Goal: Transaction & Acquisition: Purchase product/service

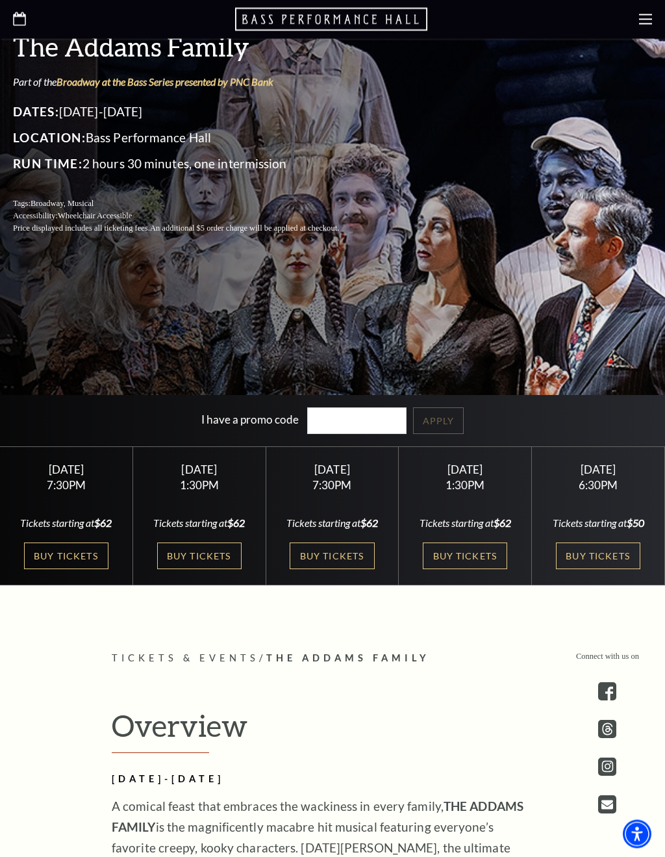
scroll to position [331, 0]
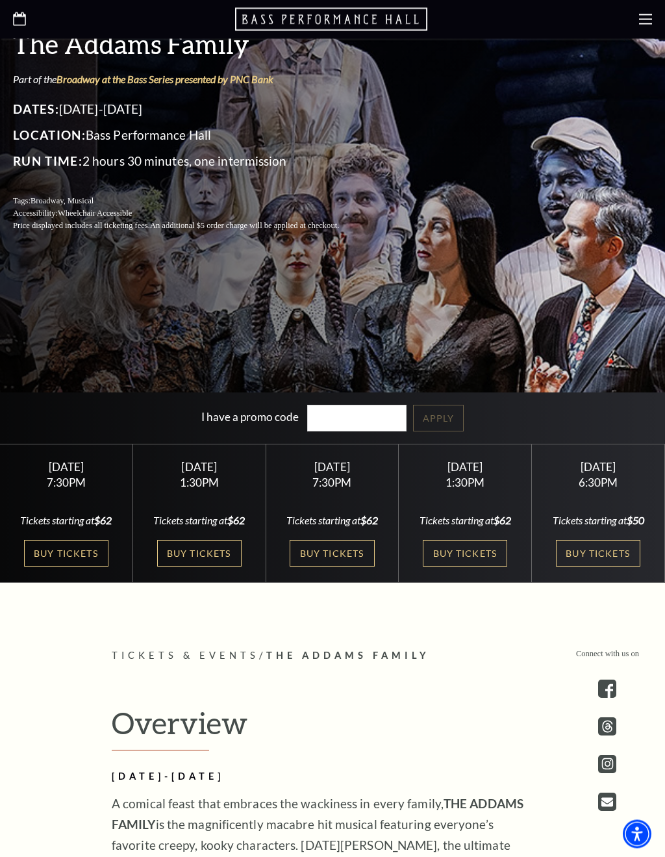
click at [202, 567] on link "Buy Tickets" at bounding box center [199, 554] width 84 height 27
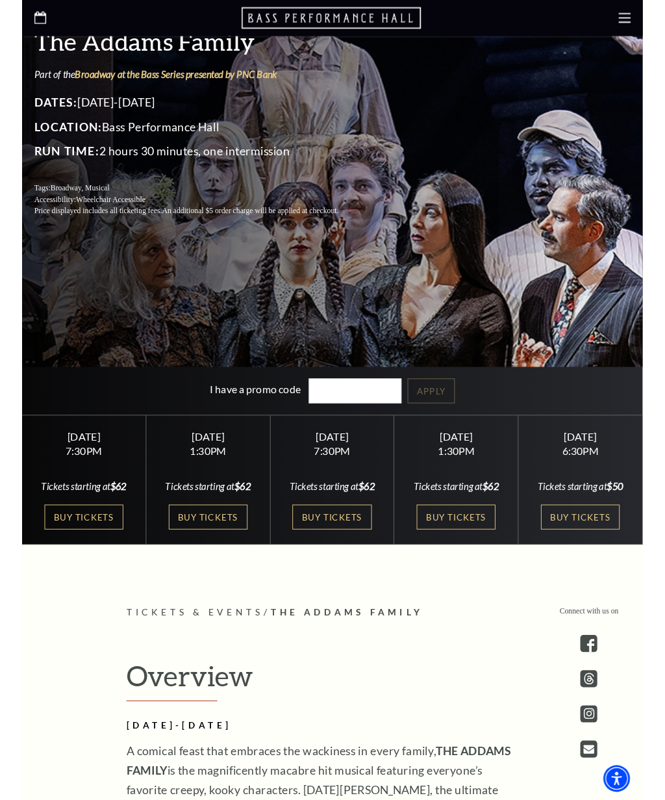
scroll to position [332, 0]
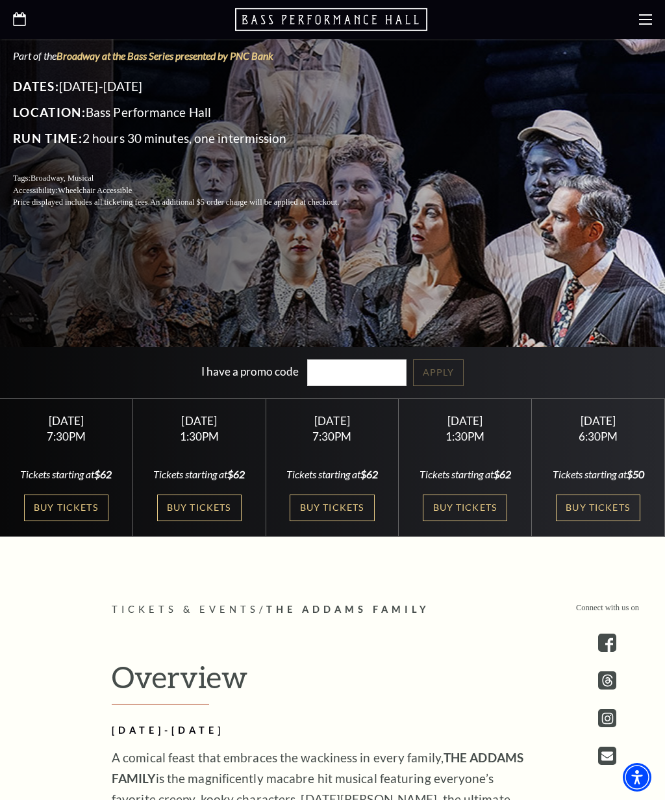
click at [359, 517] on link "Buy Tickets" at bounding box center [332, 507] width 84 height 27
click at [94, 499] on link "Buy Tickets" at bounding box center [66, 507] width 84 height 27
click at [608, 505] on link "Buy Tickets" at bounding box center [598, 507] width 84 height 27
click at [84, 509] on link "Buy Tickets" at bounding box center [66, 507] width 84 height 27
click at [339, 519] on link "Buy Tickets" at bounding box center [332, 507] width 84 height 27
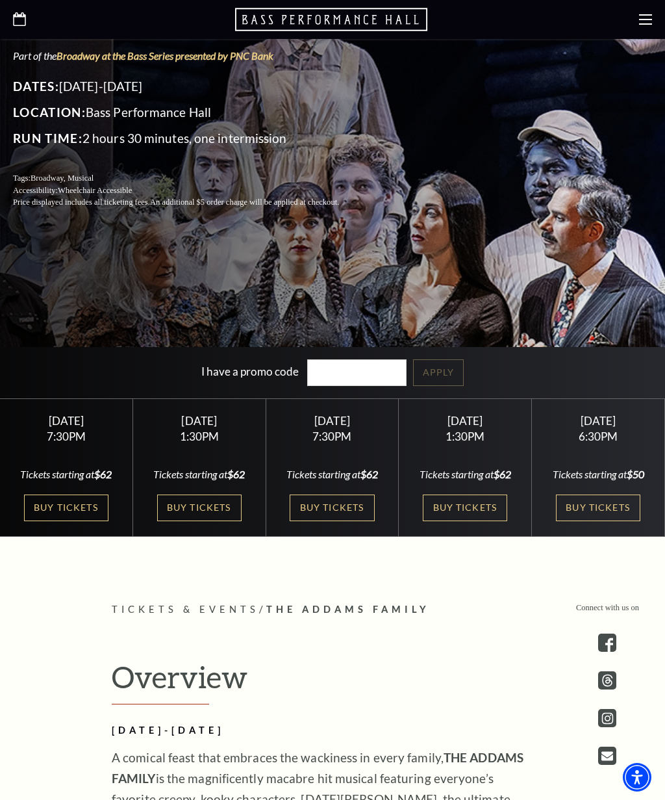
click at [590, 505] on link "Buy Tickets" at bounding box center [598, 507] width 84 height 27
click at [349, 519] on link "Buy Tickets" at bounding box center [332, 507] width 84 height 27
click at [85, 509] on link "Buy Tickets" at bounding box center [66, 507] width 84 height 27
click at [325, 521] on link "Buy Tickets" at bounding box center [332, 507] width 84 height 27
click at [81, 505] on link "Buy Tickets" at bounding box center [66, 507] width 84 height 27
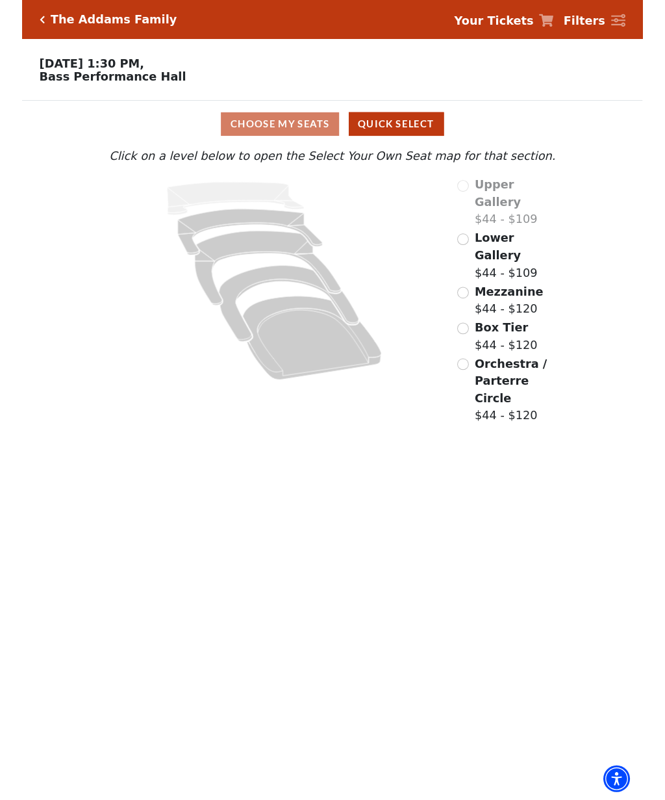
scroll to position [18, 0]
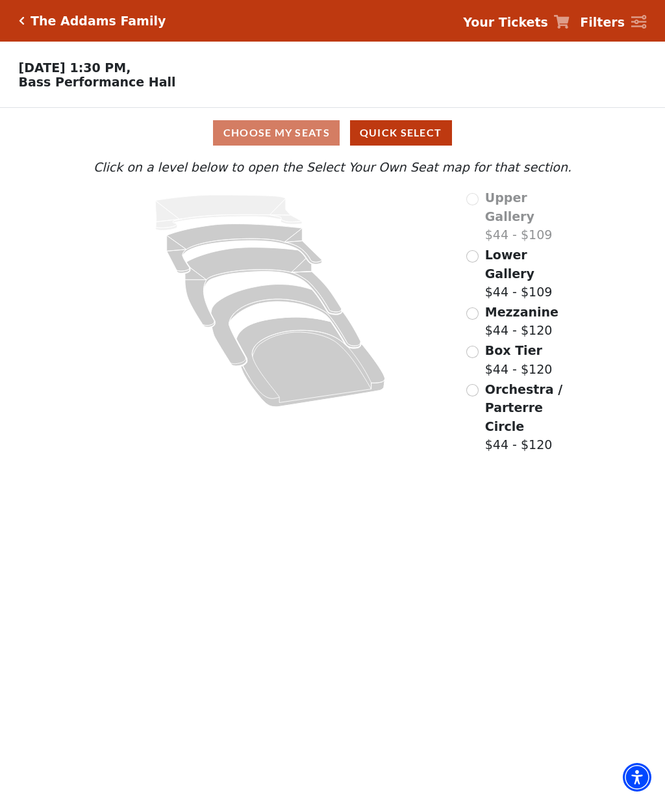
click at [303, 136] on div "Choose My Seats Quick Select" at bounding box center [332, 132] width 499 height 25
click at [274, 138] on div "Choose My Seats Quick Select" at bounding box center [332, 132] width 499 height 25
click at [475, 307] on input "Mezzanine$44 - $120\a" at bounding box center [473, 313] width 12 height 12
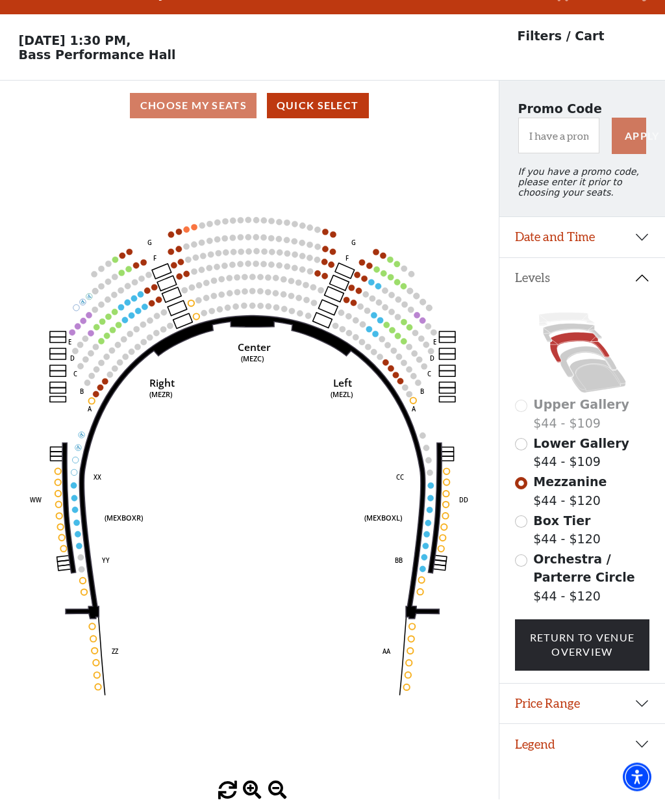
scroll to position [29, 0]
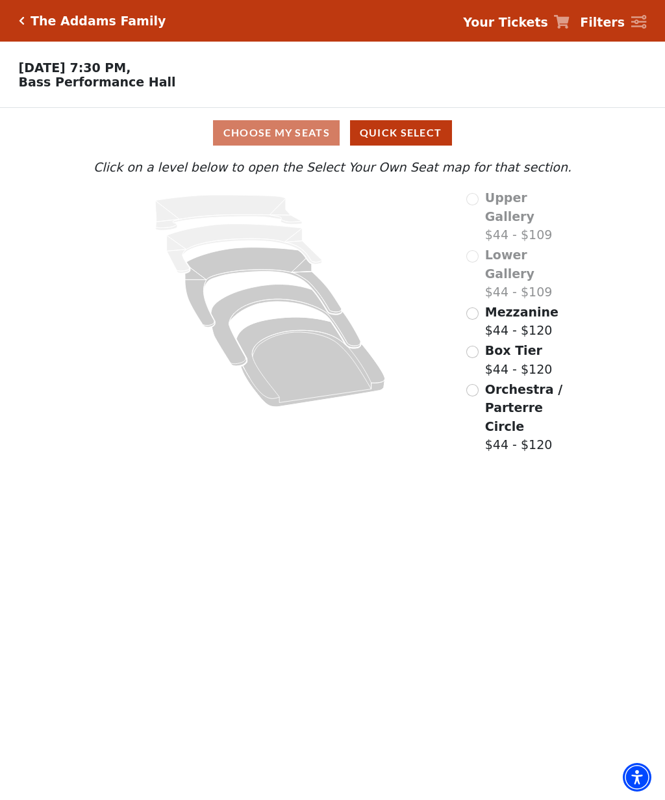
click at [476, 307] on input "Mezzanine$44 - $120\a" at bounding box center [473, 313] width 12 height 12
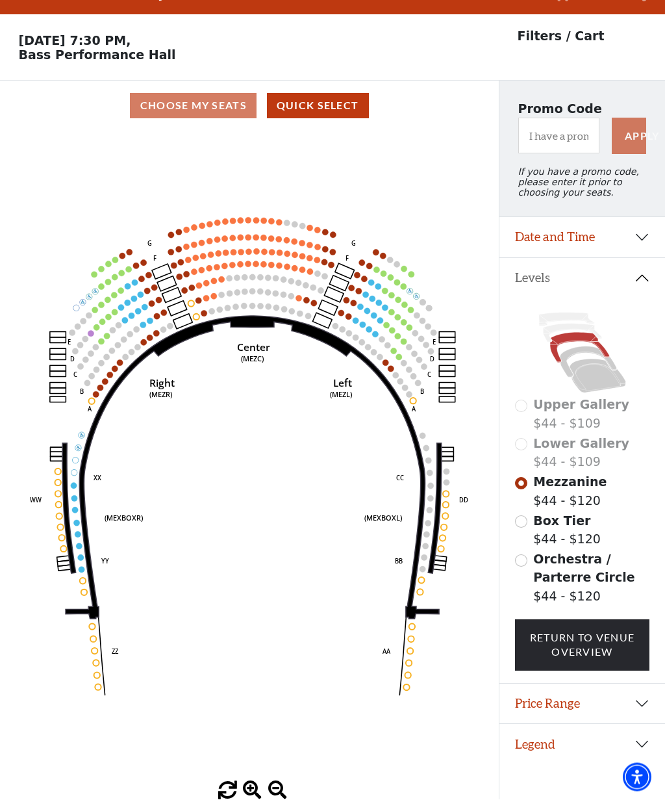
scroll to position [29, 0]
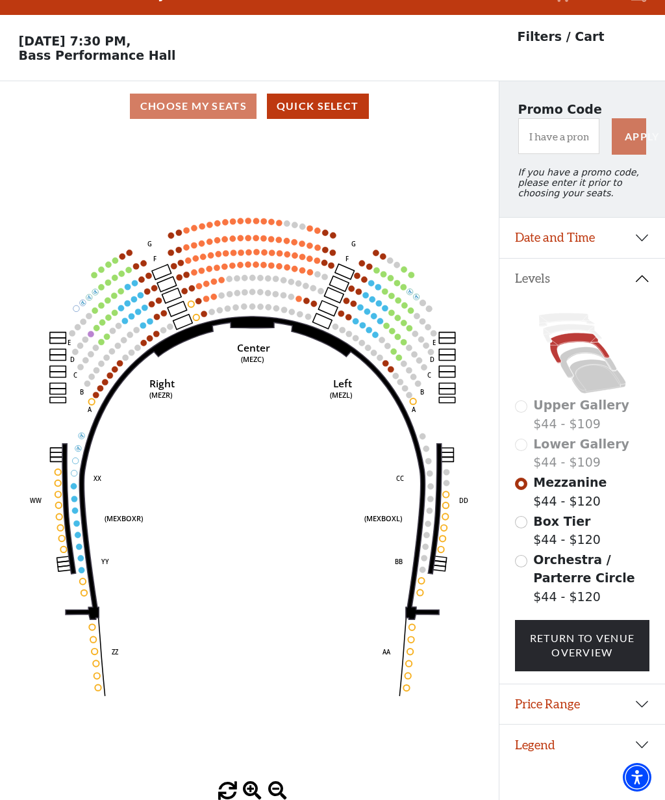
click at [533, 523] on div "Box Tier $44 - $120" at bounding box center [582, 530] width 135 height 37
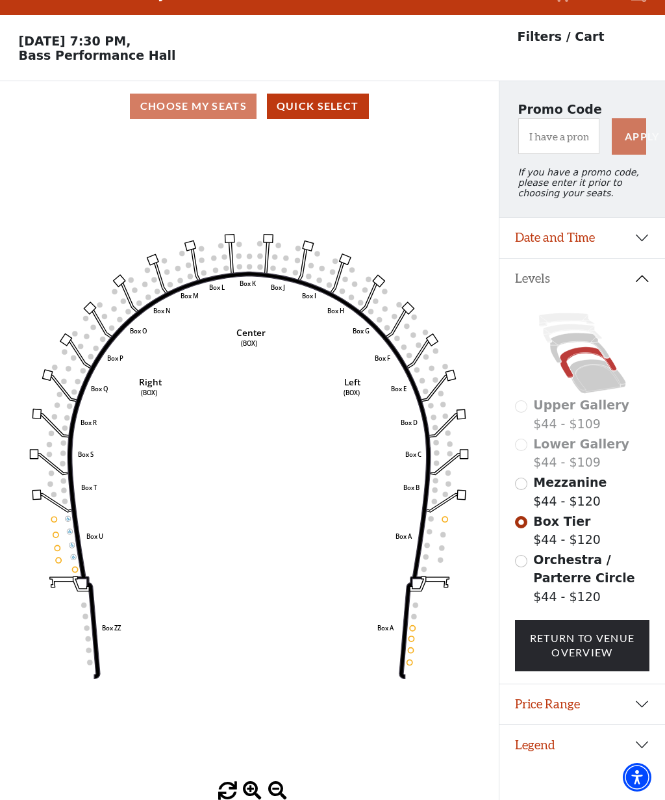
click at [525, 558] on input "Orchestra / Parterre Circle$44 - $120\a" at bounding box center [521, 561] width 12 height 12
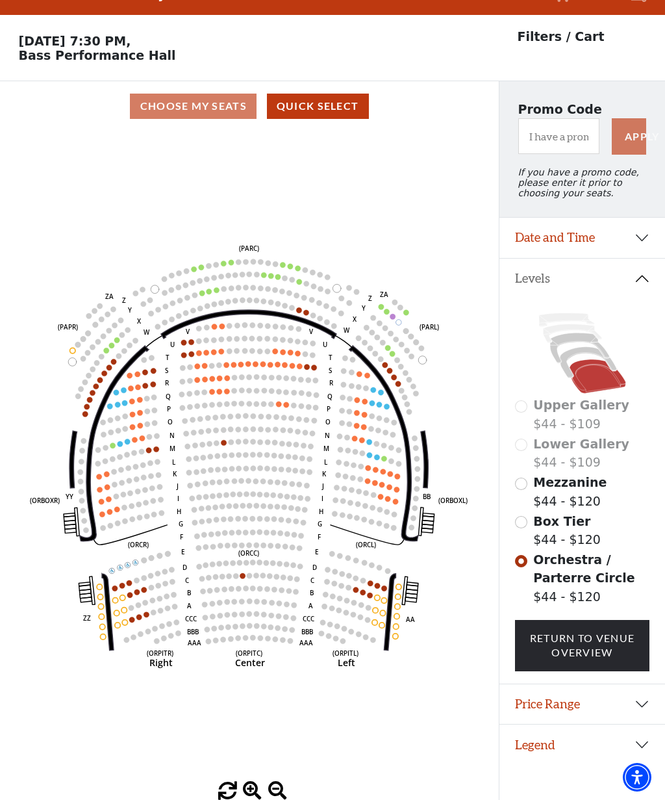
click at [526, 526] on input "Box Tier$44 - $120\a" at bounding box center [521, 522] width 12 height 12
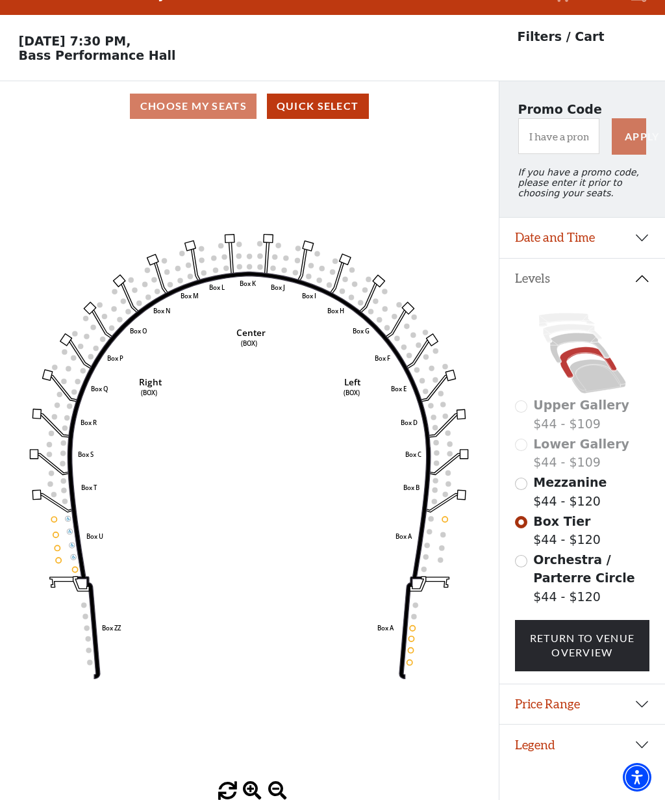
click at [525, 489] on input "Mezzanine$44 - $120\a" at bounding box center [521, 484] width 12 height 12
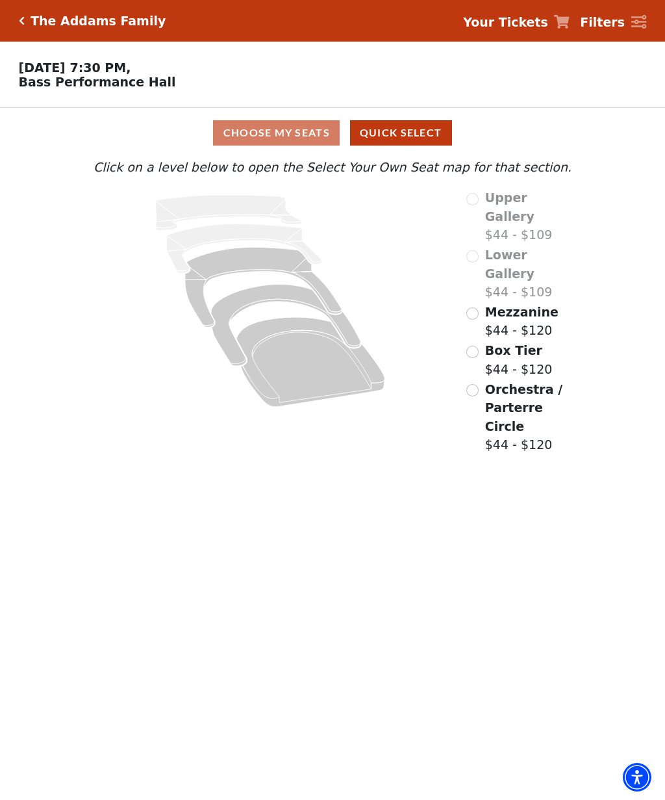
click at [489, 382] on span "Orchestra / Parterre Circle" at bounding box center [523, 407] width 77 height 51
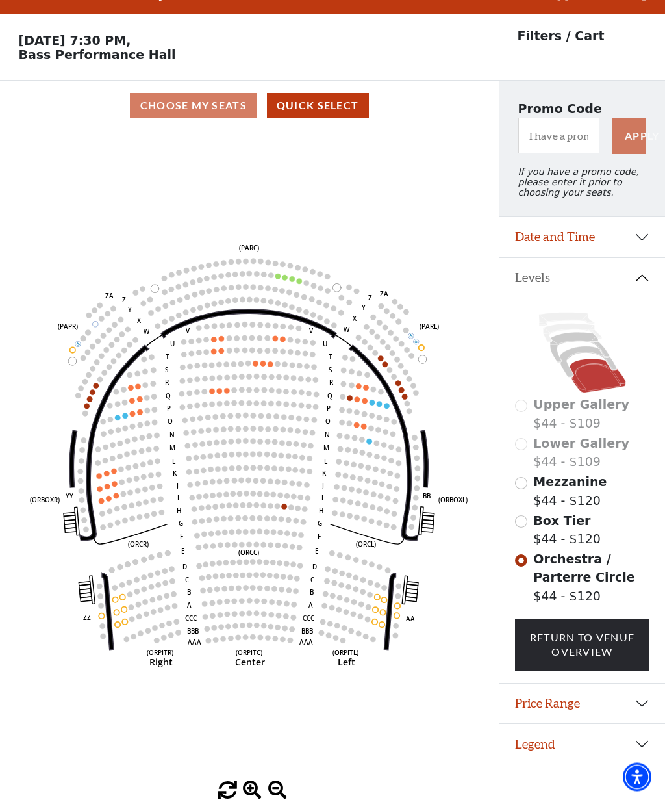
scroll to position [29, 0]
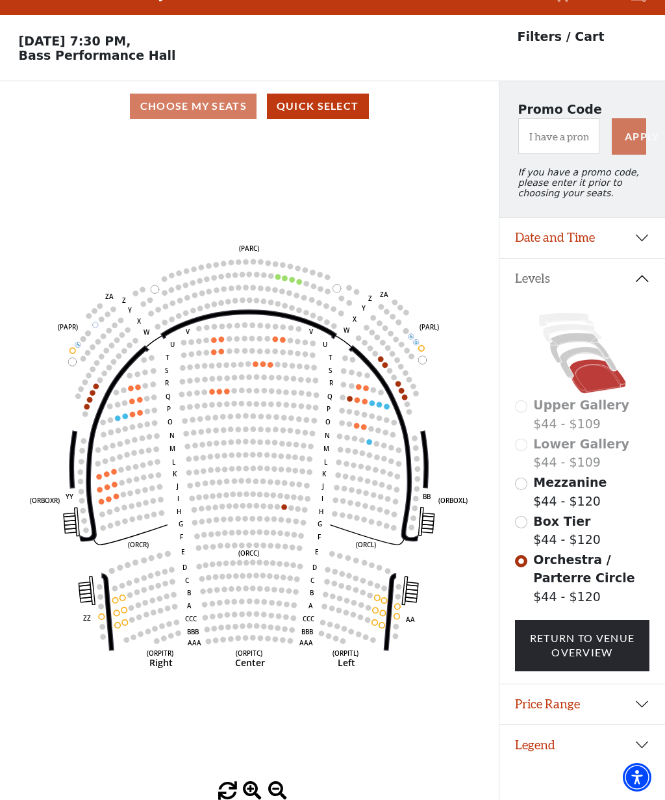
click at [526, 521] on input "Box Tier$44 - $120\a" at bounding box center [521, 522] width 12 height 12
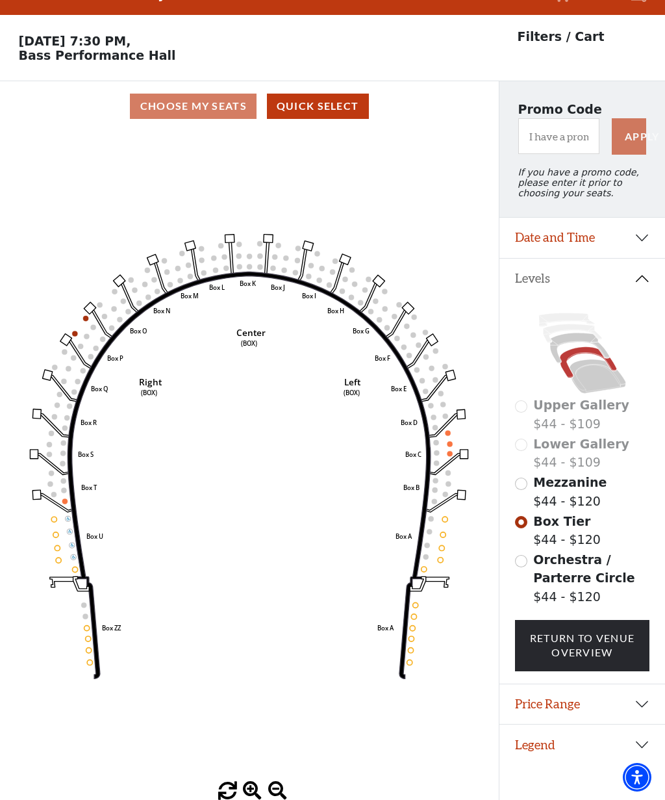
click at [532, 452] on div "Lower Gallery $44 - $109" at bounding box center [582, 453] width 135 height 37
click at [526, 487] on input "Mezzanine$44 - $120\a" at bounding box center [521, 484] width 12 height 12
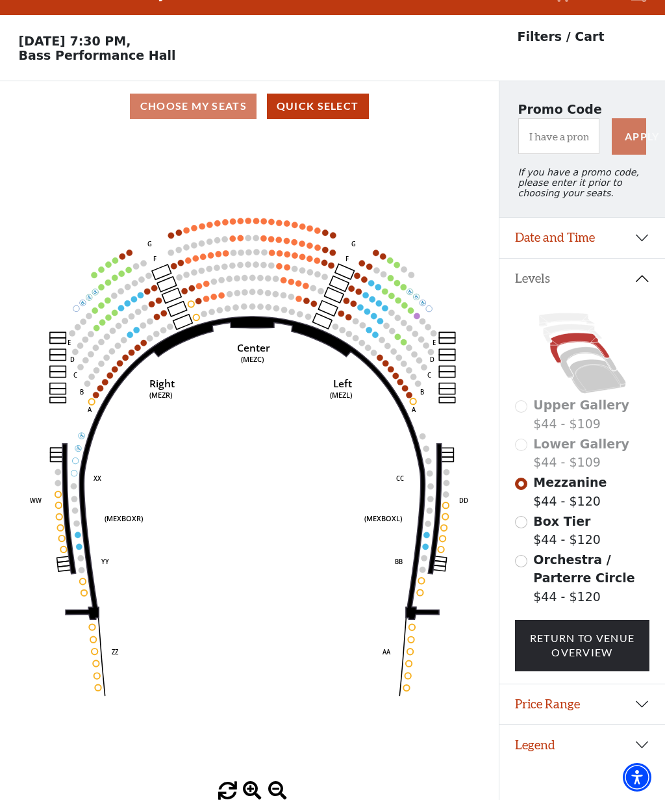
click at [526, 563] on input "Orchestra / Parterre Circle$44 - $120\a" at bounding box center [521, 561] width 12 height 12
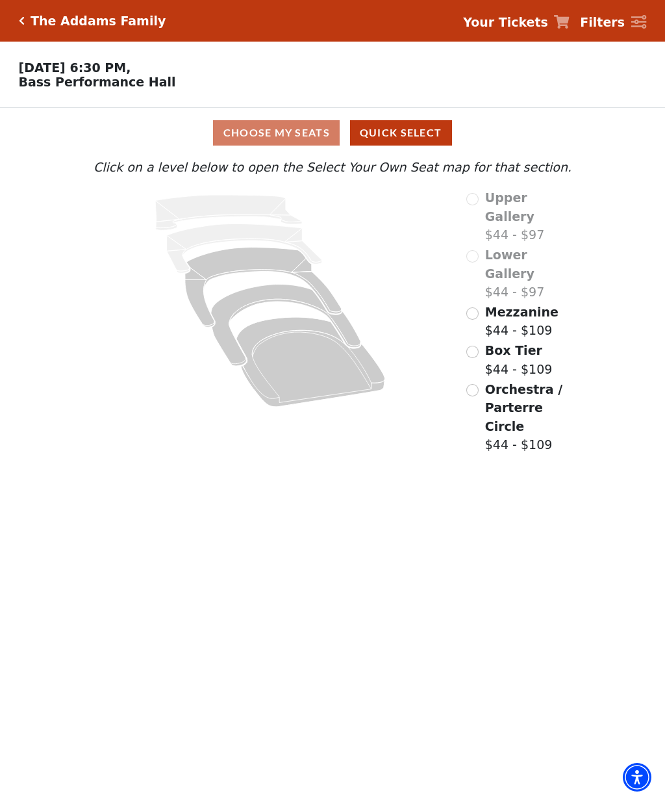
click at [479, 384] on input "Orchestra / Parterre Circle$44 - $109\a" at bounding box center [473, 390] width 12 height 12
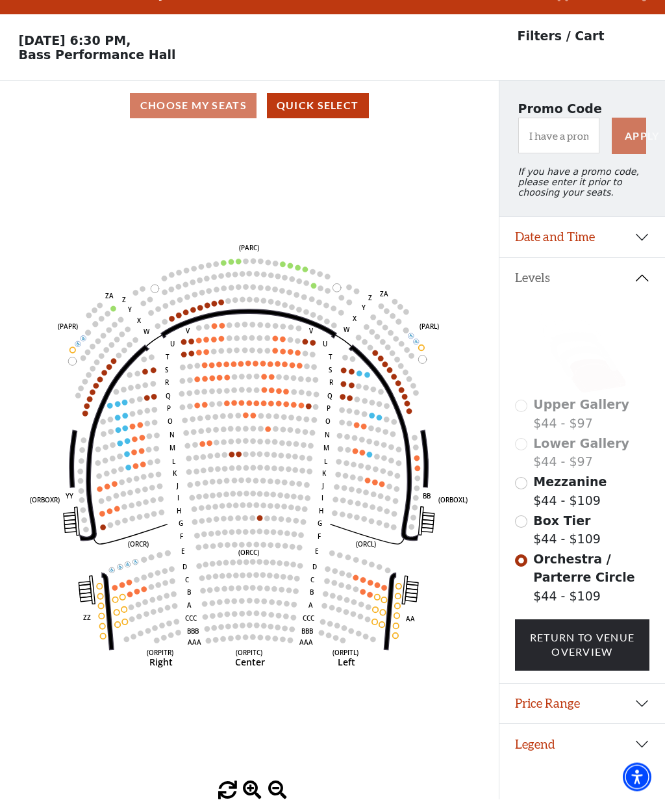
scroll to position [29, 0]
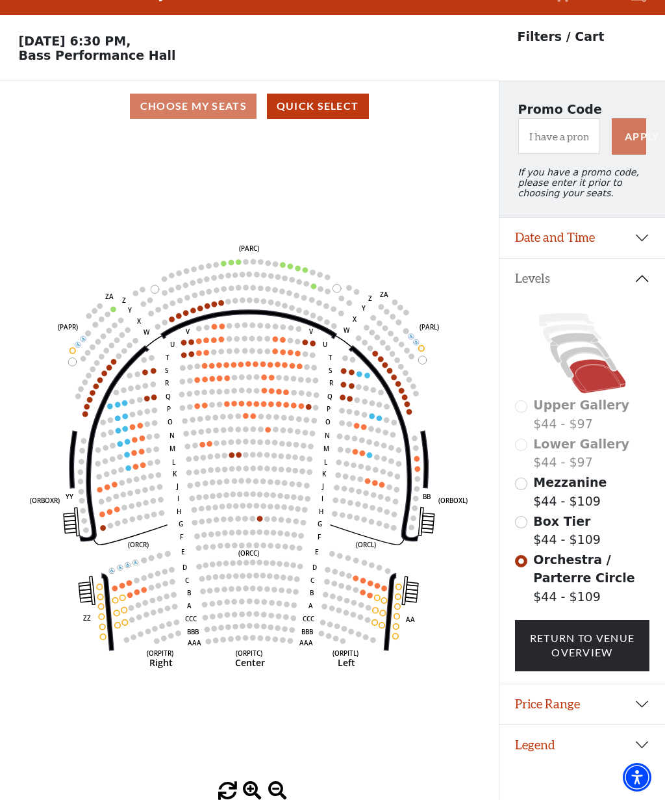
click at [377, 585] on circle at bounding box center [377, 585] width 5 height 5
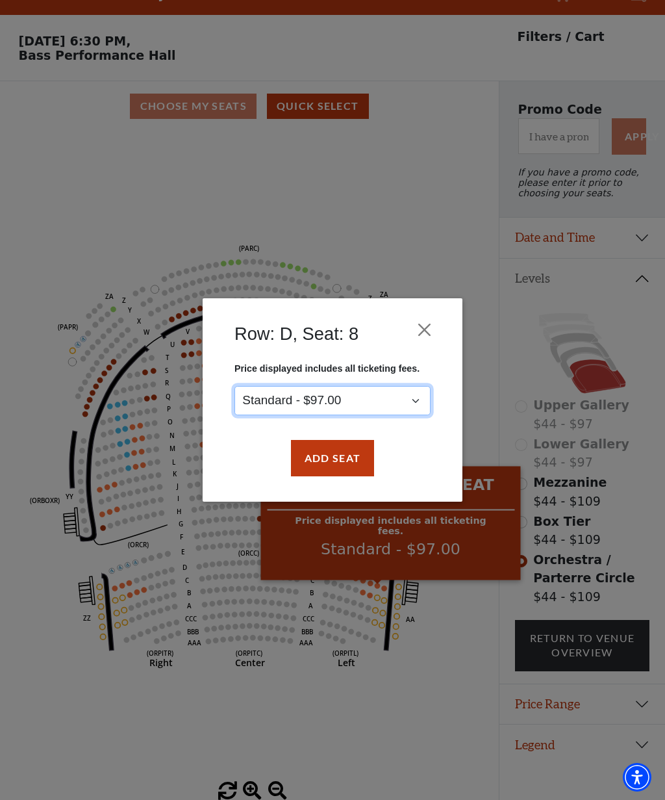
click at [413, 399] on select "Standard - $97.00" at bounding box center [333, 400] width 196 height 29
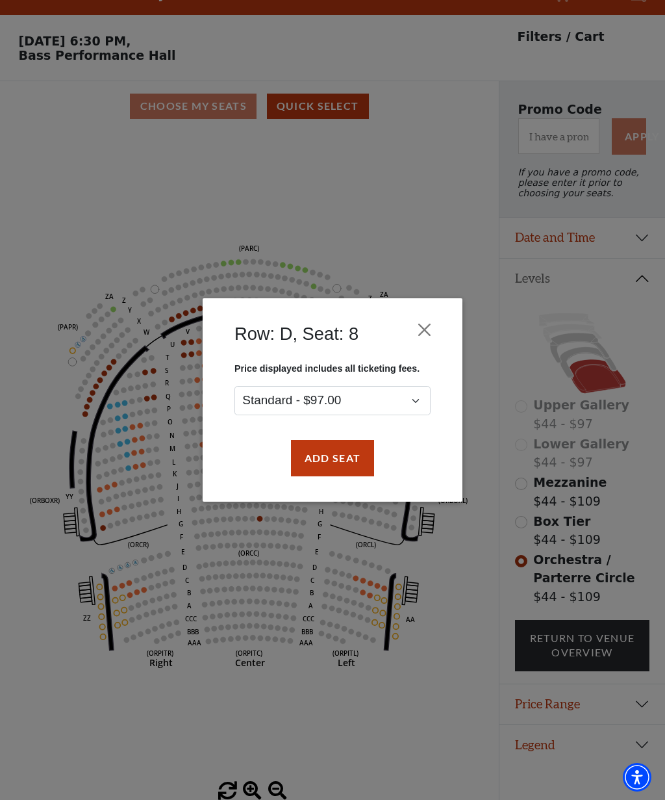
click at [431, 336] on button "Close" at bounding box center [425, 329] width 25 height 25
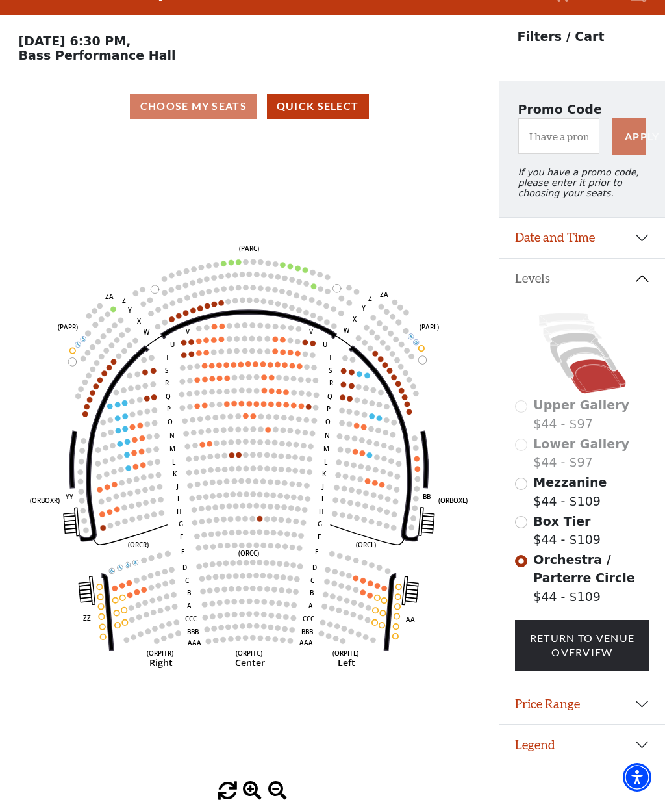
click at [349, 576] on circle at bounding box center [349, 574] width 5 height 5
click at [354, 578] on circle at bounding box center [355, 577] width 5 height 5
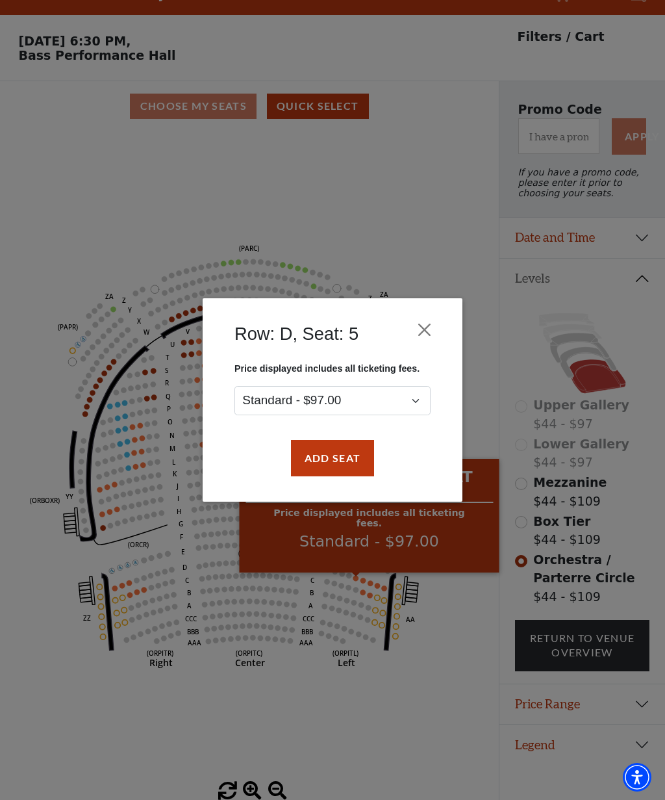
click at [345, 461] on button "Add Seat" at bounding box center [332, 458] width 83 height 36
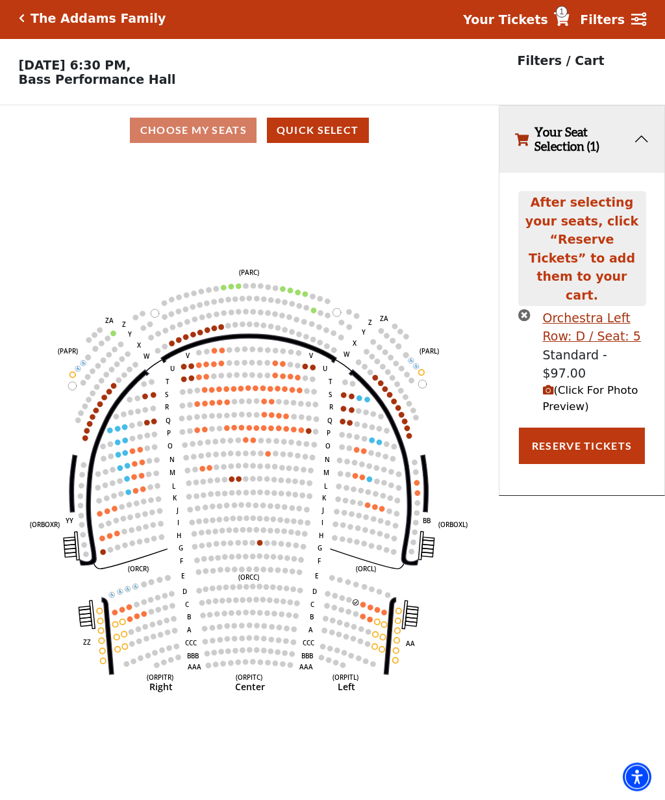
scroll to position [0, 0]
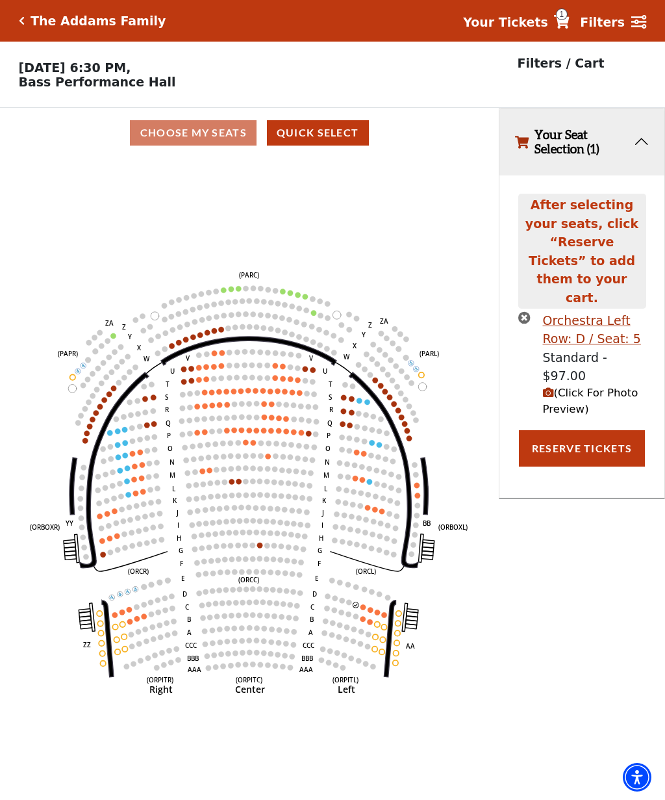
click at [362, 609] on circle at bounding box center [363, 606] width 5 height 5
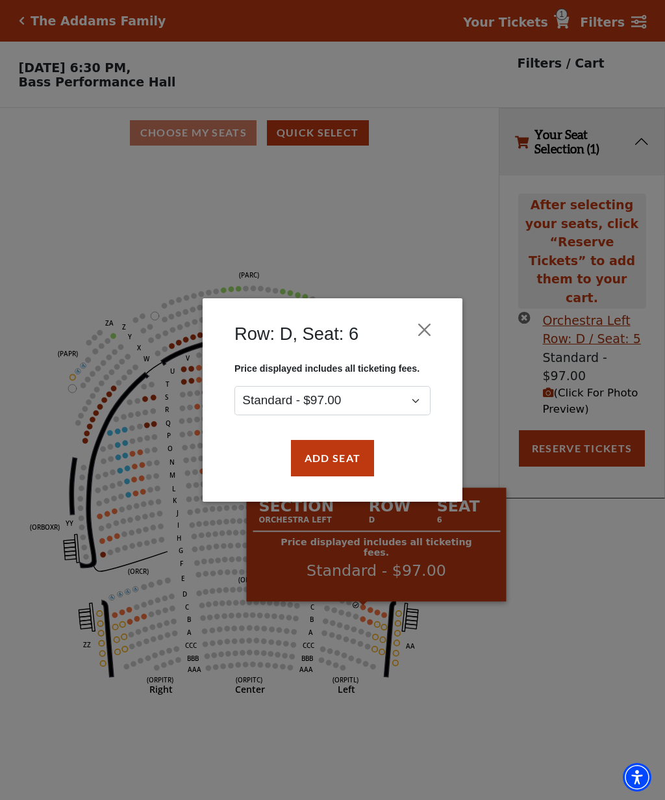
click at [355, 461] on button "Add Seat" at bounding box center [332, 458] width 83 height 36
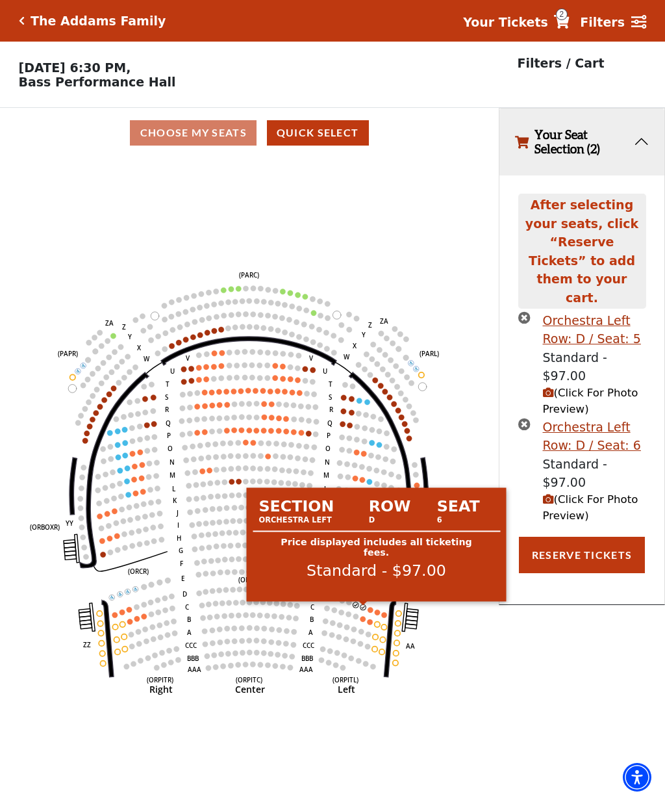
click at [363, 609] on circle at bounding box center [363, 606] width 5 height 5
click at [370, 612] on circle at bounding box center [370, 609] width 5 height 5
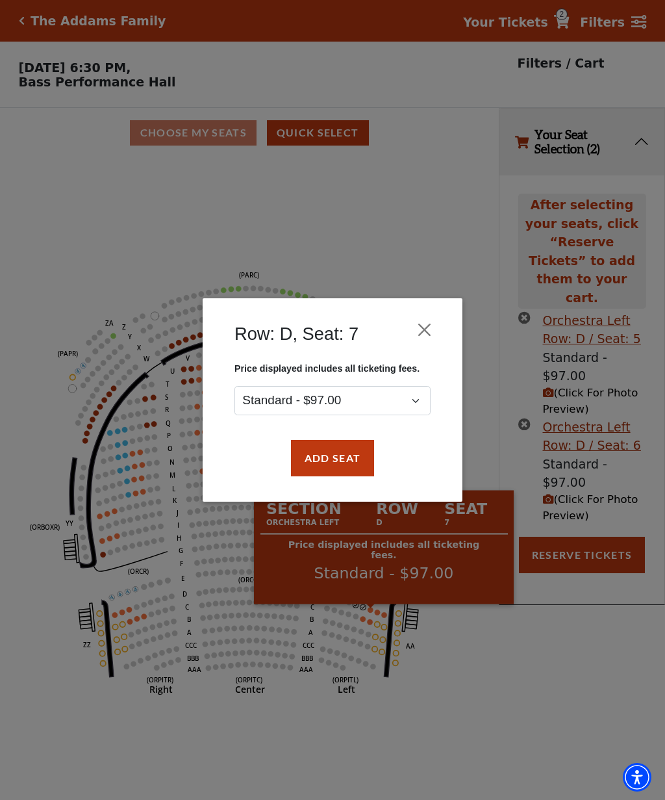
click at [353, 457] on button "Add Seat" at bounding box center [332, 458] width 83 height 36
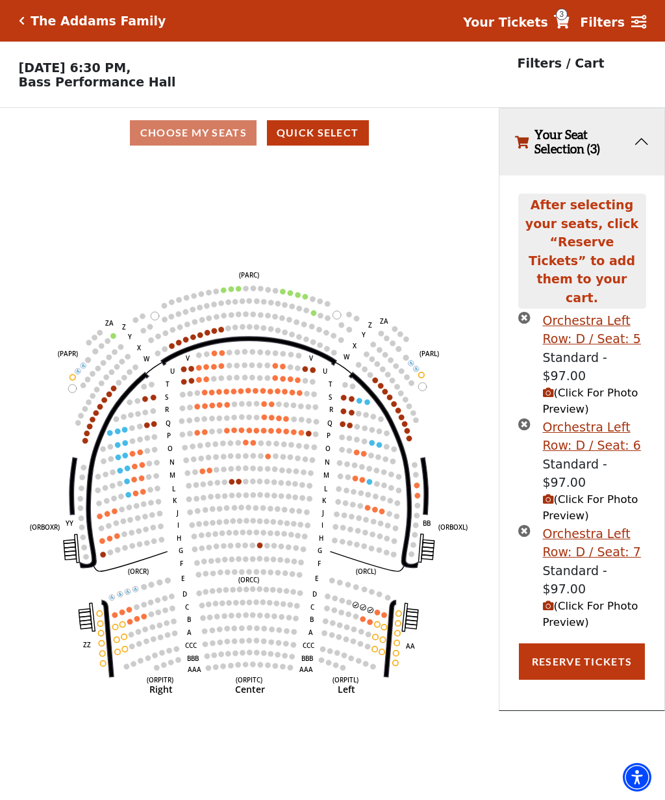
click at [376, 613] on circle at bounding box center [377, 611] width 5 height 5
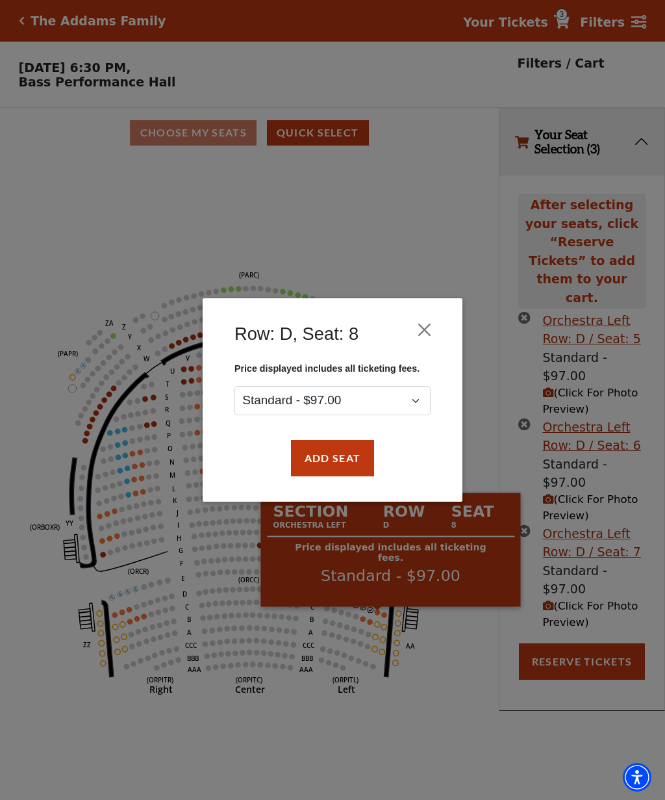
click at [350, 458] on button "Add Seat" at bounding box center [332, 458] width 83 height 36
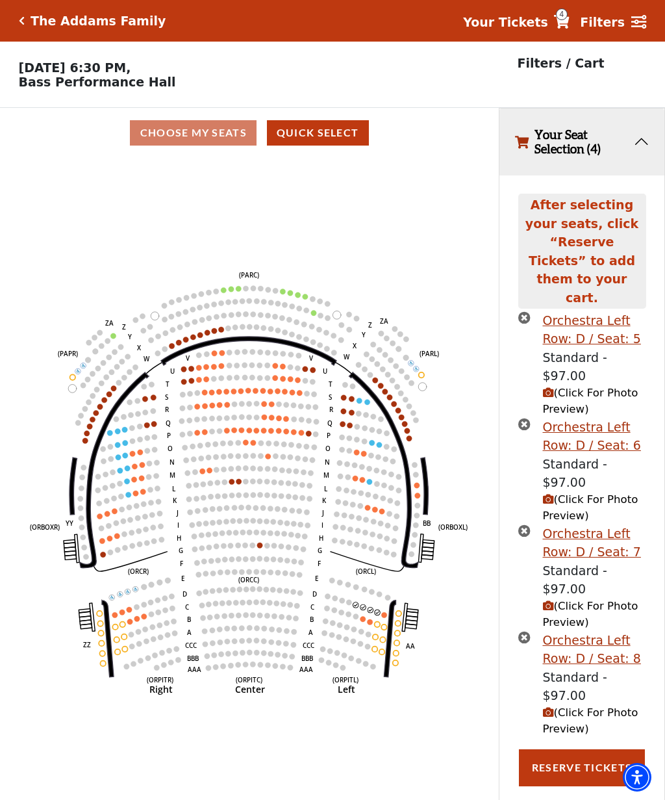
click at [614, 524] on div "Orchestra Left Row: D / Seat: 7" at bounding box center [594, 542] width 103 height 37
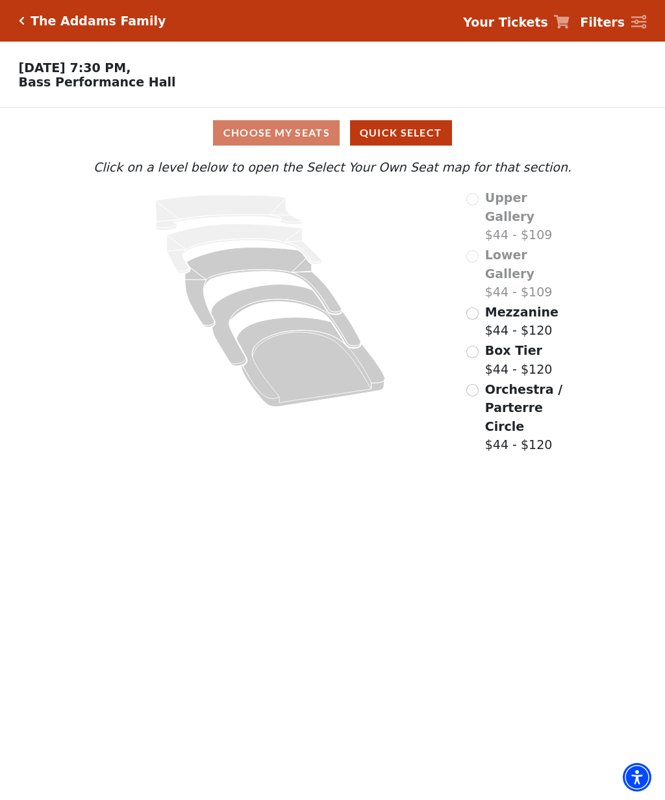
click at [496, 303] on label "Mezzanine $44 - $120" at bounding box center [521, 321] width 73 height 37
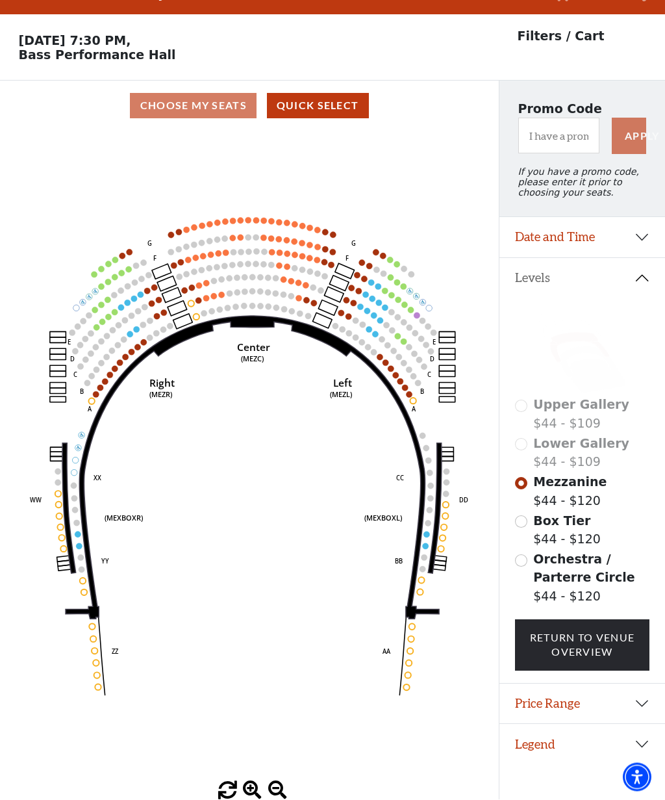
scroll to position [29, 0]
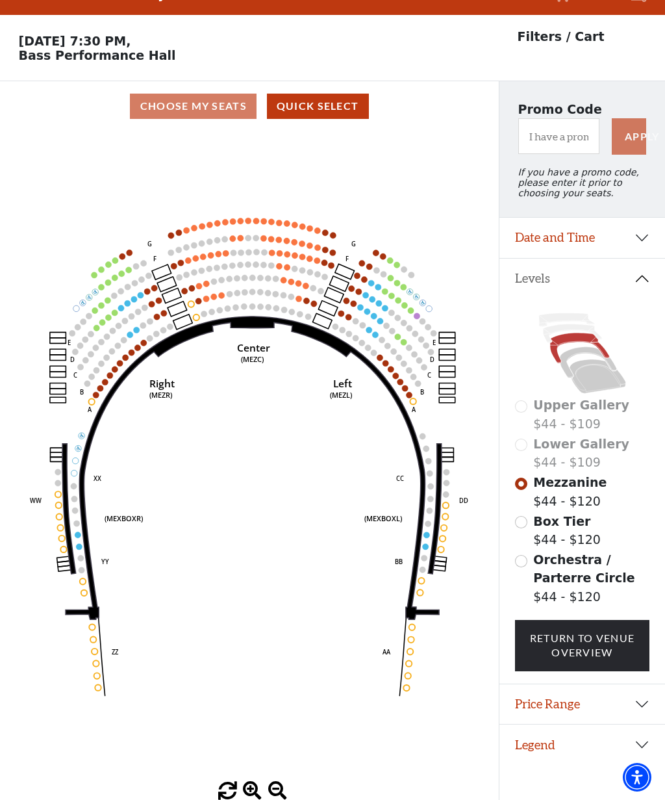
click at [137, 350] on circle at bounding box center [138, 347] width 6 height 6
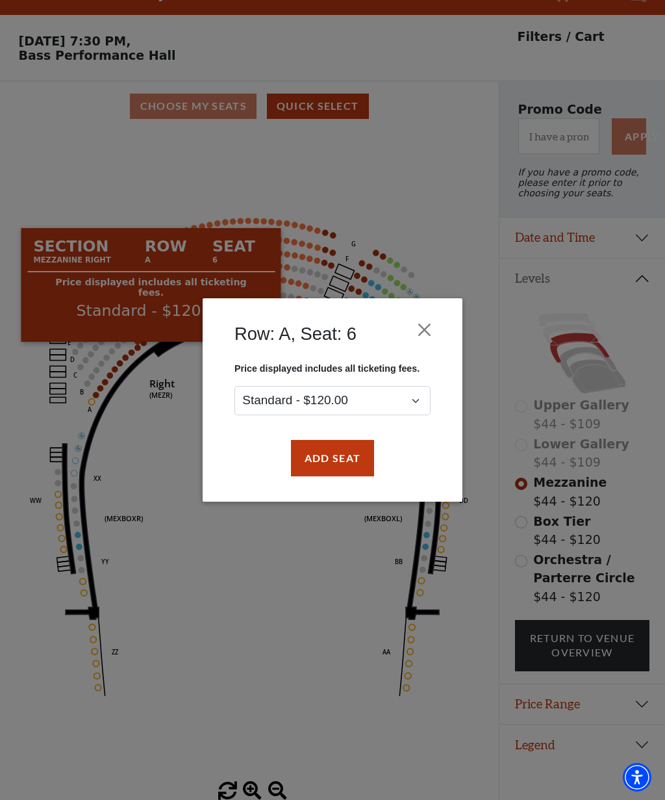
click at [420, 325] on button "Close" at bounding box center [425, 329] width 25 height 25
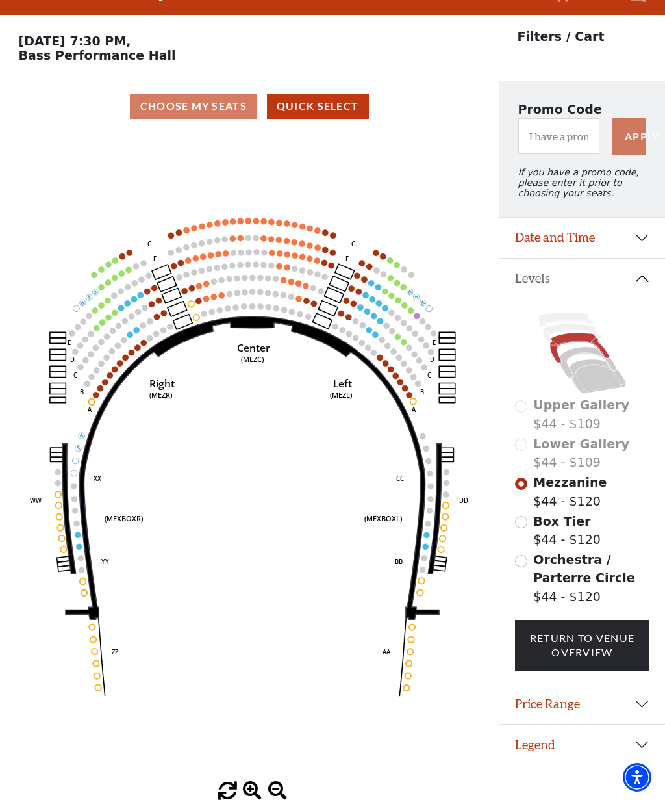
click at [374, 362] on icon "Center (MEZC) Right (MEZR) Left (MEZL) (MEXBOXR) (MEXBOXL) XX WW CC DD YY BB ZZ…" at bounding box center [249, 456] width 449 height 650
click at [386, 364] on circle at bounding box center [386, 363] width 6 height 6
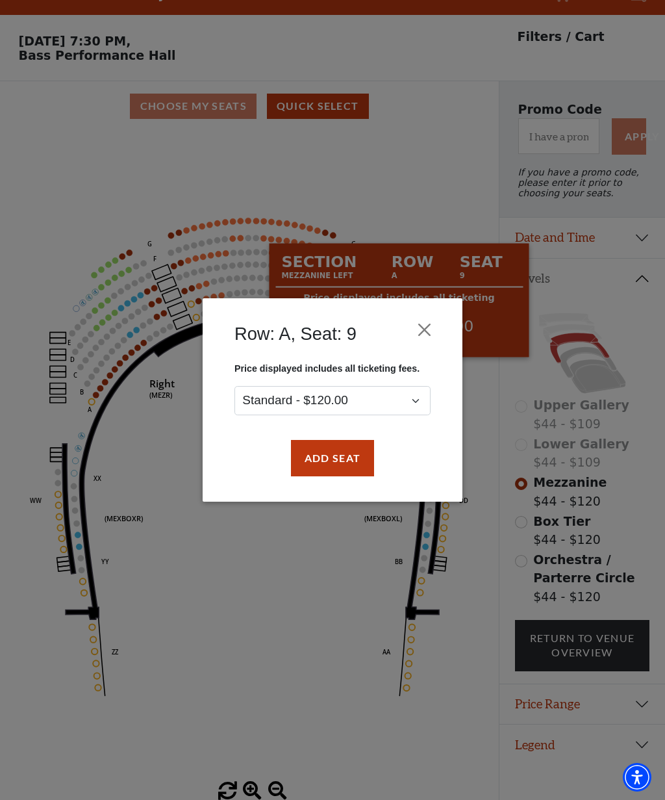
click at [292, 602] on div "Row: A, Seat: 9 Price displayed includes all ticketing fees. Standard - $120.00…" at bounding box center [332, 400] width 665 height 800
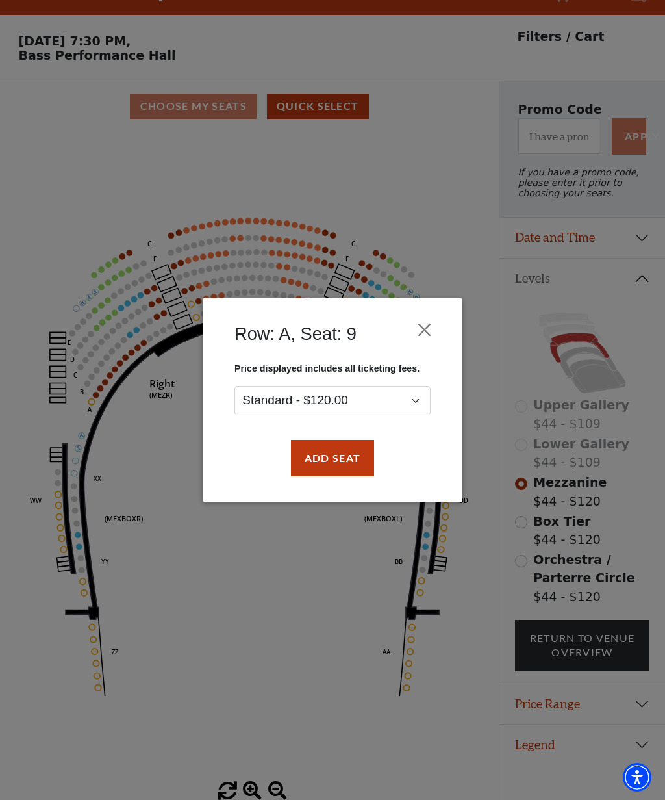
click at [431, 335] on button "Close" at bounding box center [425, 329] width 25 height 25
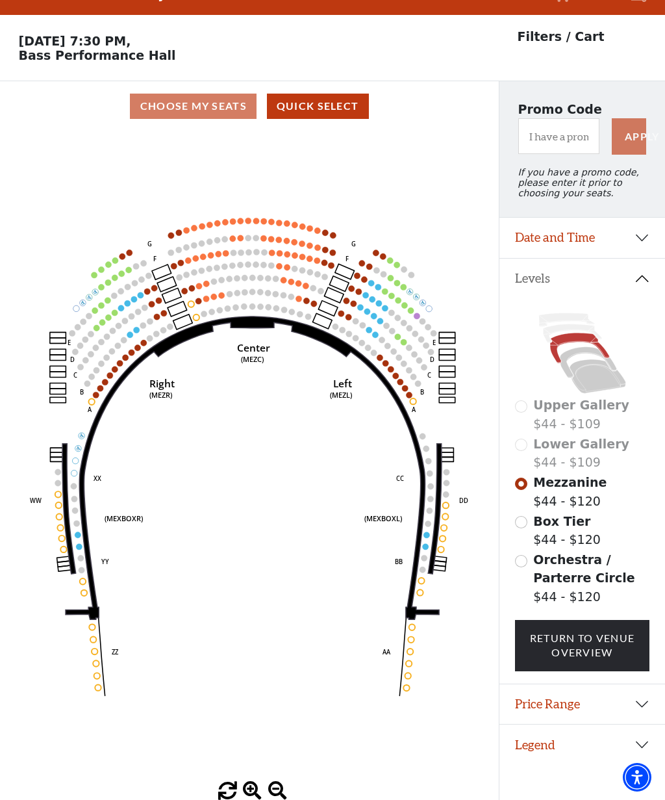
click at [38, 798] on div at bounding box center [249, 791] width 499 height 19
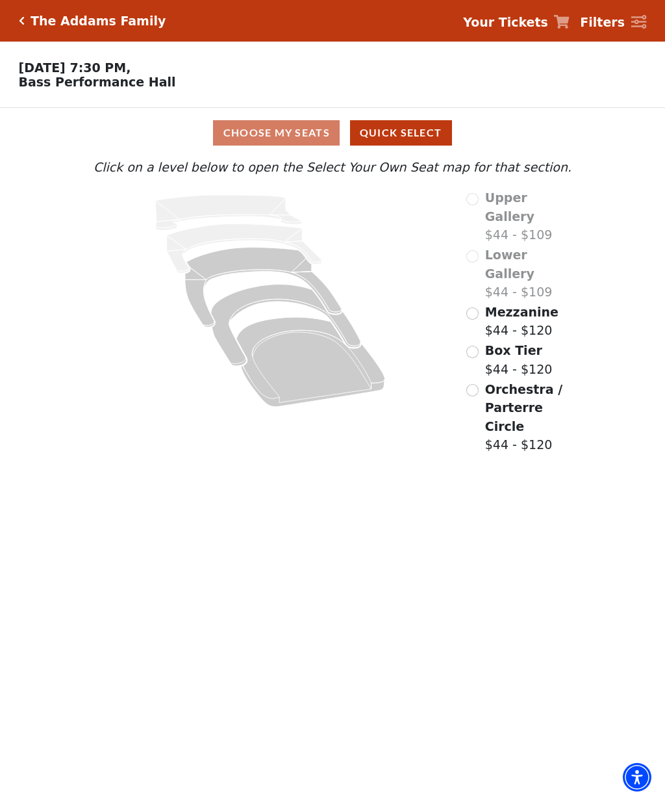
click at [478, 384] on input "Orchestra / Parterre Circle$44 - $120\a" at bounding box center [473, 390] width 12 height 12
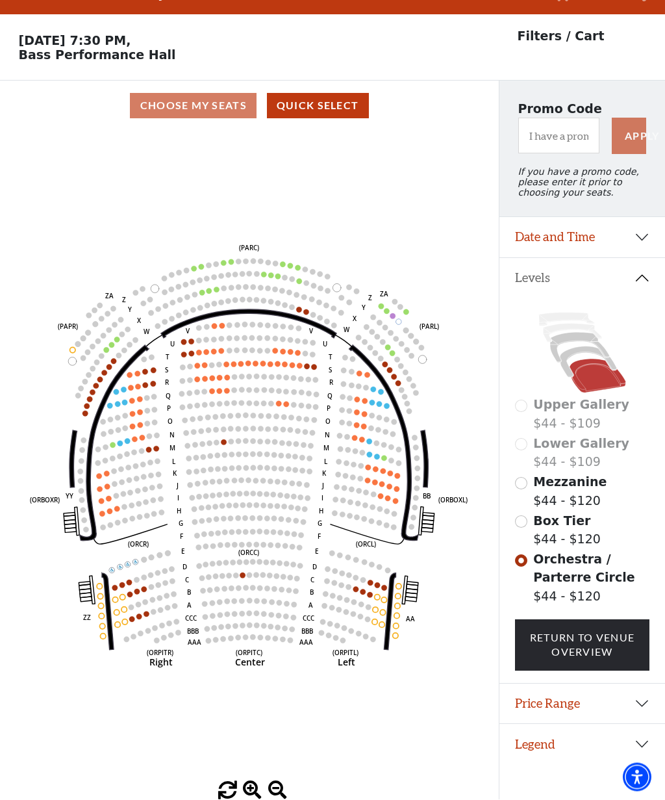
scroll to position [29, 0]
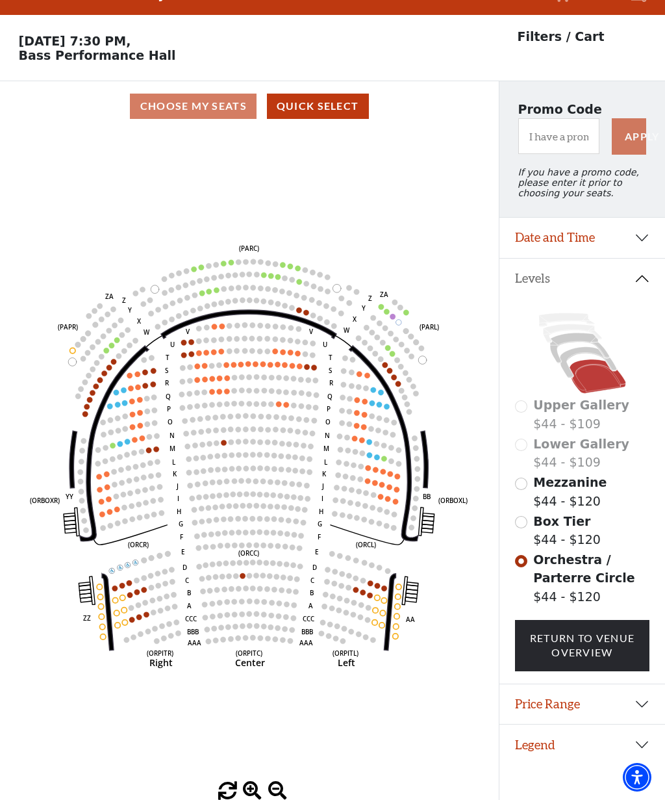
click at [392, 387] on icon "Left (ORPITL) Right (ORPITR) Center (ORPITC) ZZ AA YY BB ZA ZA (ORCL) (ORCR) (O…" at bounding box center [249, 456] width 449 height 650
click at [391, 370] on circle at bounding box center [389, 370] width 5 height 5
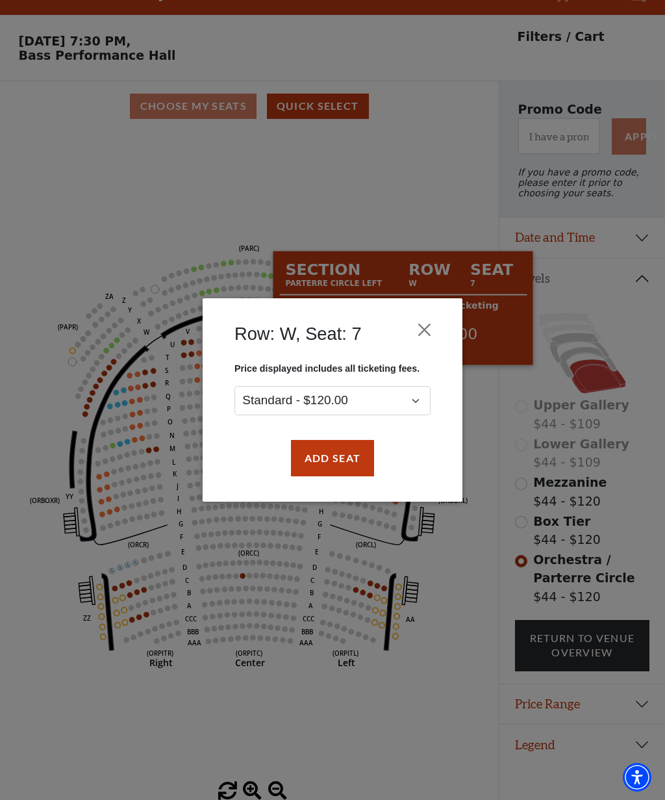
click at [429, 329] on button "Close" at bounding box center [425, 329] width 25 height 25
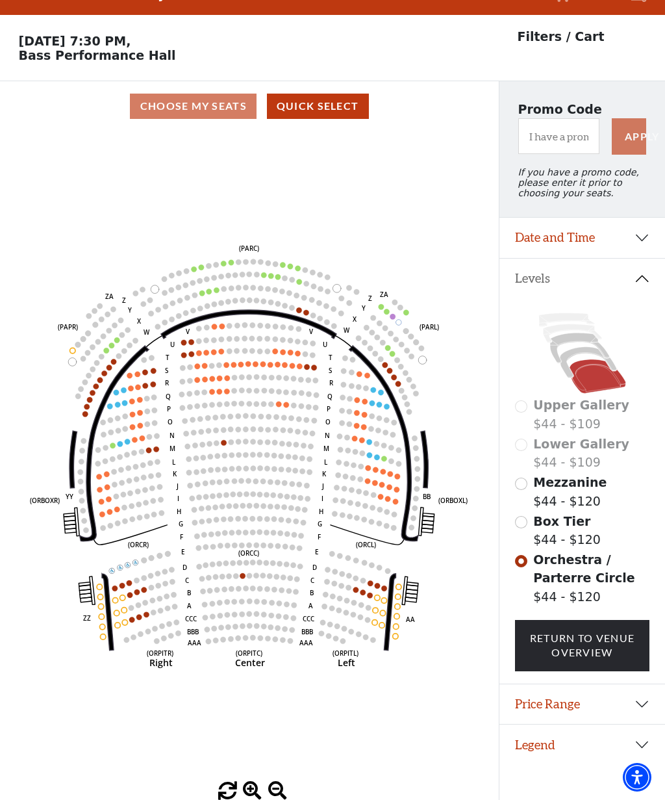
click at [222, 378] on circle at bounding box center [219, 378] width 5 height 5
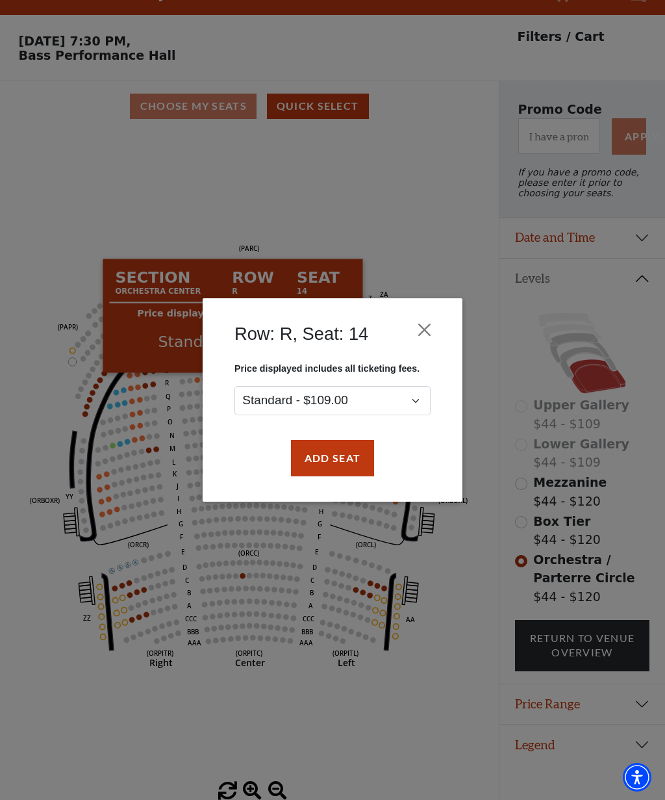
click at [422, 333] on button "Close" at bounding box center [425, 329] width 25 height 25
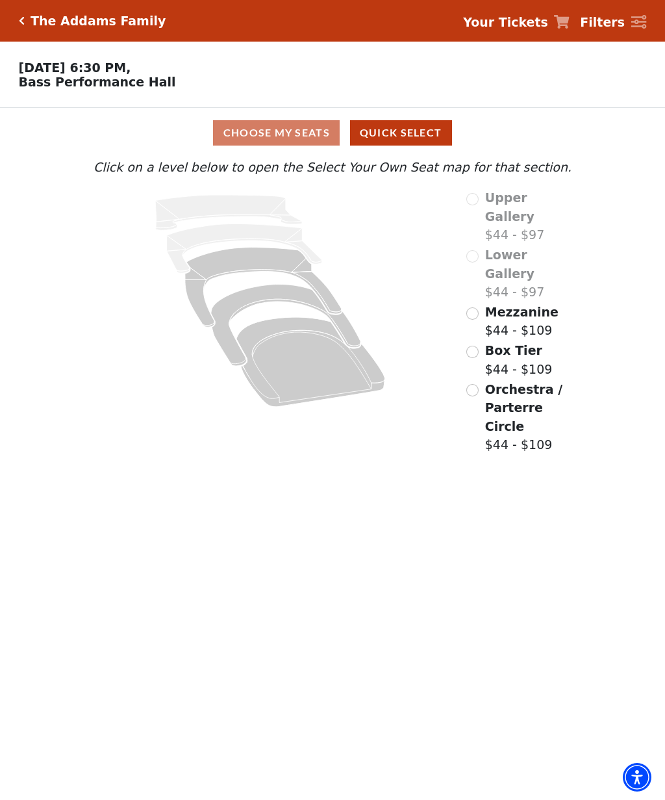
click at [476, 384] on input "Orchestra / Parterre Circle$44 - $109\a" at bounding box center [473, 390] width 12 height 12
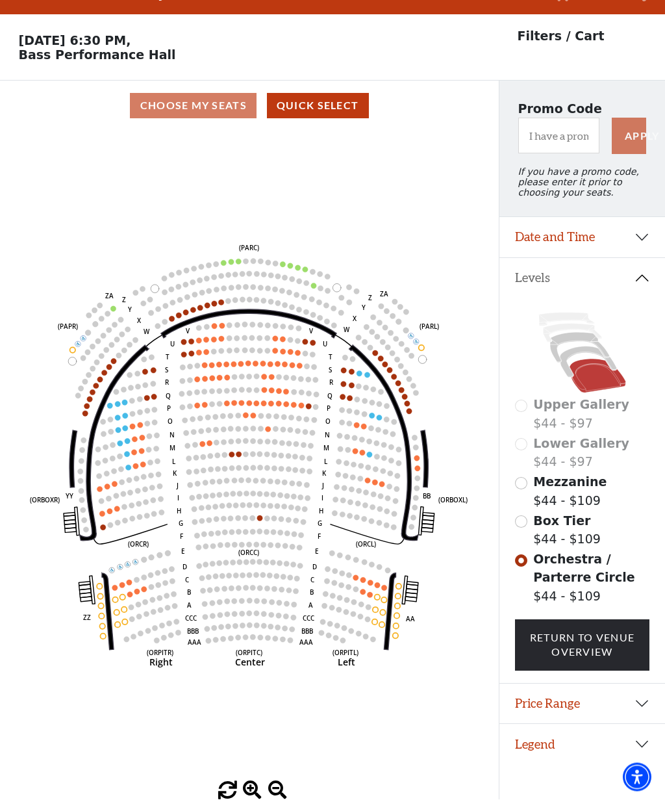
scroll to position [29, 0]
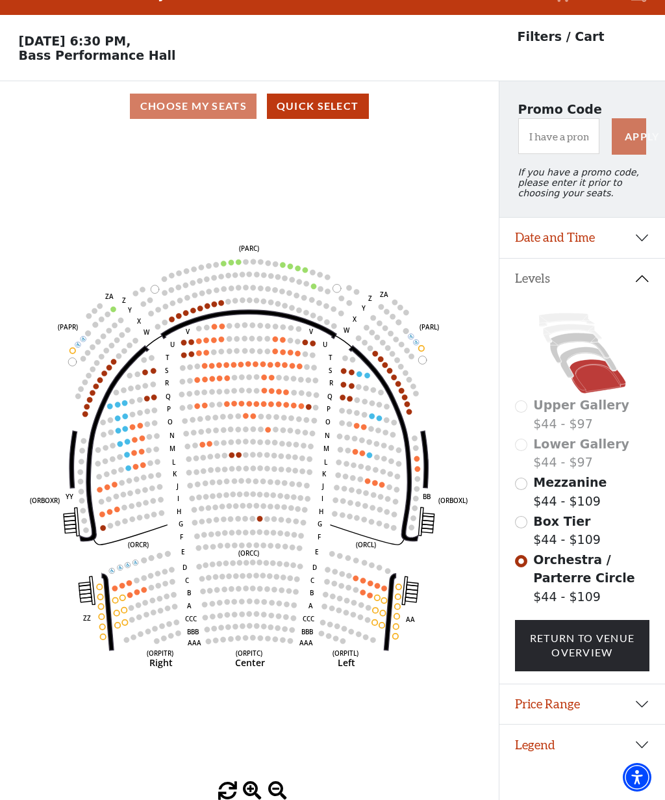
click at [295, 404] on circle at bounding box center [293, 404] width 5 height 5
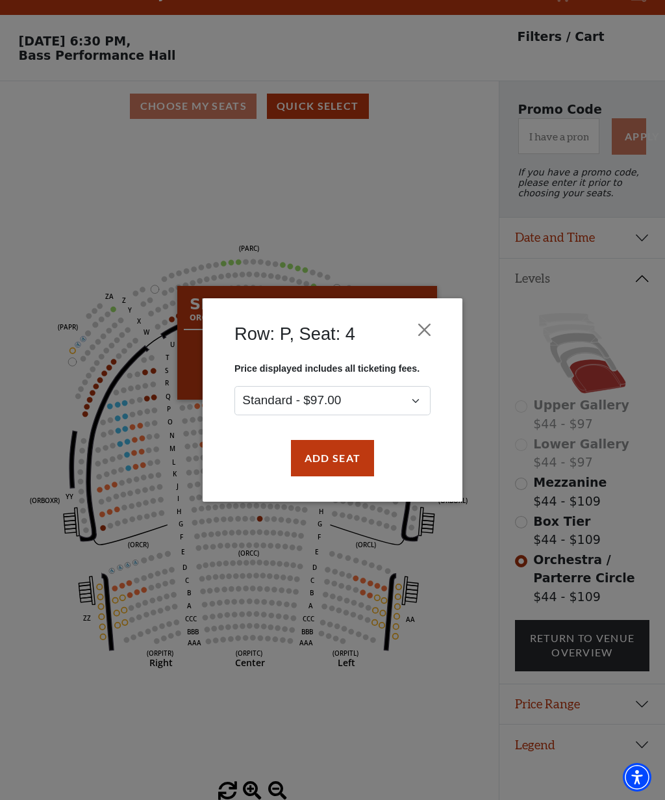
click at [420, 326] on button "Close" at bounding box center [425, 329] width 25 height 25
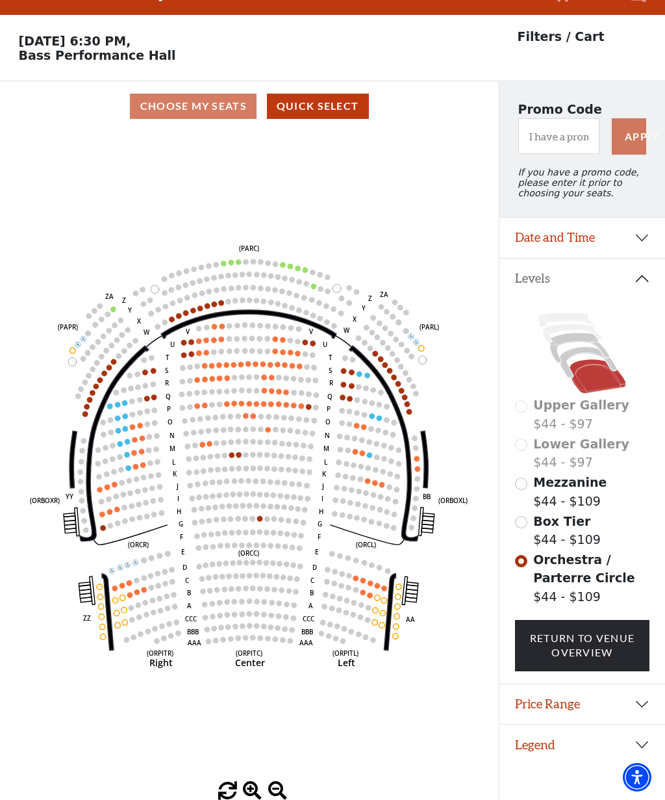
click at [363, 593] on circle at bounding box center [363, 591] width 5 height 5
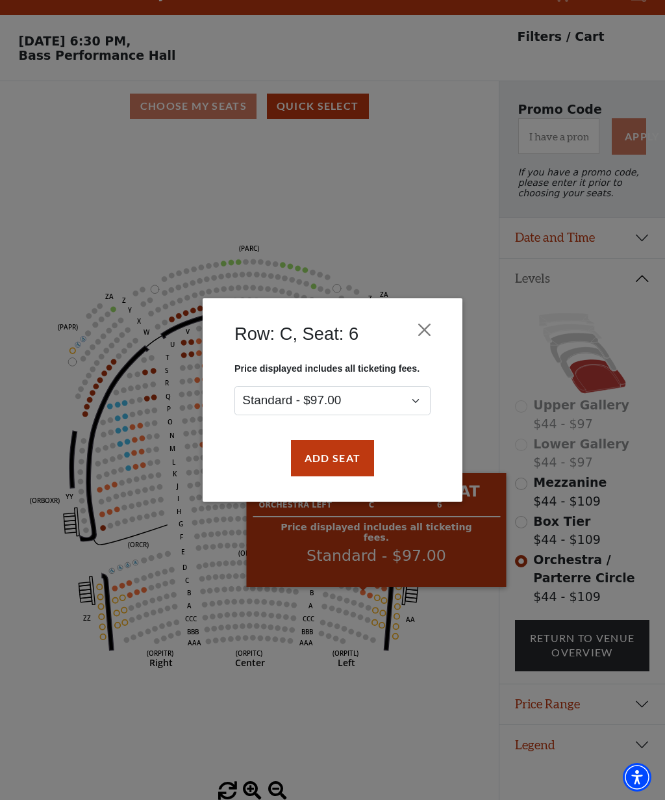
click at [428, 329] on button "Close" at bounding box center [425, 329] width 25 height 25
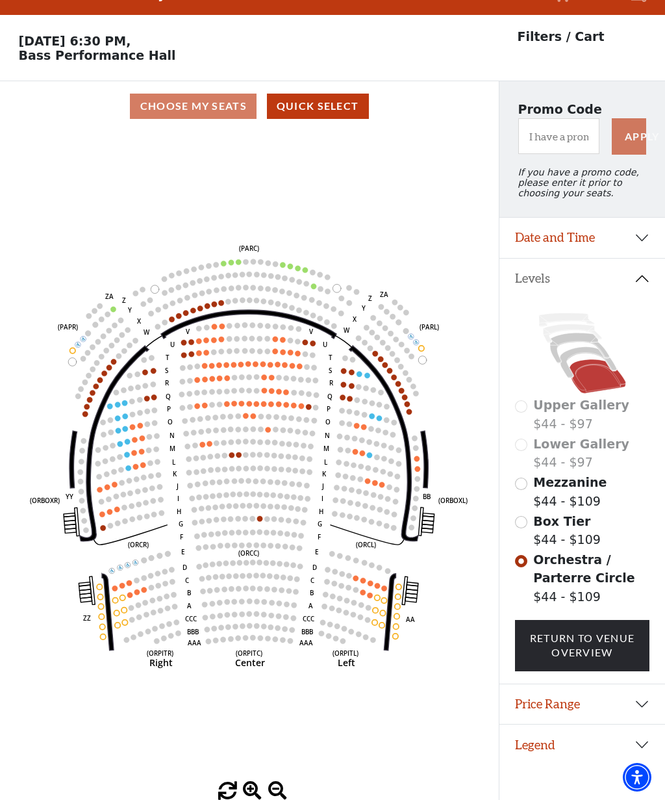
click at [105, 376] on circle at bounding box center [104, 372] width 5 height 5
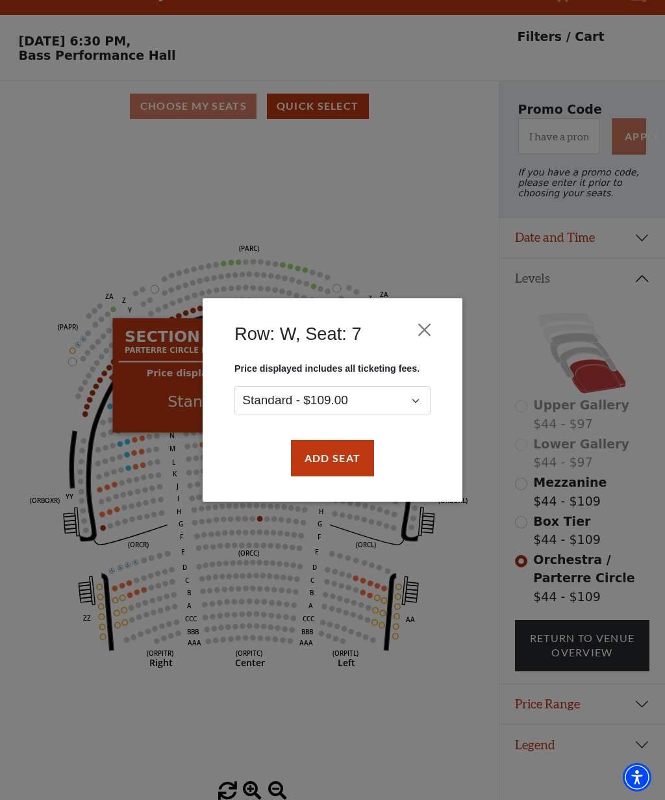
click at [424, 332] on button "Close" at bounding box center [425, 329] width 25 height 25
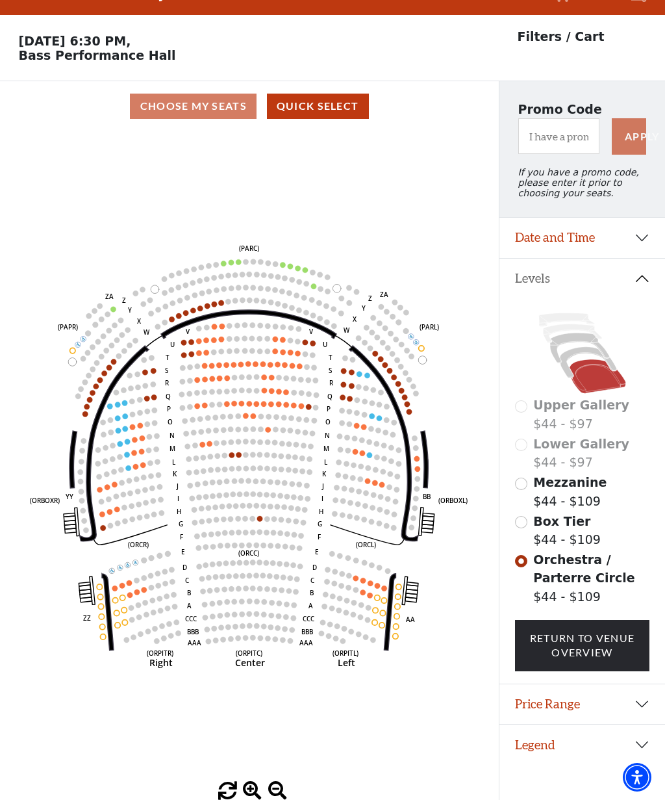
click at [216, 311] on icon "Left (ORPITL) Right (ORPITR) Center (ORPITC) ZZ AA YY BB ZA ZA (ORCL) (ORCR) (O…" at bounding box center [249, 456] width 449 height 650
click at [201, 308] on circle at bounding box center [200, 307] width 5 height 5
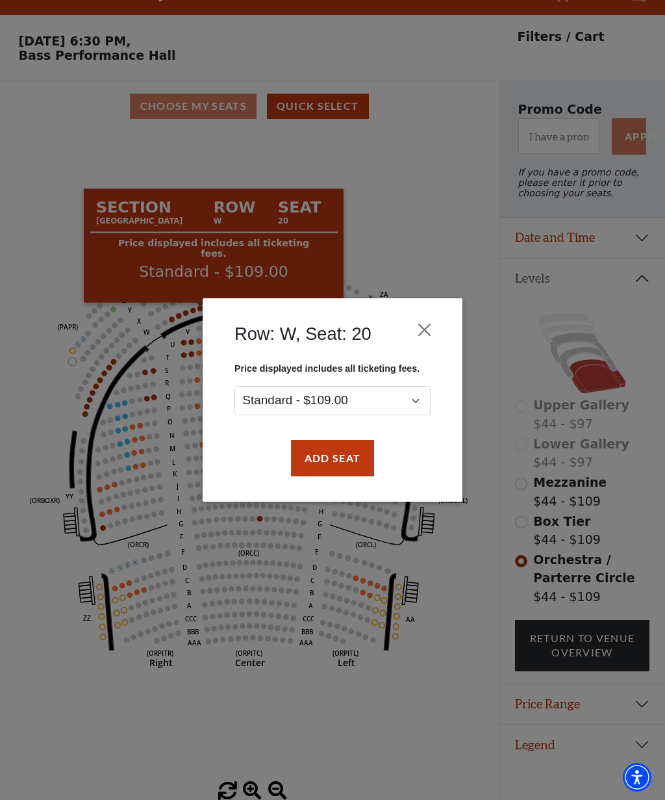
click at [415, 340] on button "Close" at bounding box center [425, 329] width 25 height 25
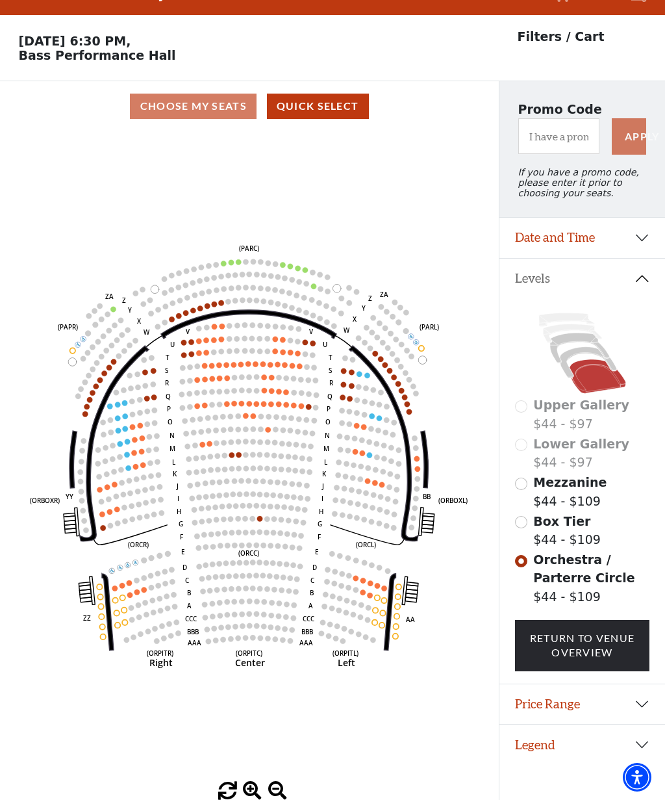
click at [171, 321] on circle at bounding box center [172, 318] width 5 height 5
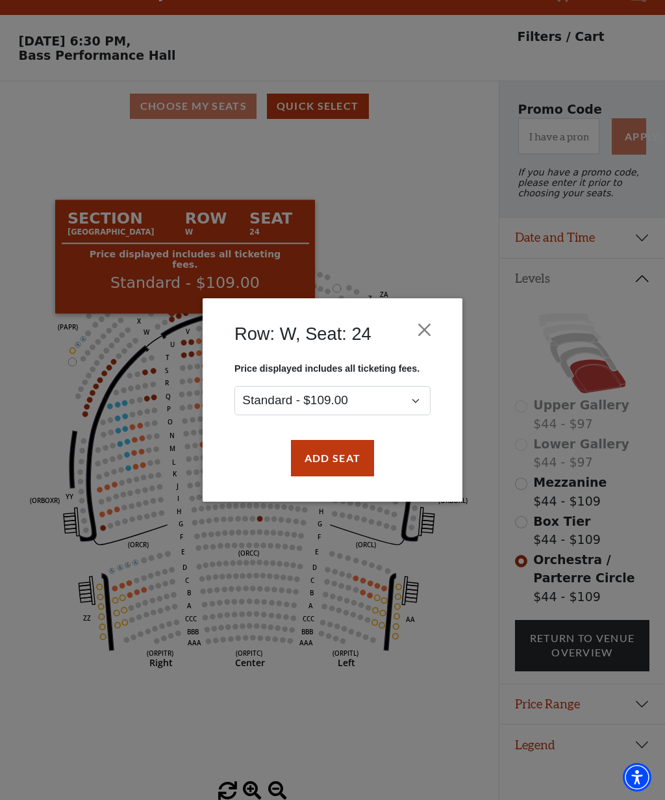
click at [339, 459] on button "Add Seat" at bounding box center [332, 458] width 83 height 36
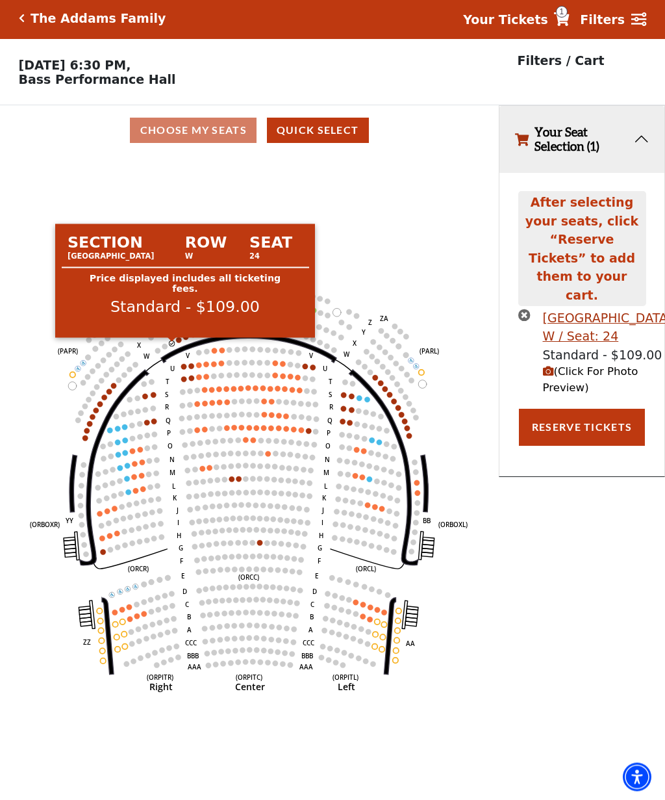
scroll to position [0, 0]
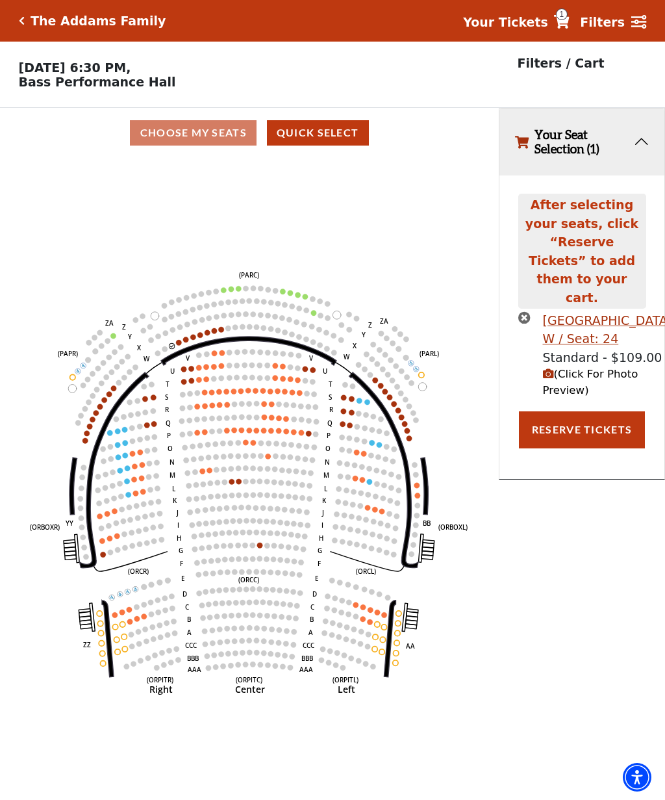
click at [189, 340] on icon "Left (ORPITL) Right (ORPITR) Center (ORPITC) ZZ AA YY BB ZA ZA (ORCL) (ORCR) (O…" at bounding box center [249, 483] width 449 height 650
click at [173, 332] on circle at bounding box center [172, 329] width 5 height 5
click at [179, 345] on circle at bounding box center [178, 342] width 5 height 5
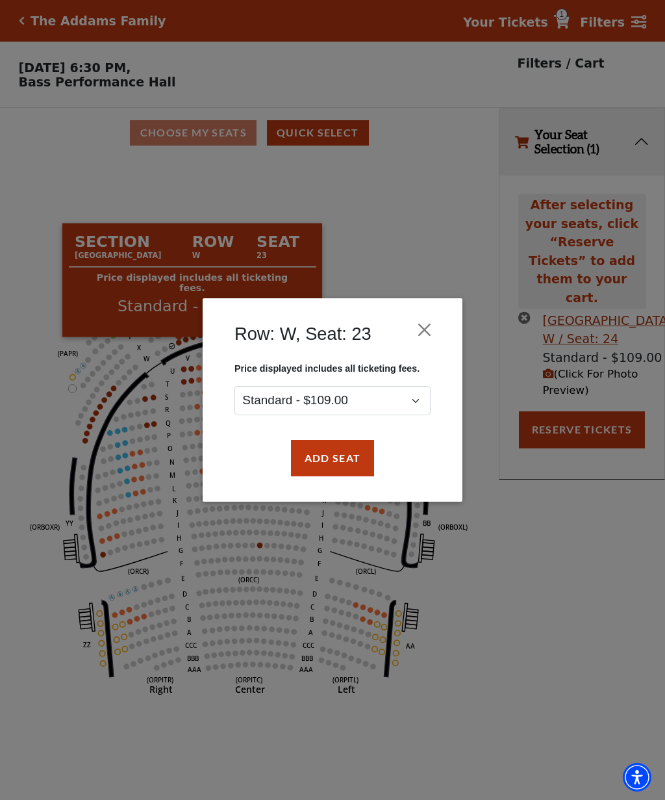
click at [335, 458] on button "Add Seat" at bounding box center [332, 458] width 83 height 36
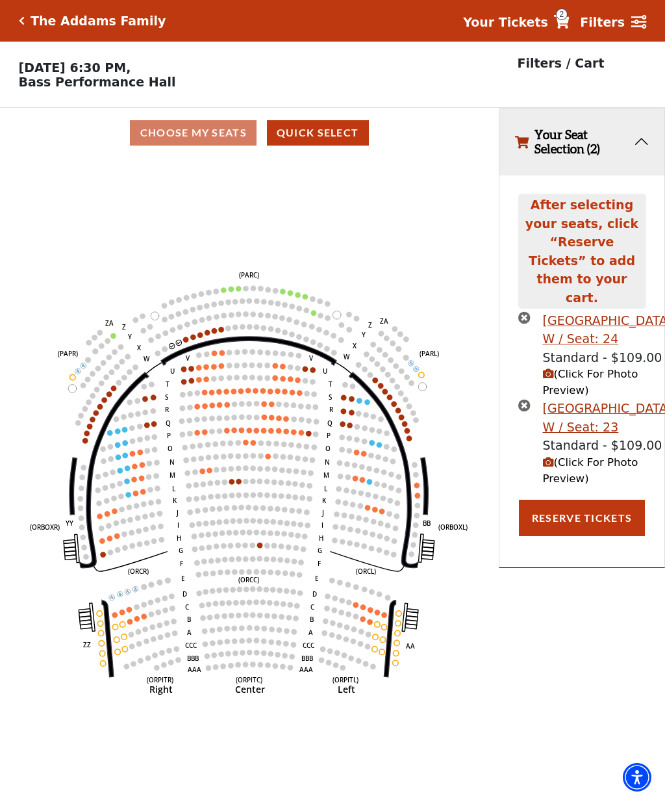
click at [183, 344] on icon "Left (ORPITL) Right (ORPITR) Center (ORPITC) ZZ AA YY BB ZA ZA (ORCL) (ORCR) (O…" at bounding box center [249, 483] width 449 height 650
click at [188, 342] on circle at bounding box center [185, 339] width 5 height 5
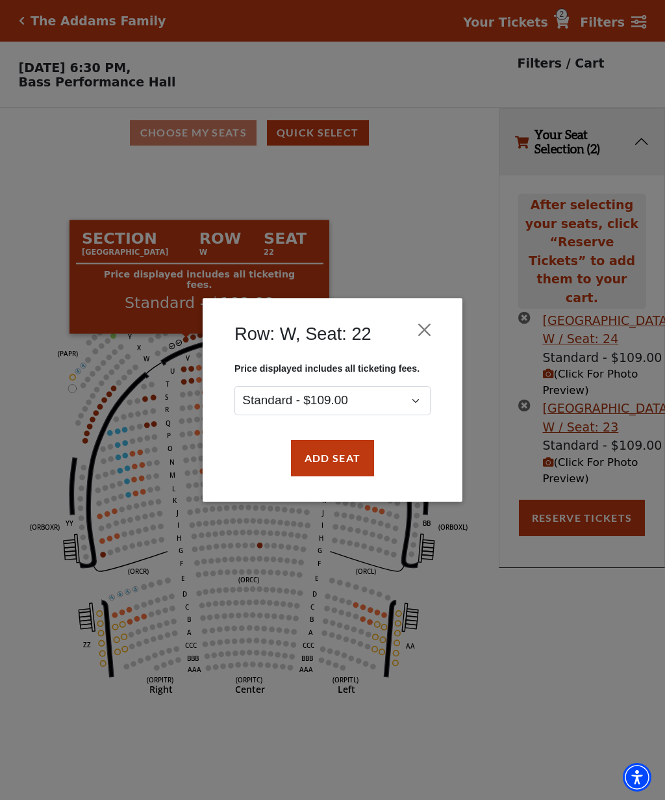
click at [330, 454] on button "Add Seat" at bounding box center [332, 458] width 83 height 36
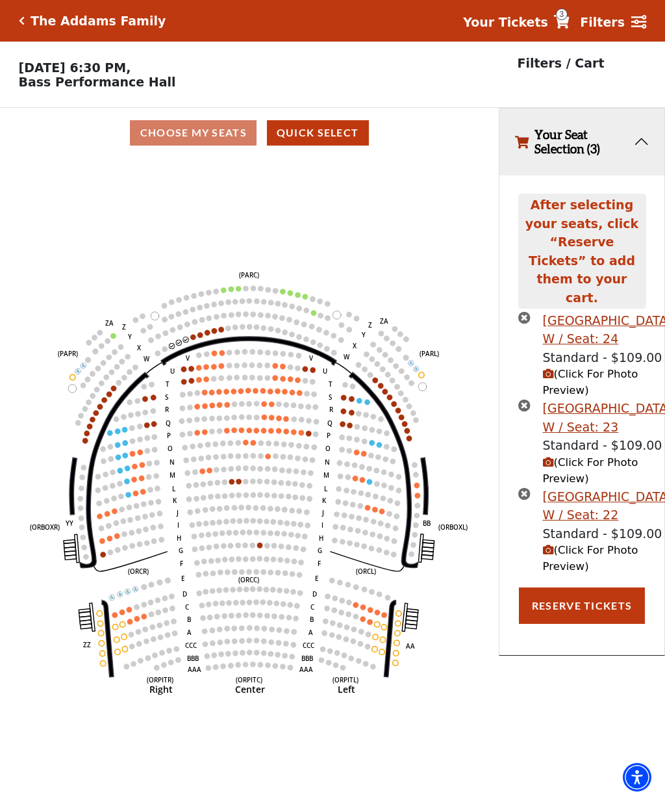
click at [196, 338] on circle at bounding box center [193, 336] width 5 height 5
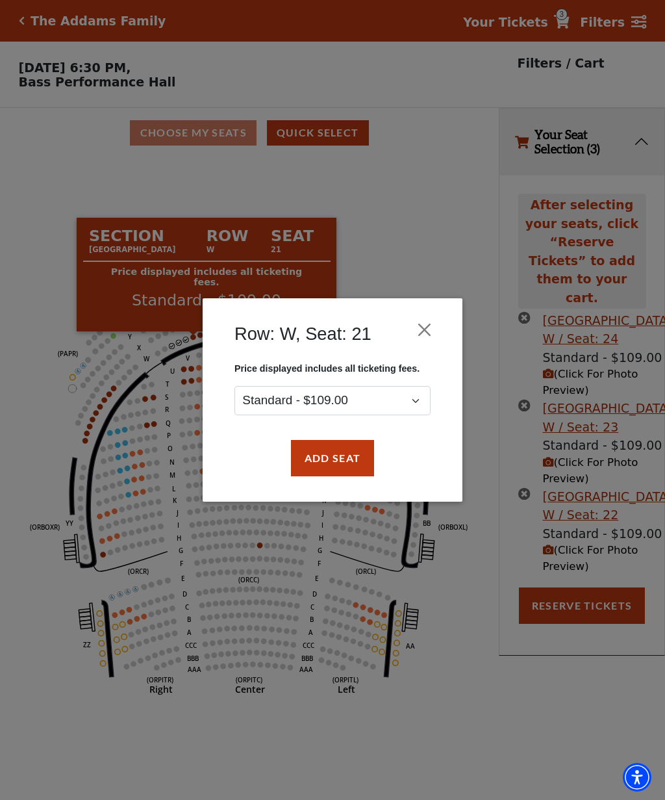
click at [340, 465] on button "Add Seat" at bounding box center [332, 458] width 83 height 36
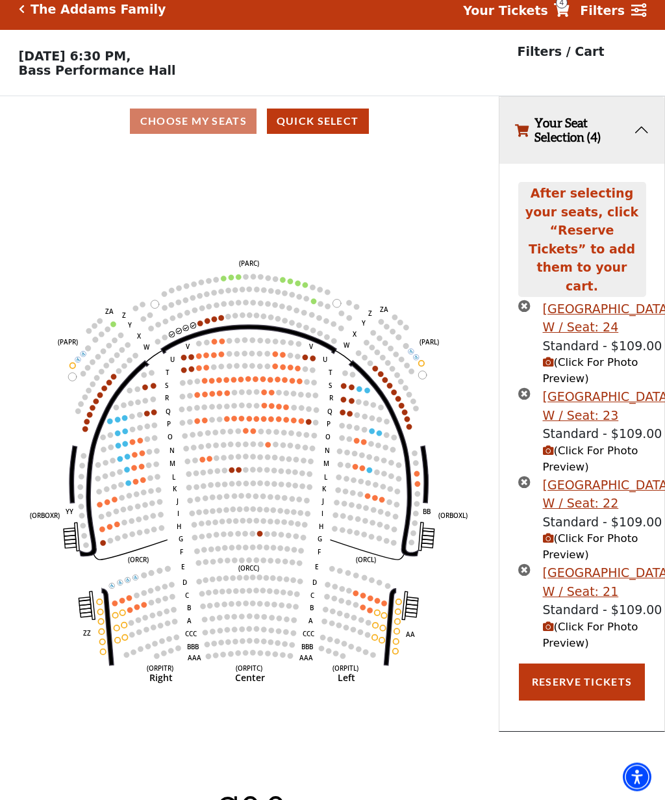
scroll to position [12, 0]
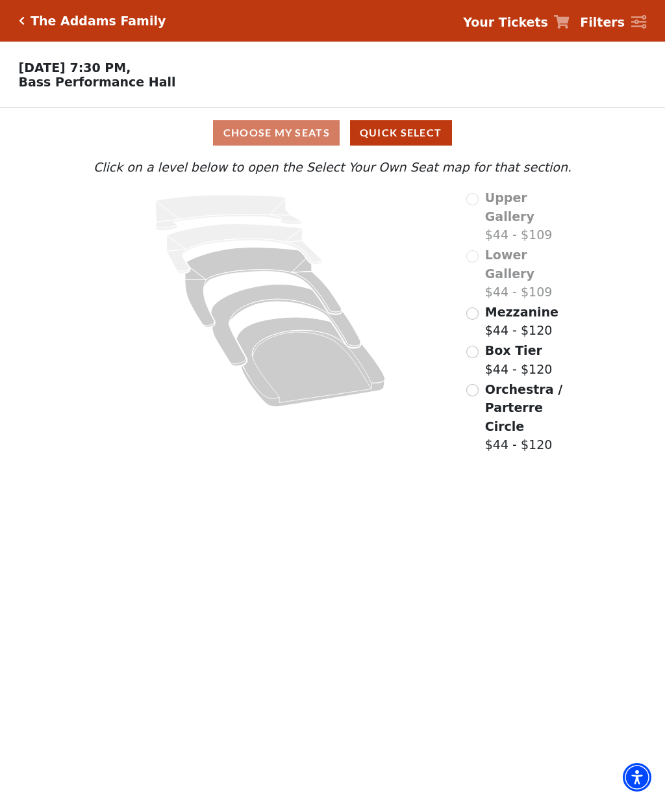
click at [473, 307] on input "Mezzanine$44 - $120\a" at bounding box center [473, 313] width 12 height 12
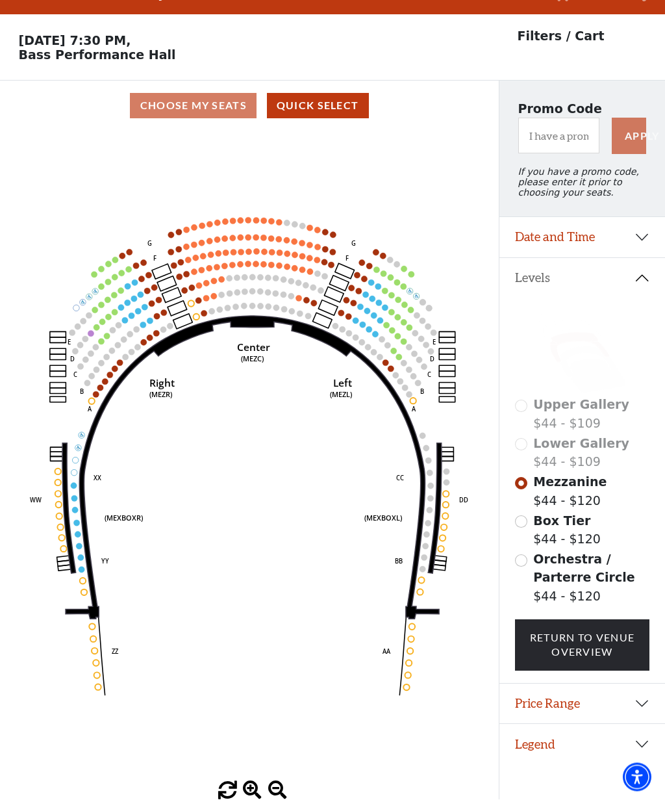
scroll to position [29, 0]
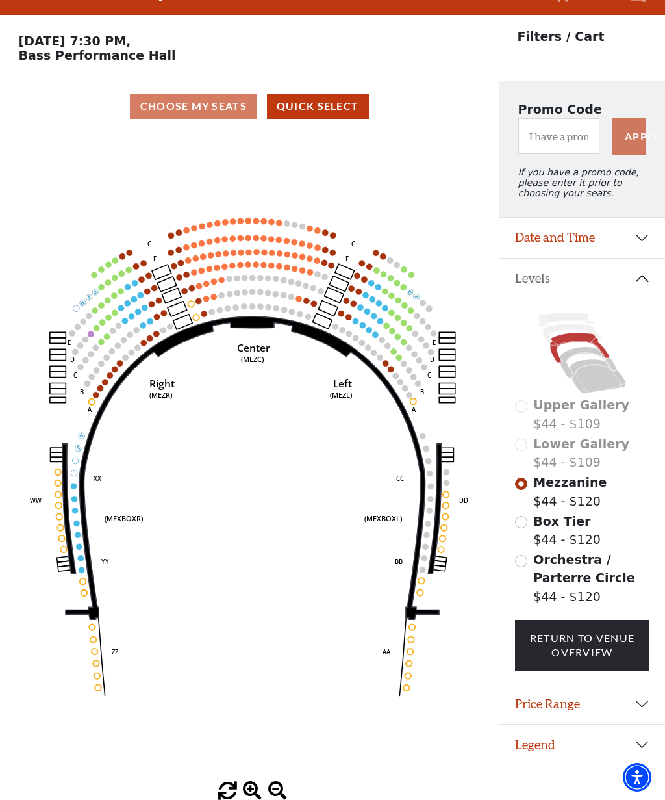
click at [125, 363] on icon "Center (MEZC) Right (MEZR) Left (MEZL) (MEXBOXR) (MEXBOXL) XX WW CC DD YY BB ZZ…" at bounding box center [249, 456] width 449 height 650
click at [121, 365] on circle at bounding box center [120, 363] width 6 height 6
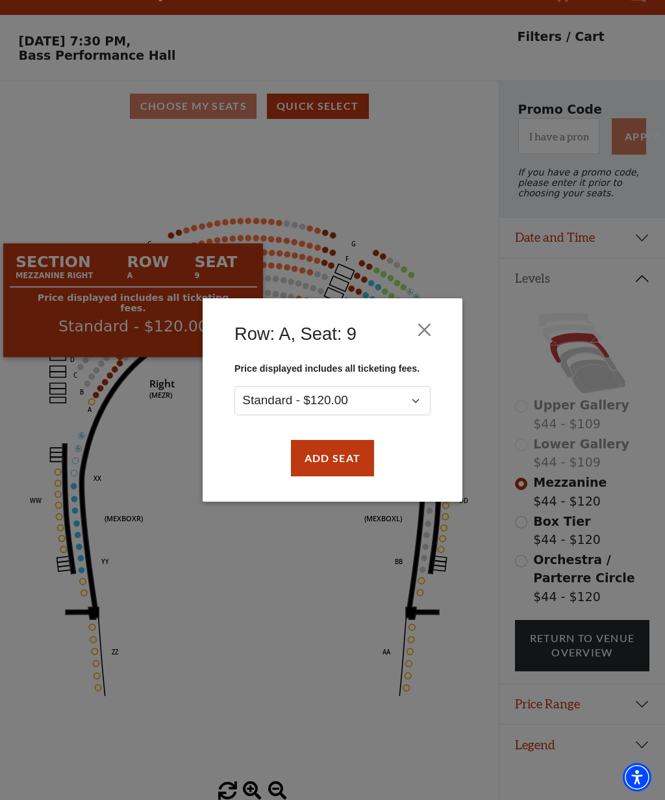
click at [418, 331] on button "Close" at bounding box center [425, 329] width 25 height 25
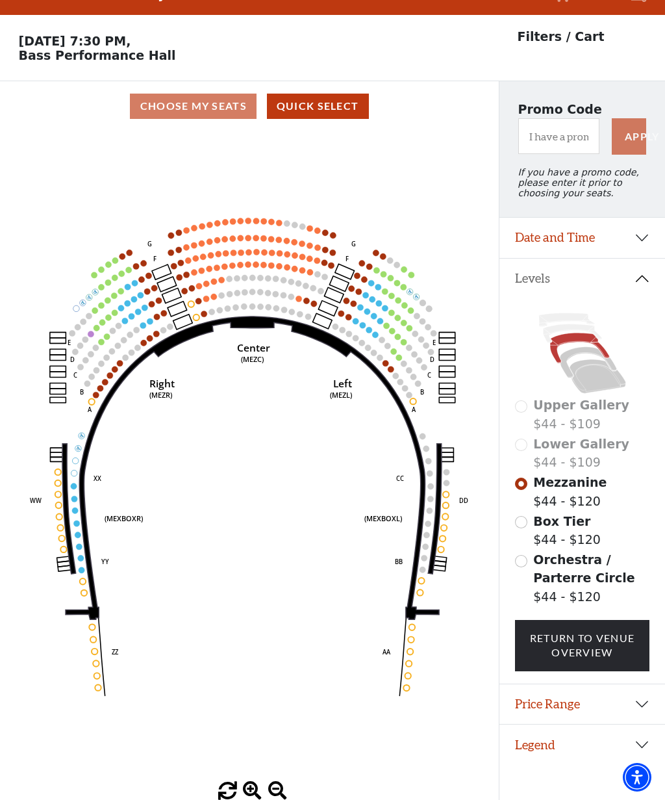
click at [522, 526] on input "Box Tier$44 - $120\a" at bounding box center [521, 522] width 12 height 12
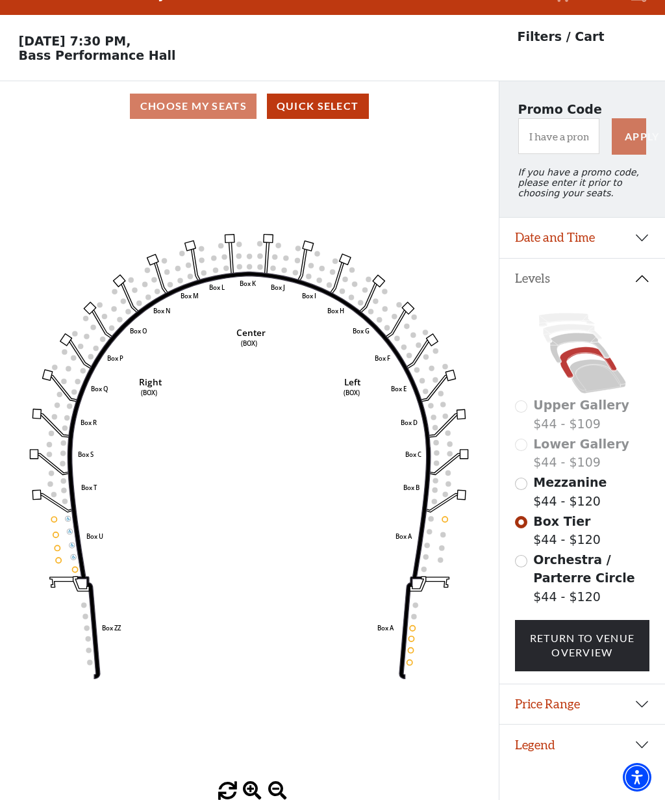
click at [517, 567] on input "Orchestra / Parterre Circle$44 - $120\a" at bounding box center [521, 561] width 12 height 12
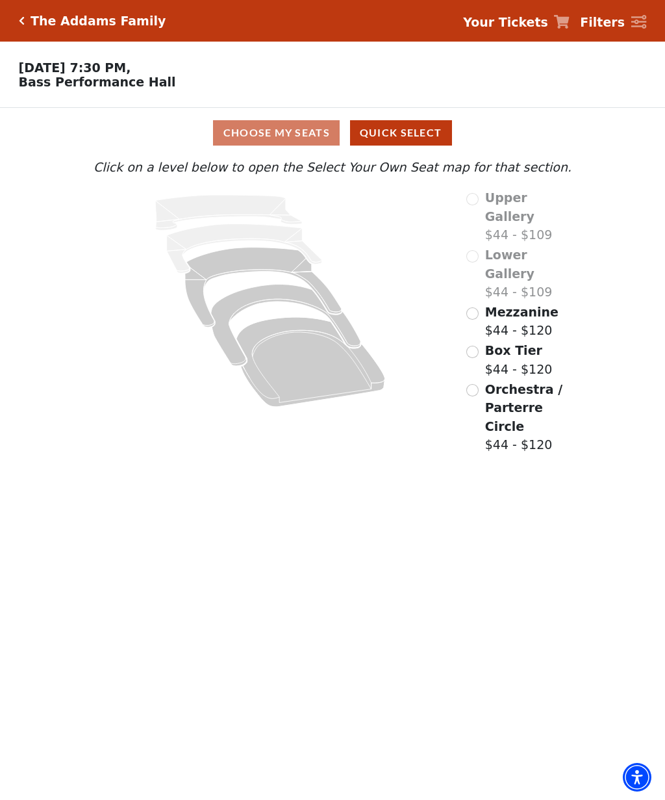
click at [472, 307] on input "Mezzanine$44 - $120\a" at bounding box center [473, 313] width 12 height 12
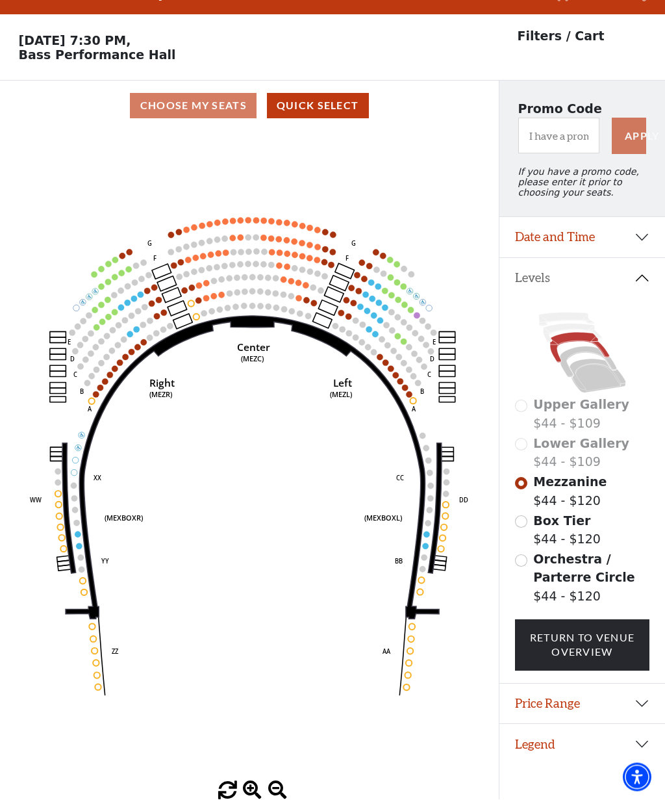
scroll to position [29, 0]
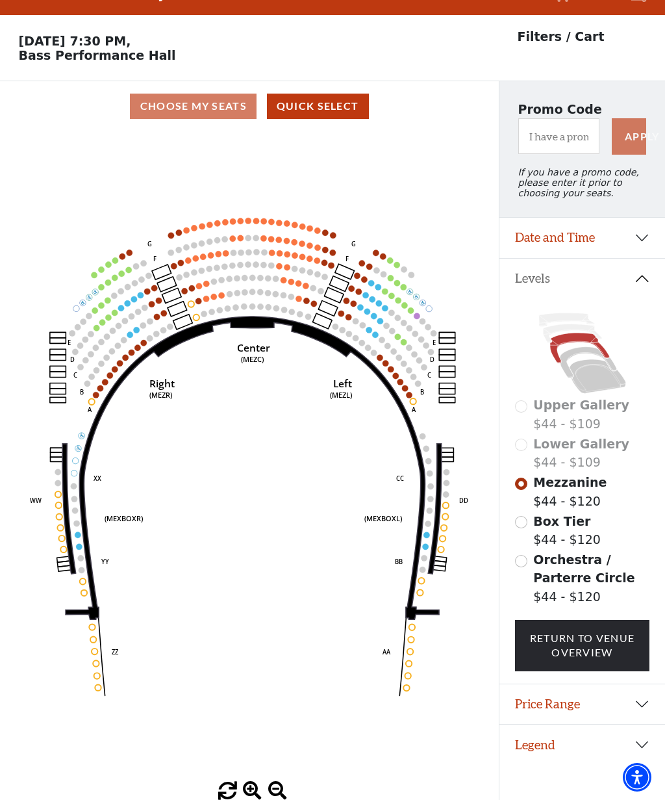
click at [312, 281] on icon "Center (MEZC) Right (MEZR) Left (MEZL) (MEXBOXR) (MEXBOXL) XX WW CC DD YY BB ZZ…" at bounding box center [249, 456] width 449 height 650
click at [299, 286] on circle at bounding box center [299, 283] width 6 height 6
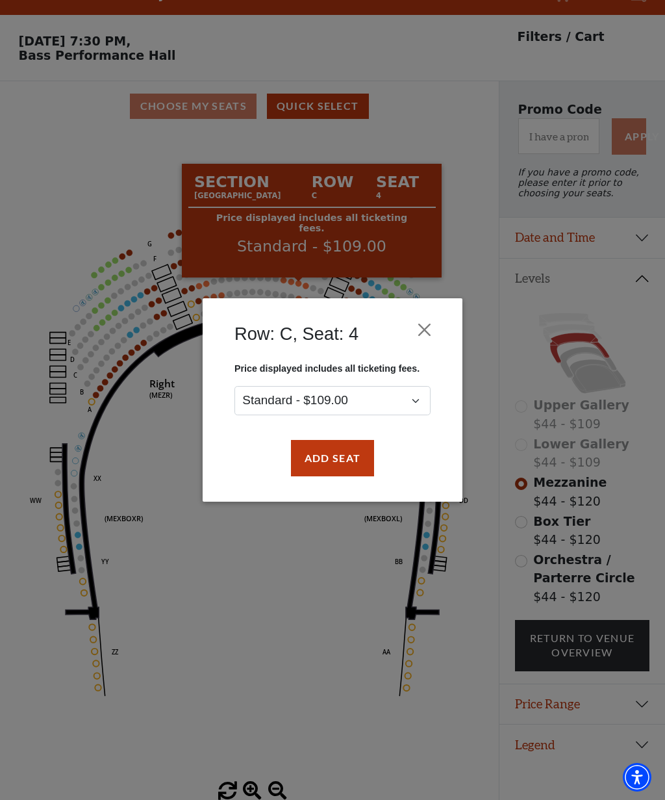
click at [421, 335] on button "Close" at bounding box center [425, 329] width 25 height 25
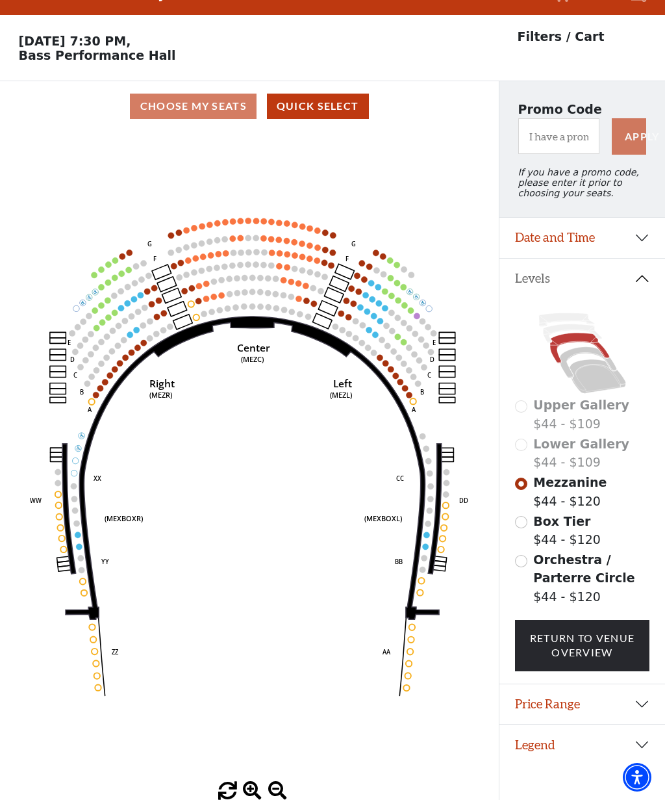
click at [596, 390] on icon at bounding box center [598, 376] width 57 height 34
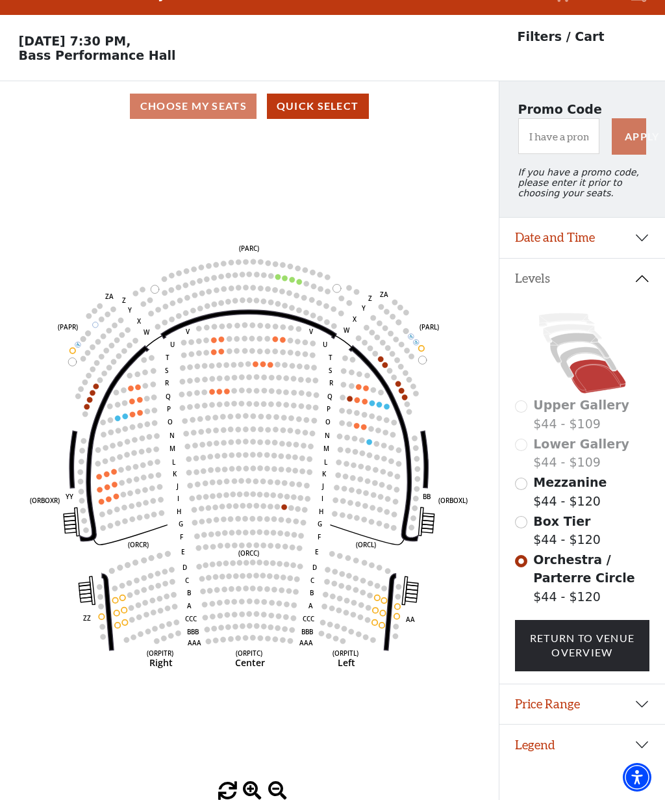
click at [537, 527] on span "Box Tier" at bounding box center [561, 521] width 57 height 14
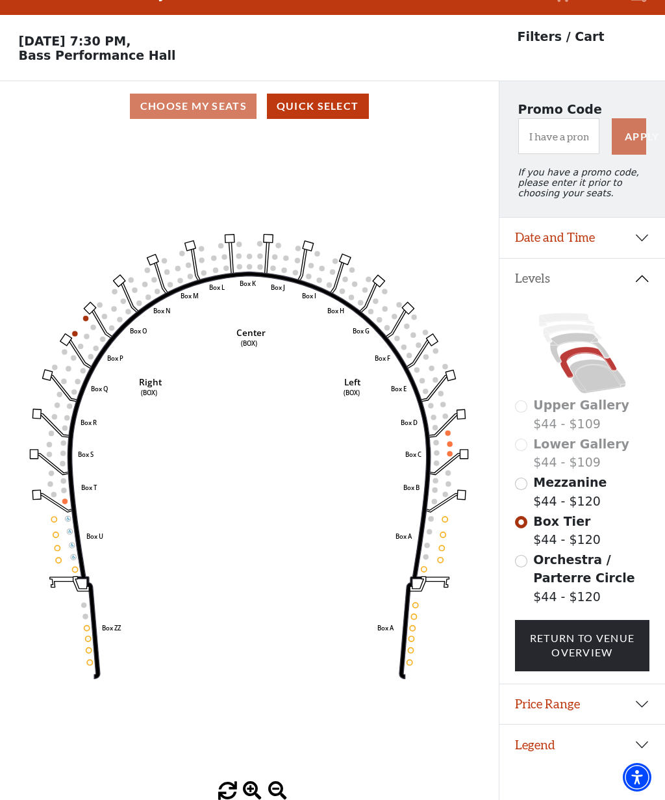
click at [526, 485] on input "Mezzanine$44 - $120\a" at bounding box center [521, 484] width 12 height 12
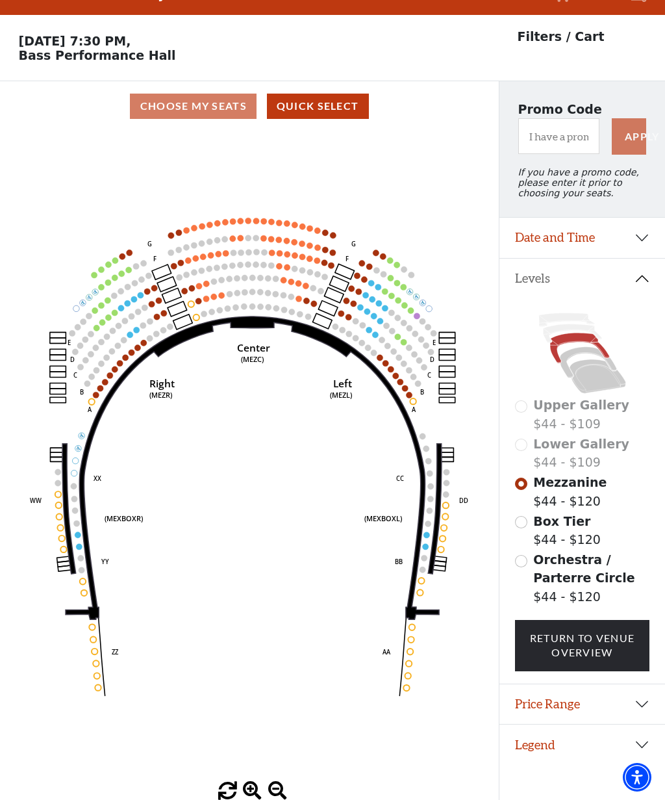
click at [522, 524] on input "Box Tier$44 - $120\a" at bounding box center [521, 522] width 12 height 12
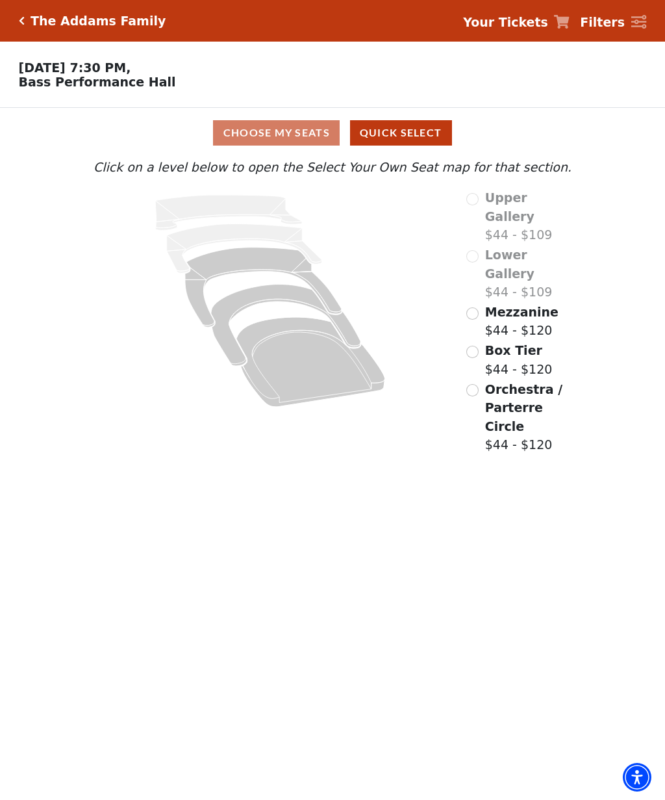
click at [482, 341] on div "Box Tier $44 - $120" at bounding box center [510, 359] width 86 height 37
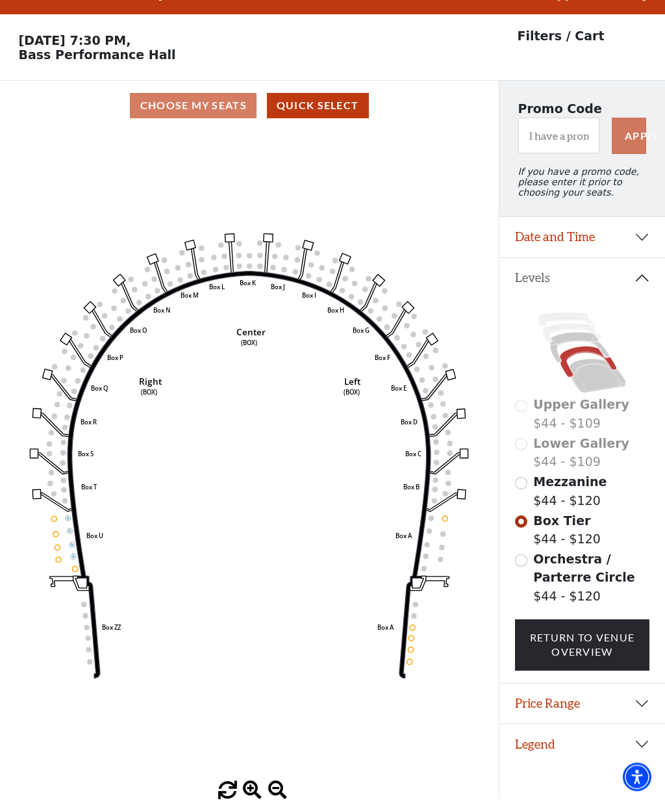
scroll to position [29, 0]
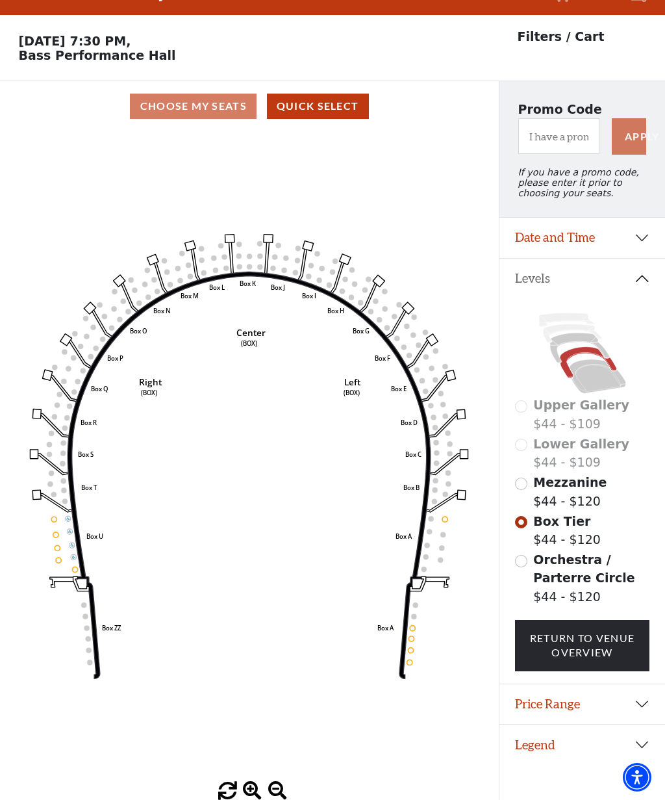
click at [522, 488] on input "Mezzanine$44 - $120\a" at bounding box center [521, 484] width 12 height 12
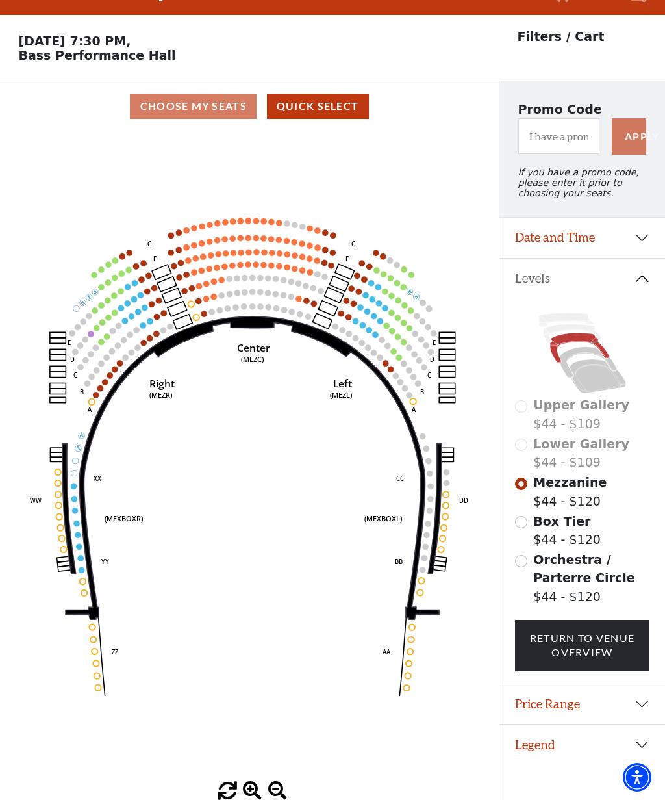
click at [190, 292] on icon "Center (MEZC) Right (MEZR) Left (MEZL) (MEXBOXR) (MEXBOXL) XX WW CC DD YY BB ZZ…" at bounding box center [249, 456] width 449 height 650
click at [194, 286] on use "Seat Selected" at bounding box center [192, 288] width 7 height 7
click at [198, 288] on circle at bounding box center [199, 286] width 6 height 6
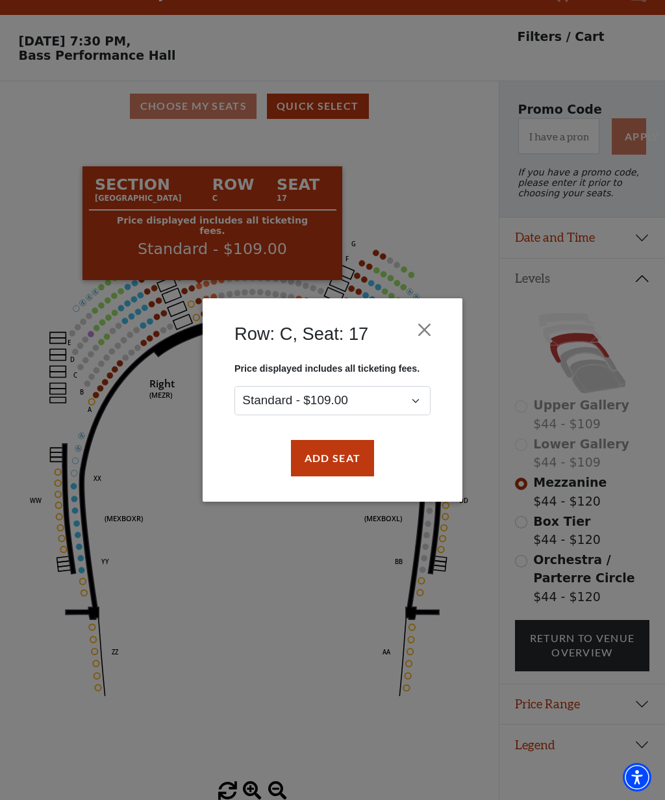
click at [444, 324] on div "Row: C, Seat: 17 Price displayed includes all ticketing fees. Standard - $109.0…" at bounding box center [333, 399] width 260 height 203
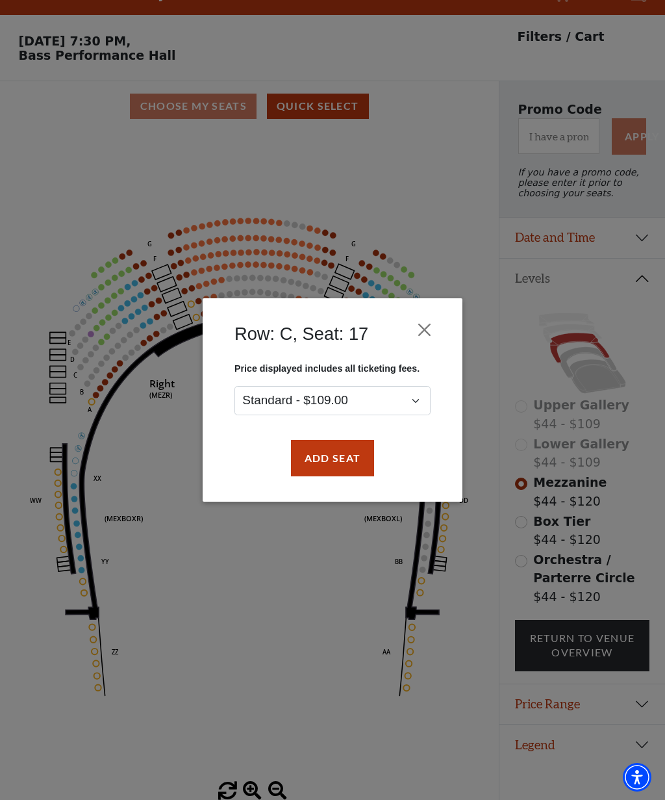
click at [422, 333] on button "Close" at bounding box center [425, 329] width 25 height 25
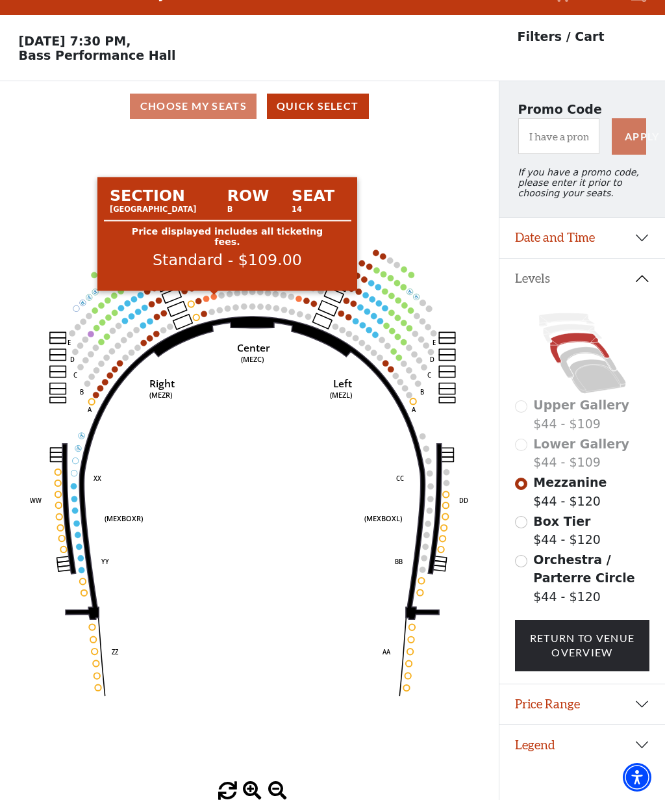
click at [214, 296] on circle at bounding box center [214, 297] width 6 height 6
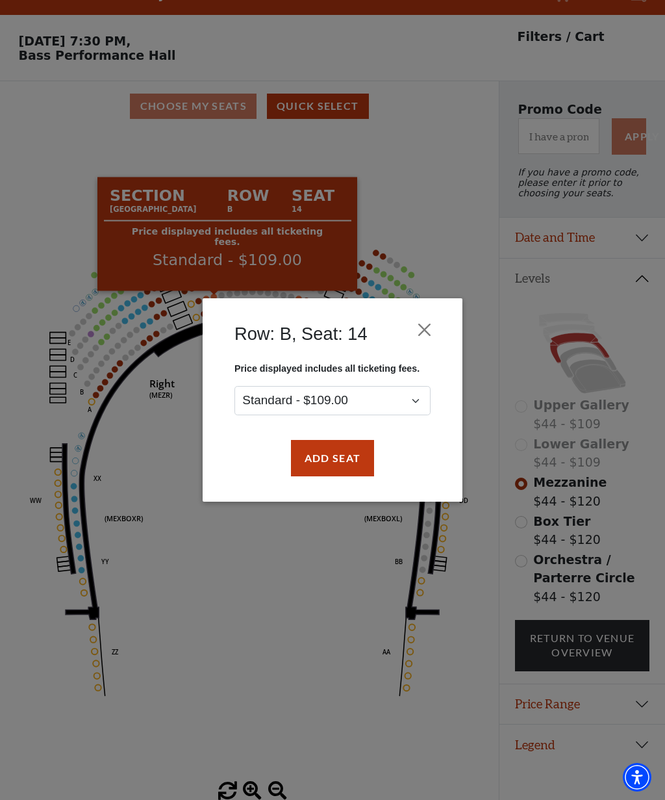
click at [429, 340] on button "Close" at bounding box center [425, 329] width 25 height 25
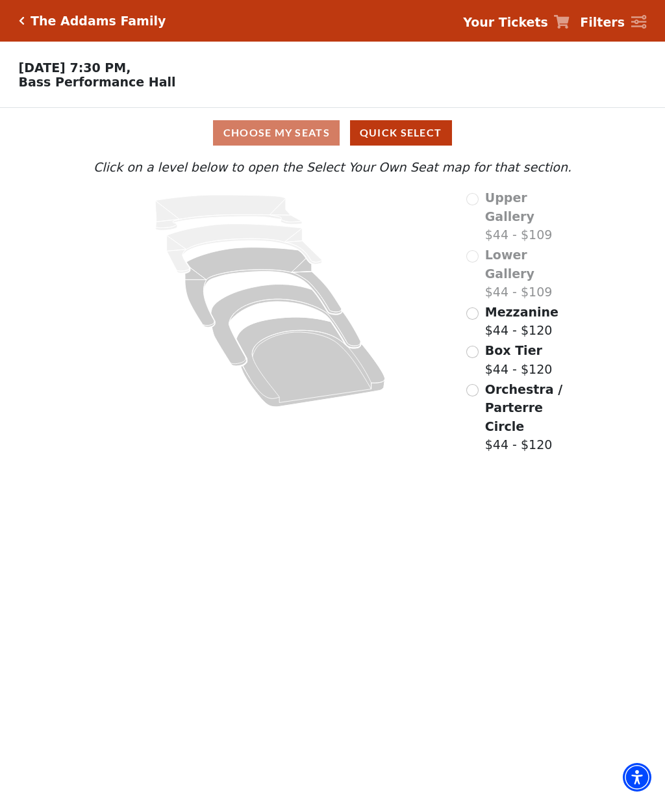
click at [493, 305] on span "Mezzanine" at bounding box center [521, 312] width 73 height 14
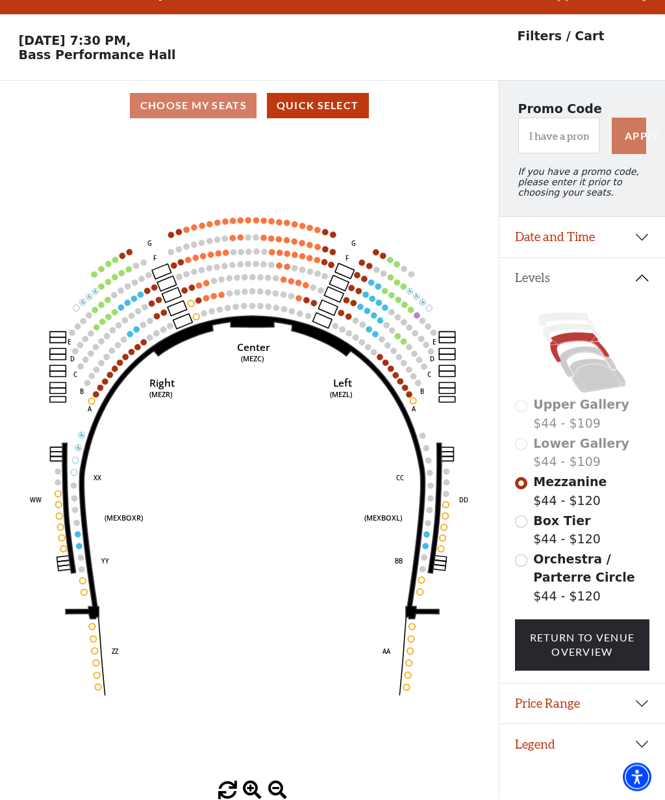
scroll to position [29, 0]
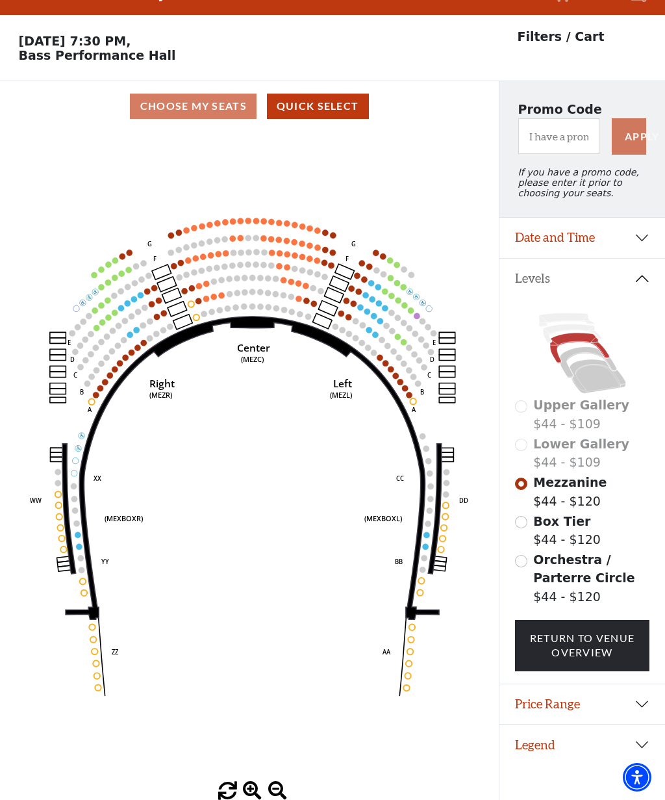
click at [306, 287] on circle at bounding box center [306, 286] width 6 height 6
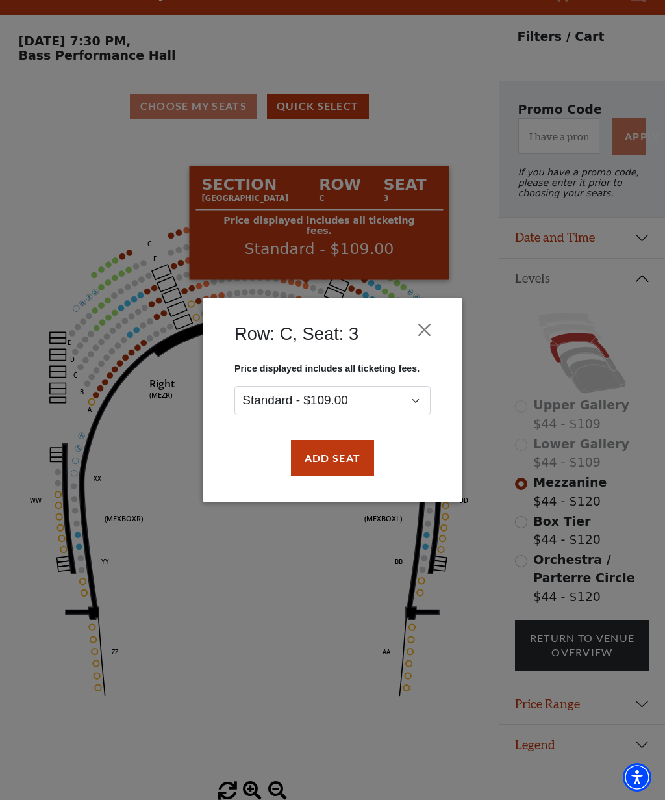
click at [436, 325] on button "Close" at bounding box center [425, 329] width 25 height 25
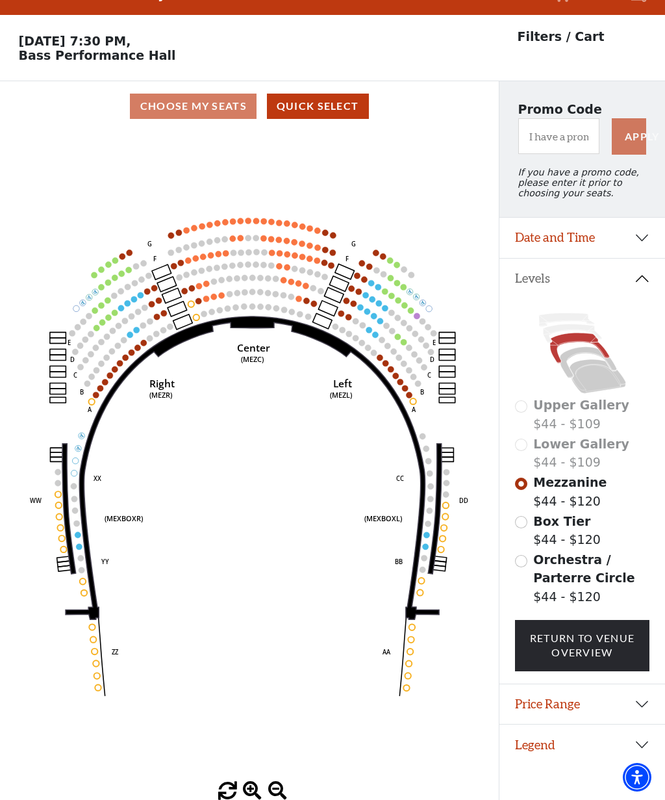
click at [303, 281] on icon "Center (MEZC) Right (MEZR) Left (MEZL) (MEXBOXR) (MEXBOXL) XX WW CC DD YY BB ZZ…" at bounding box center [249, 456] width 449 height 650
click at [305, 288] on circle at bounding box center [306, 286] width 6 height 6
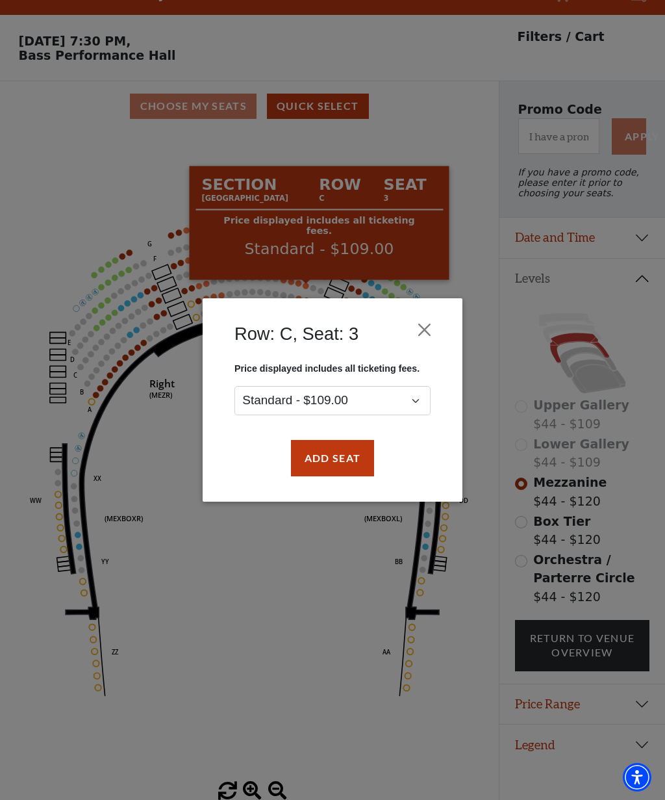
click at [334, 462] on button "Add Seat" at bounding box center [332, 458] width 83 height 36
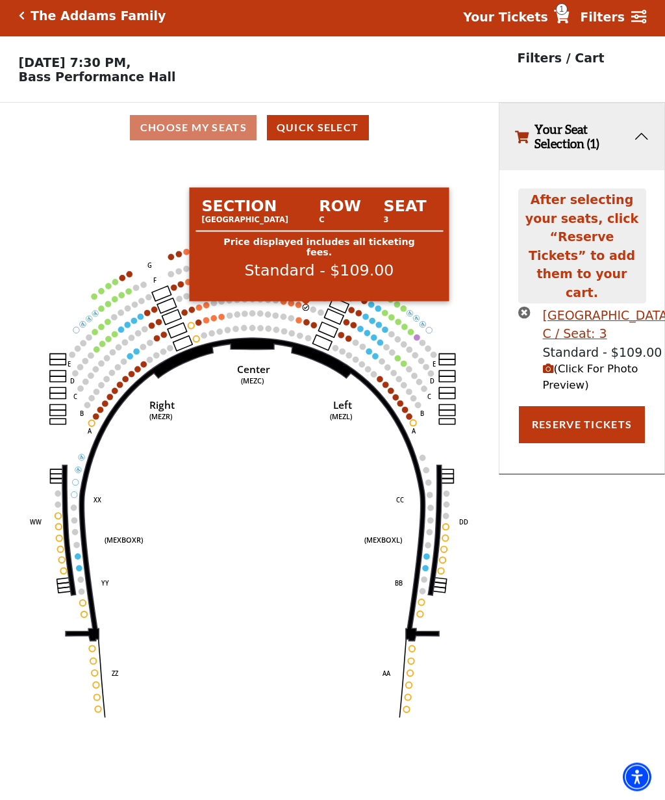
scroll to position [0, 0]
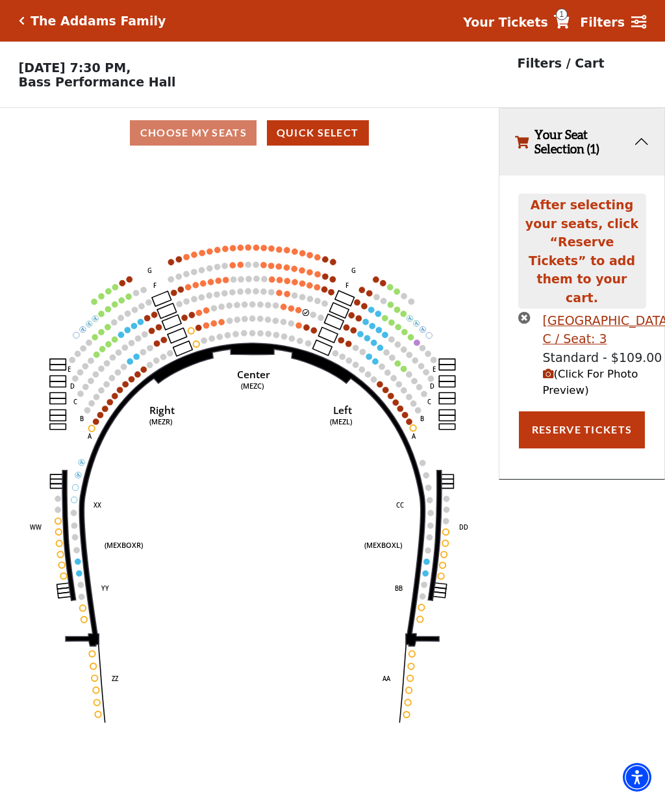
click at [294, 311] on circle at bounding box center [291, 308] width 6 height 6
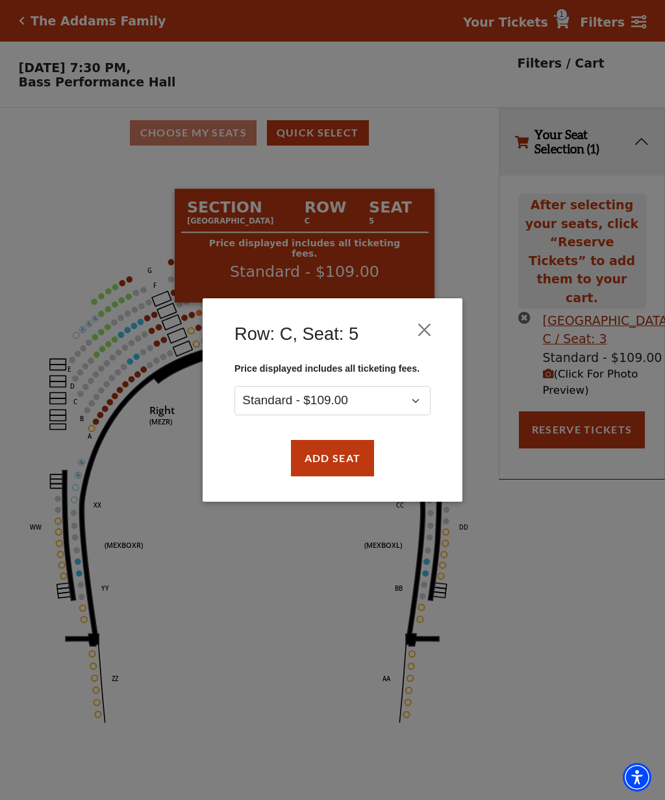
click at [322, 470] on button "Add Seat" at bounding box center [332, 458] width 83 height 36
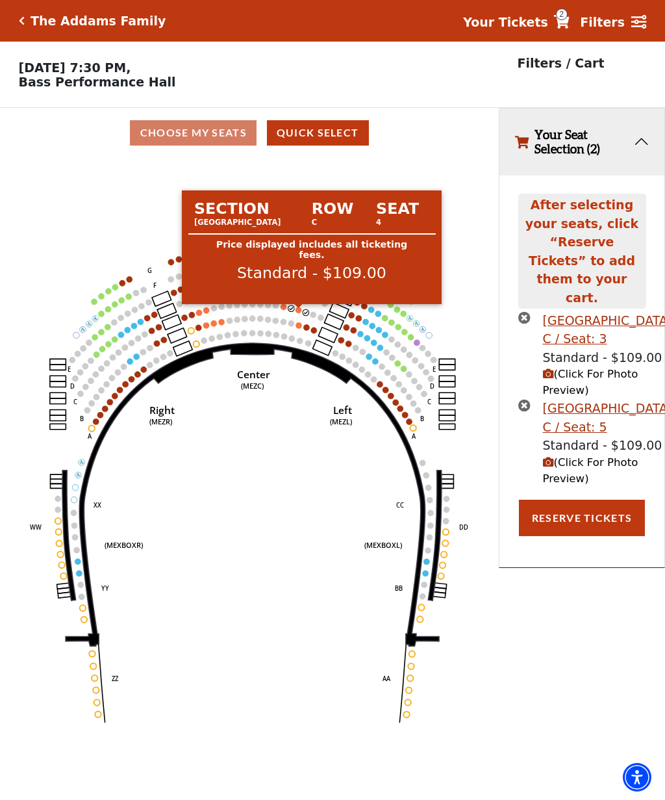
click at [298, 313] on circle at bounding box center [299, 310] width 6 height 6
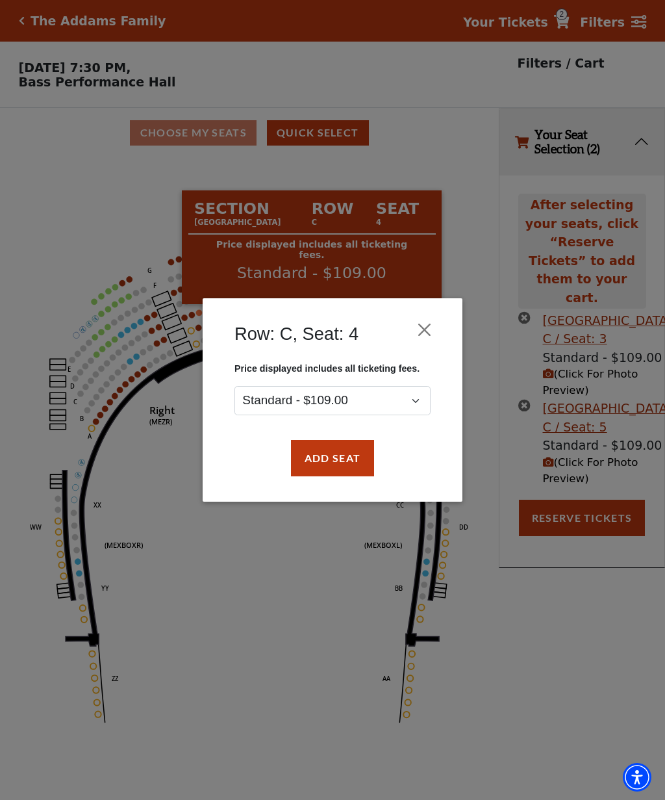
click at [330, 454] on button "Add Seat" at bounding box center [332, 458] width 83 height 36
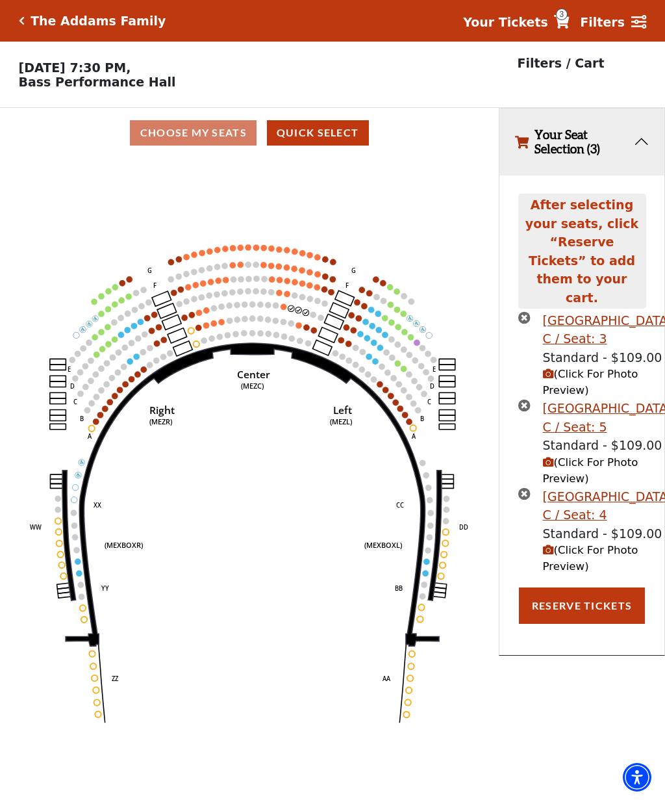
click at [285, 309] on circle at bounding box center [284, 306] width 6 height 6
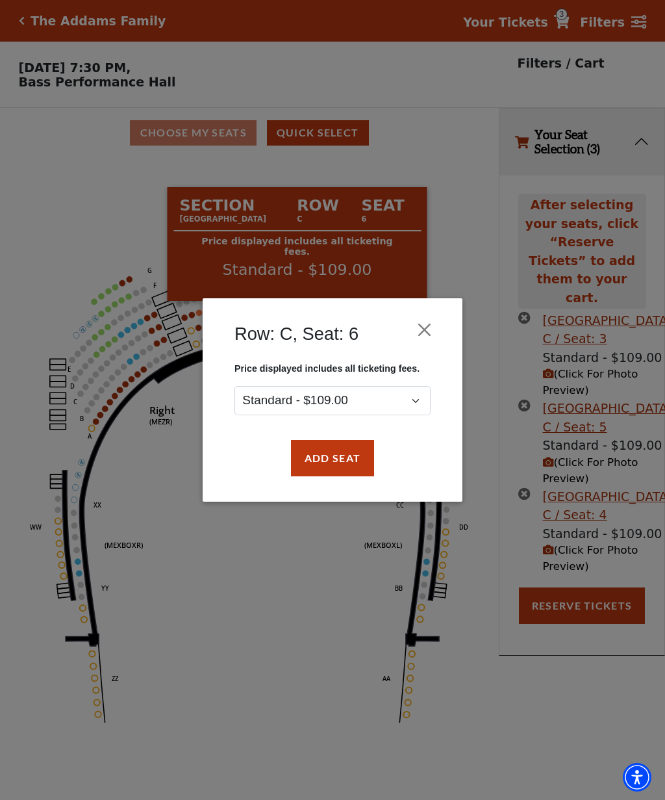
click at [339, 455] on button "Add Seat" at bounding box center [332, 458] width 83 height 36
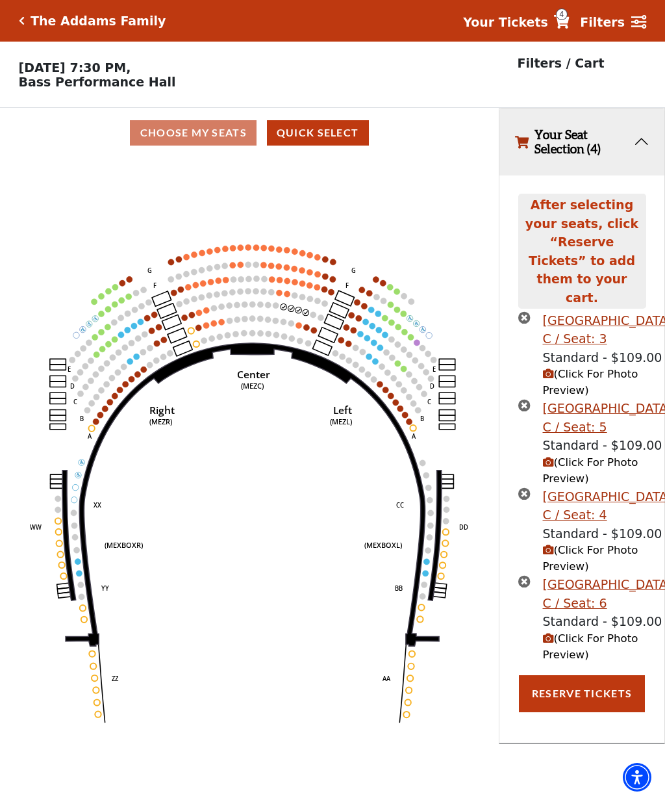
click at [593, 711] on button "Reserve Tickets" at bounding box center [582, 693] width 126 height 36
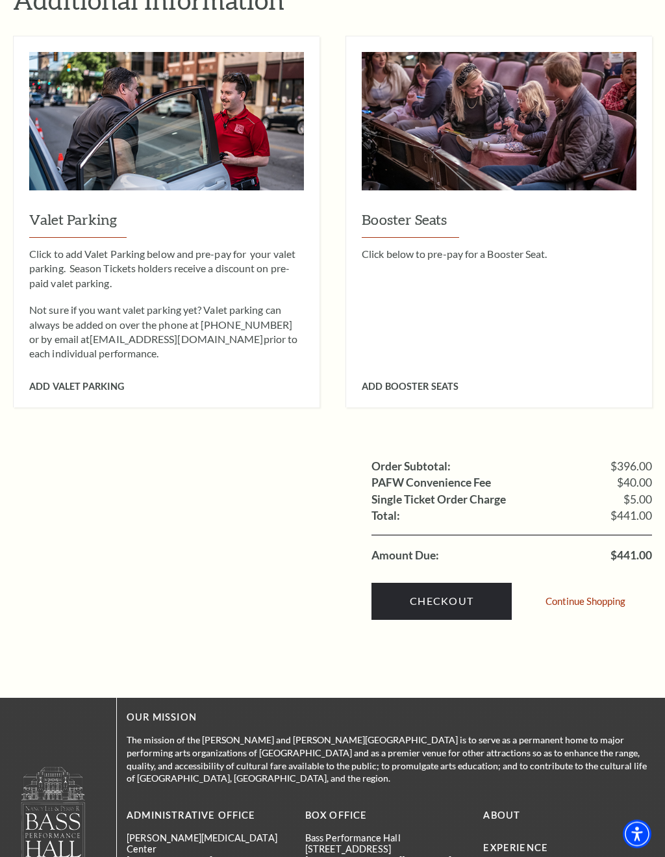
scroll to position [710, 0]
click at [459, 583] on link "Checkout" at bounding box center [442, 601] width 140 height 36
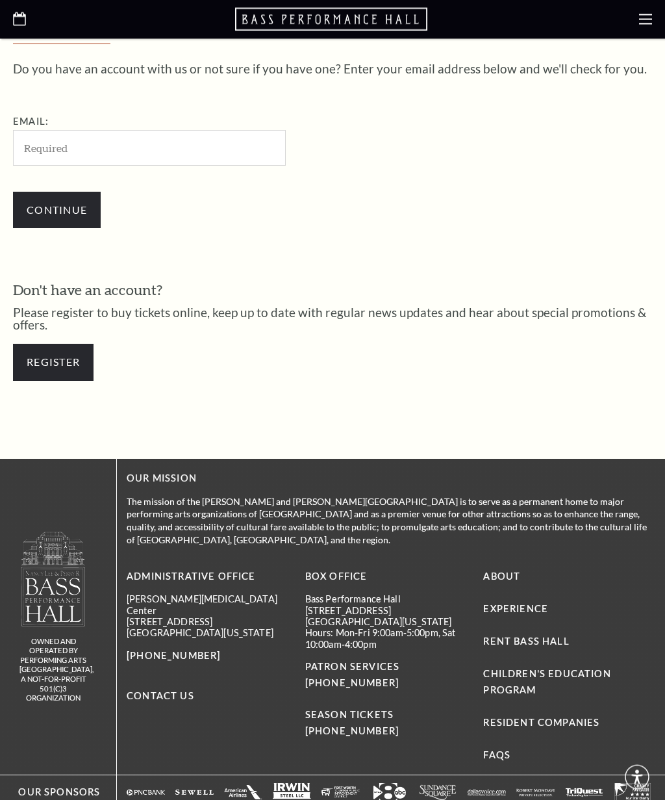
scroll to position [341, 0]
click at [136, 151] on input "Email:" at bounding box center [149, 148] width 273 height 36
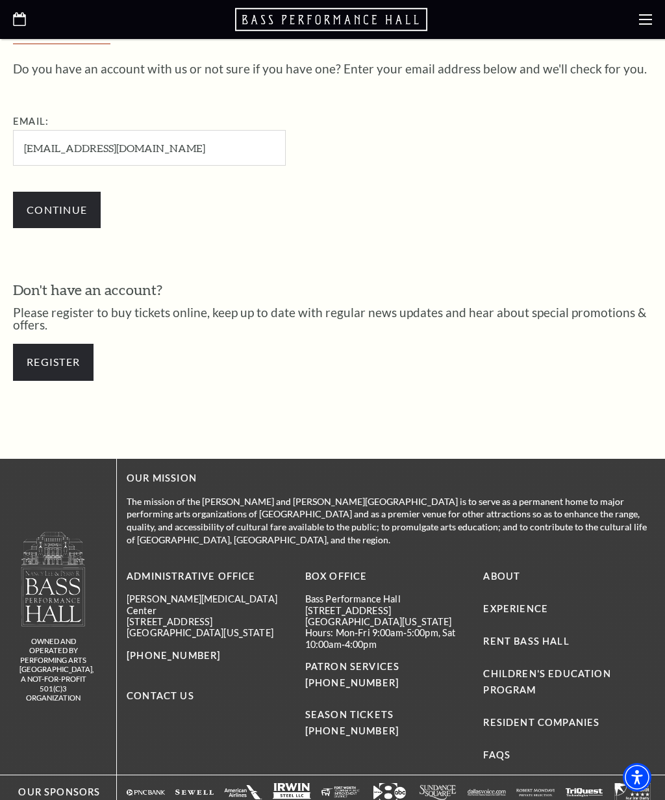
type input "[EMAIL_ADDRESS][DOMAIN_NAME]"
click at [65, 213] on input "Continue" at bounding box center [57, 210] width 88 height 36
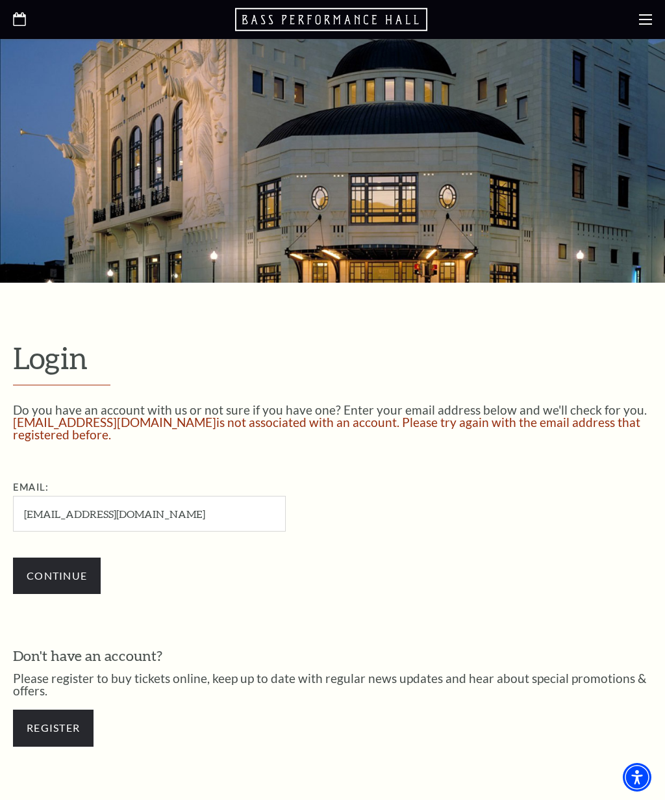
click at [69, 724] on link "Register" at bounding box center [53, 728] width 81 height 36
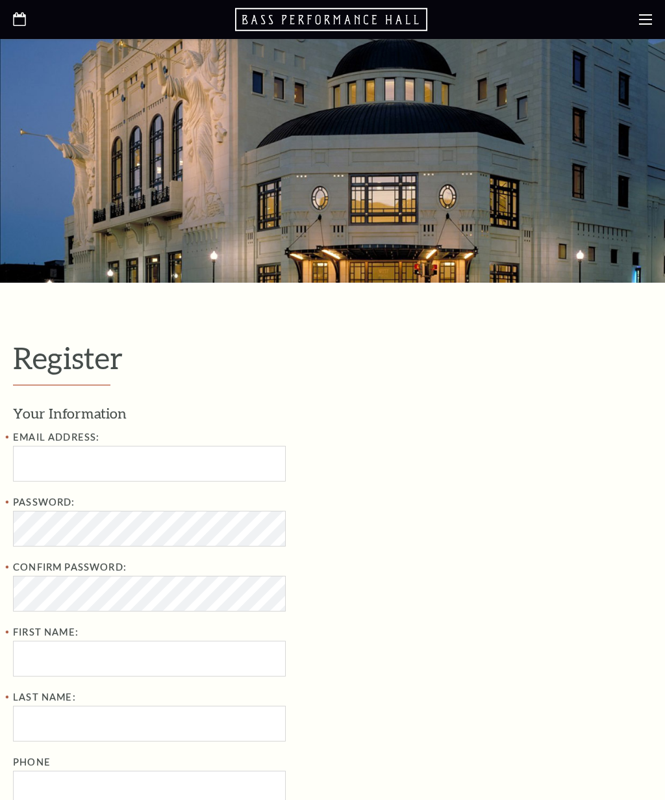
select select "1"
select select "TX"
click at [187, 470] on input "Email Address:" at bounding box center [149, 464] width 273 height 36
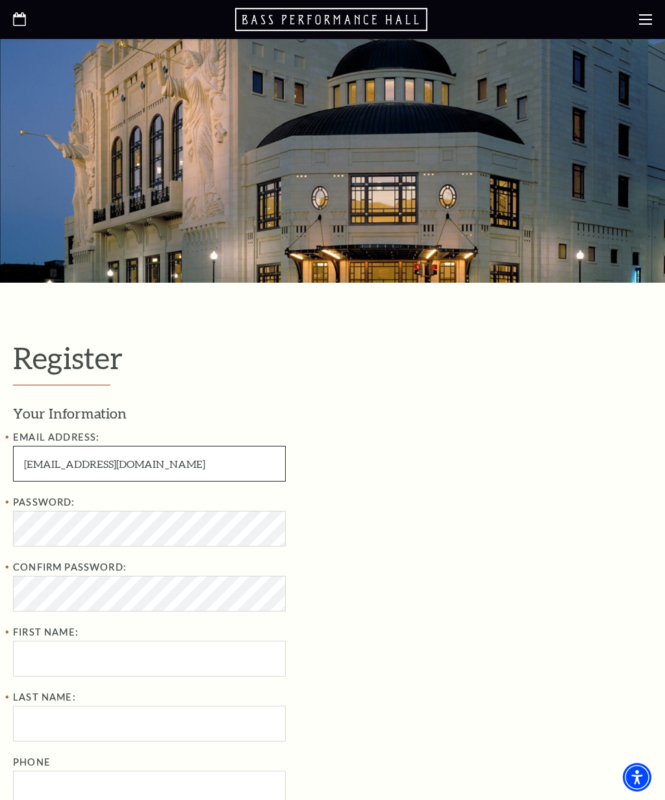
type input "Susanbmeehan@hotmail.com"
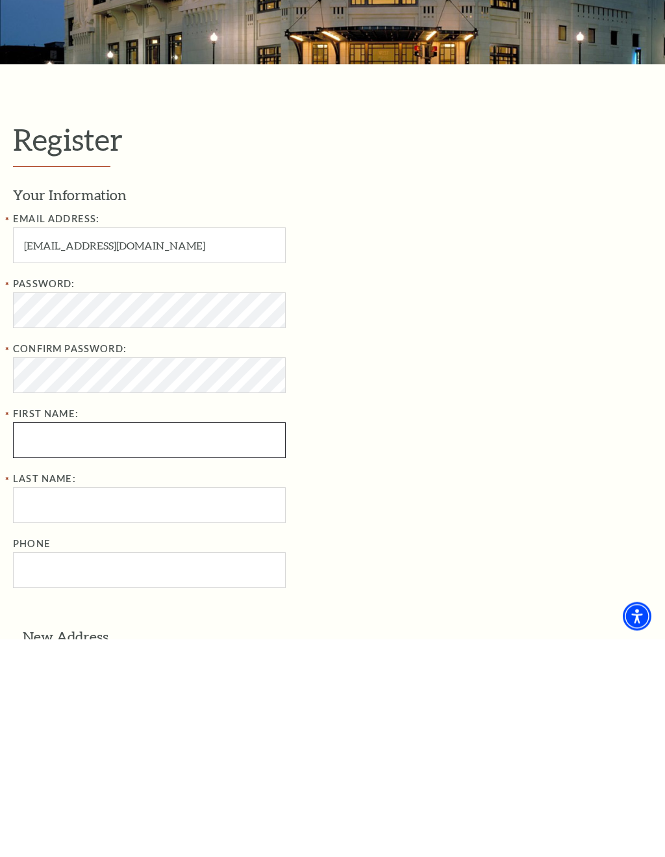
click at [172, 641] on input "First Name:" at bounding box center [149, 659] width 273 height 36
type input "Susan"
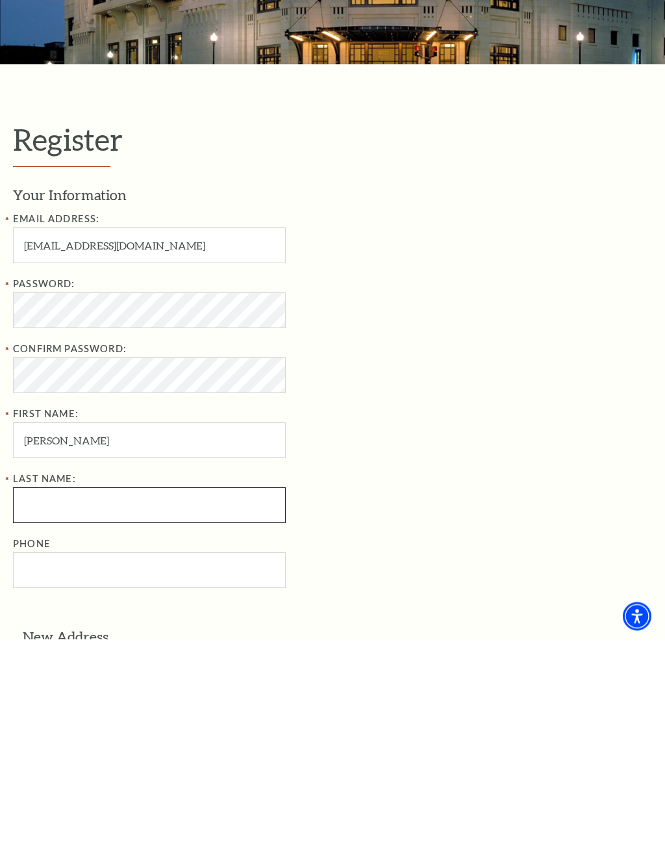
click at [166, 706] on input "Last Name:" at bounding box center [149, 724] width 273 height 36
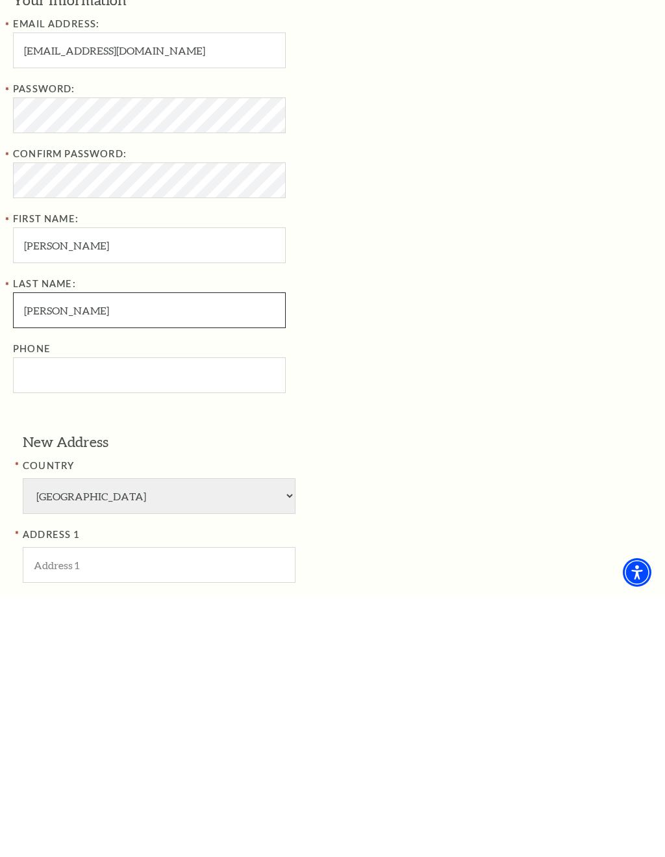
scroll to position [163, 0]
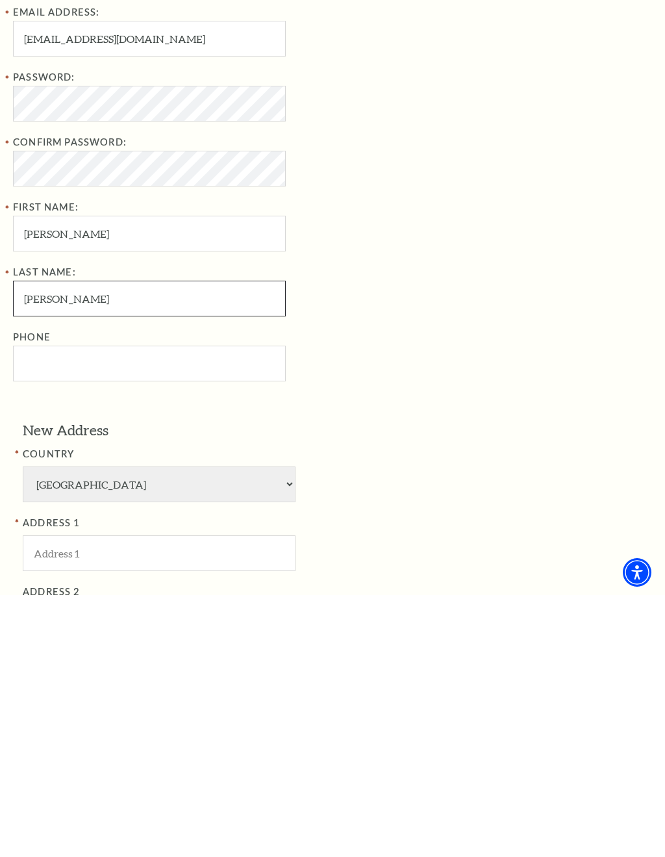
type input "Meehan"
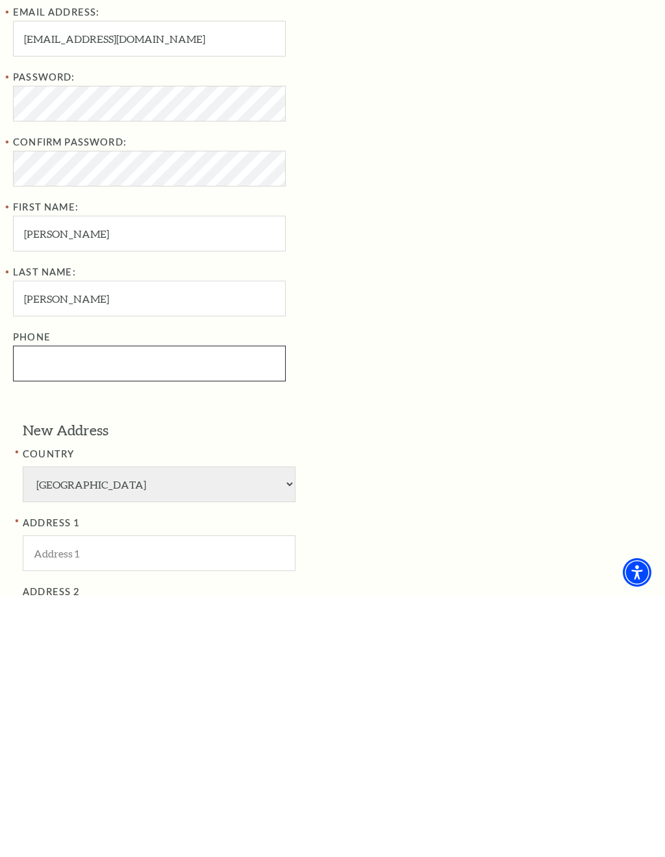
click at [157, 608] on input "Phone" at bounding box center [149, 626] width 273 height 36
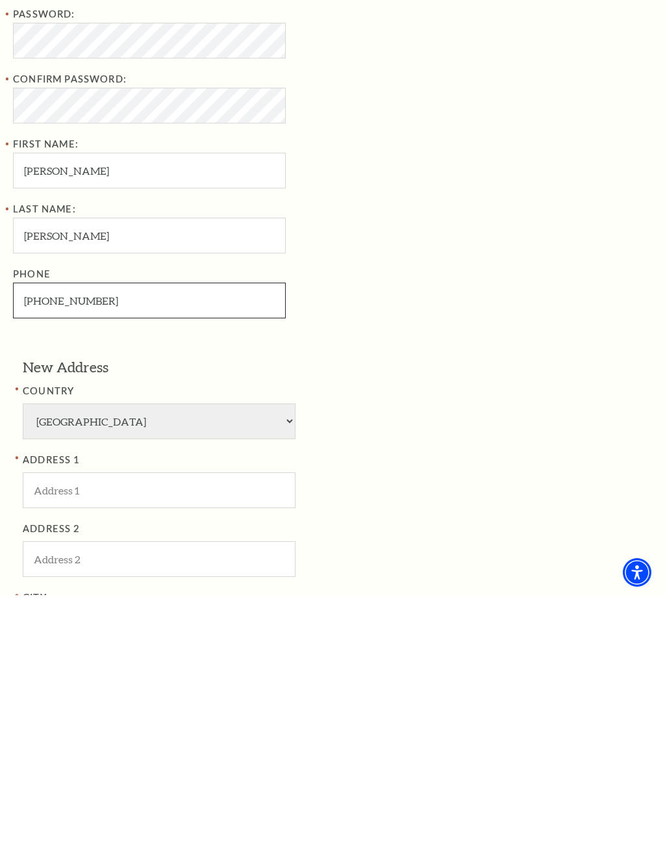
scroll to position [246, 0]
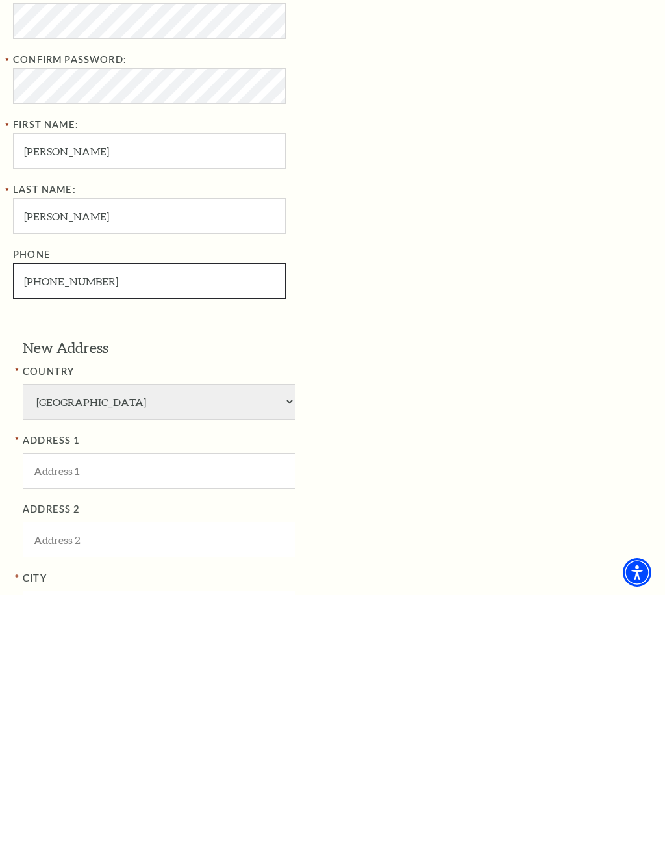
type input "817-821-7158"
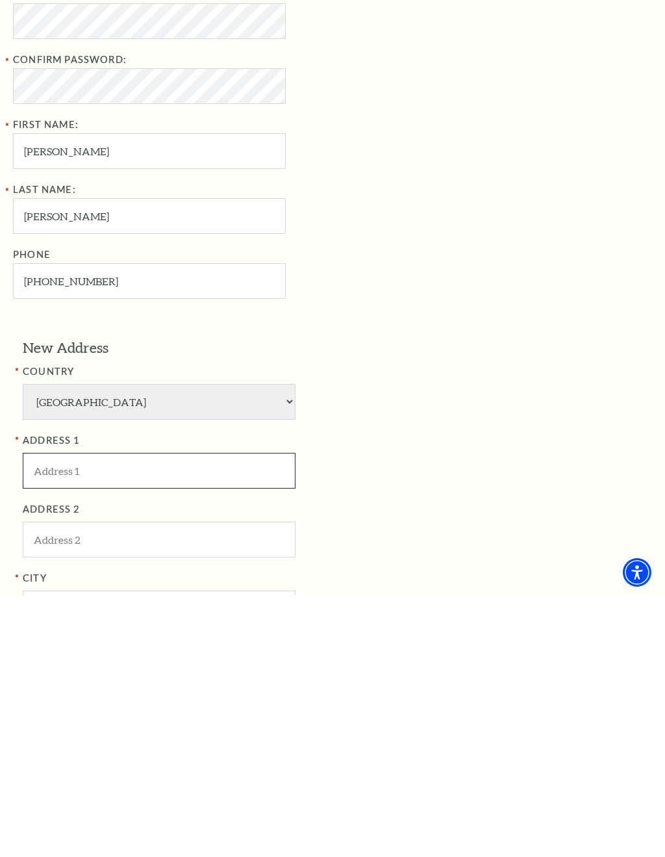
click at [189, 715] on input "ADDRESS 1" at bounding box center [159, 733] width 273 height 36
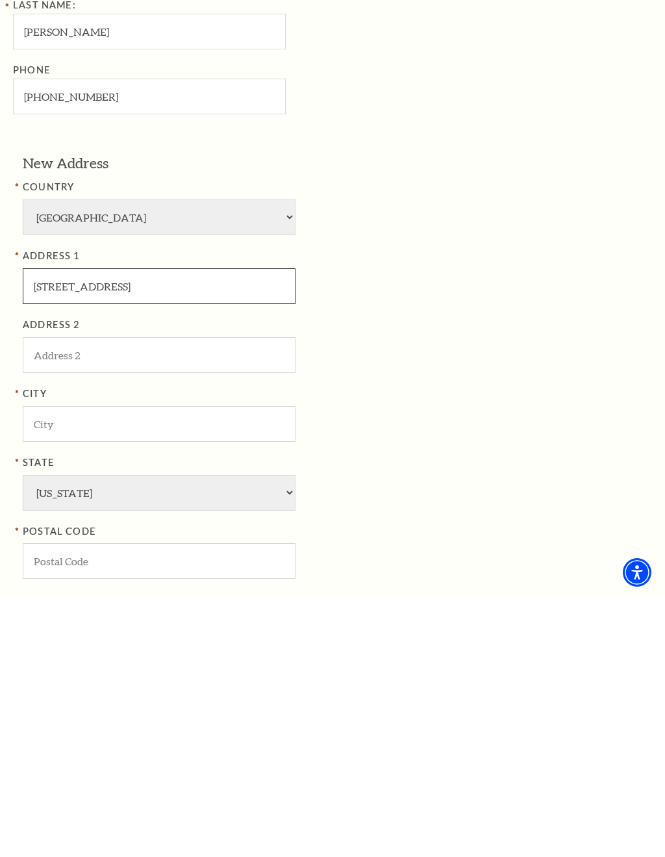
scroll to position [430, 0]
type input "8424 Drop Tine drive"
click at [184, 668] on input "City" at bounding box center [159, 686] width 273 height 36
type input "Fort Worth"
click at [208, 799] on input "POSTAL CODE" at bounding box center [159, 823] width 273 height 36
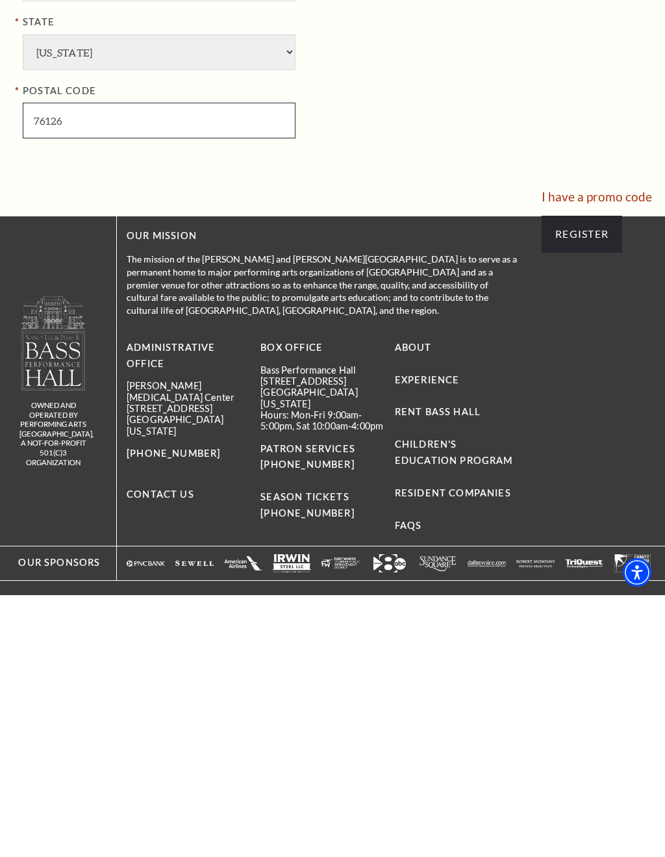
scroll to position [903, 0]
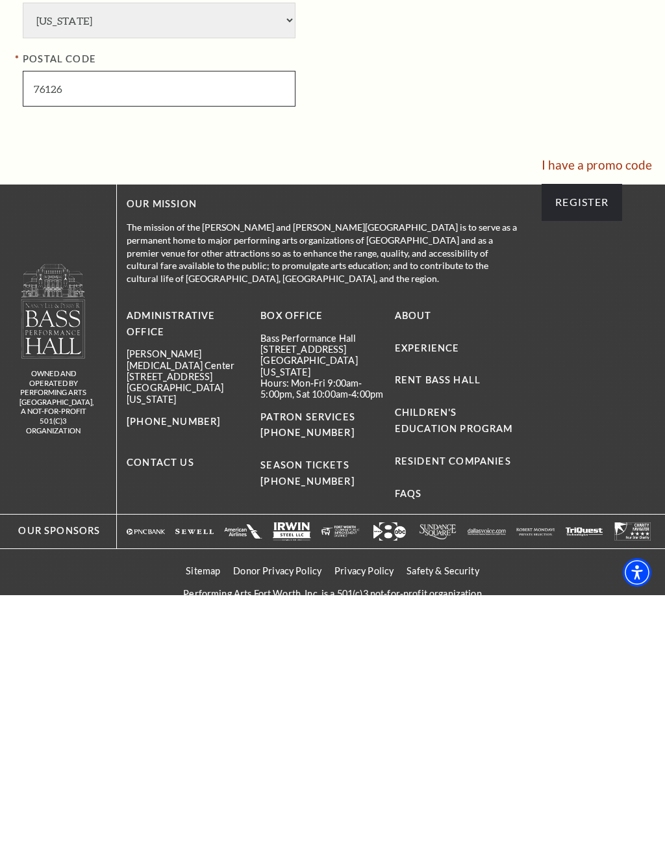
type input "76126"
click at [586, 446] on input "Register" at bounding box center [582, 464] width 81 height 36
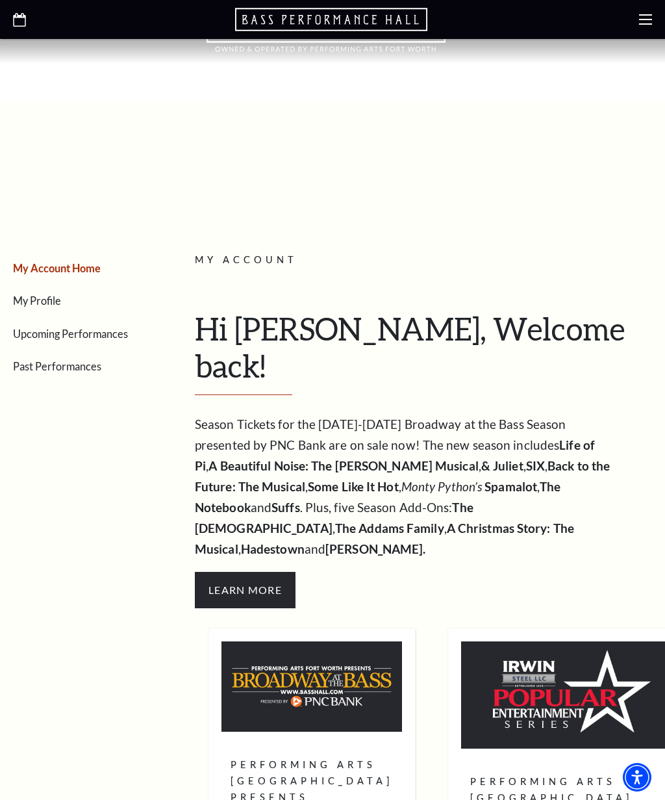
click at [45, 306] on link "My Profile" at bounding box center [37, 300] width 48 height 12
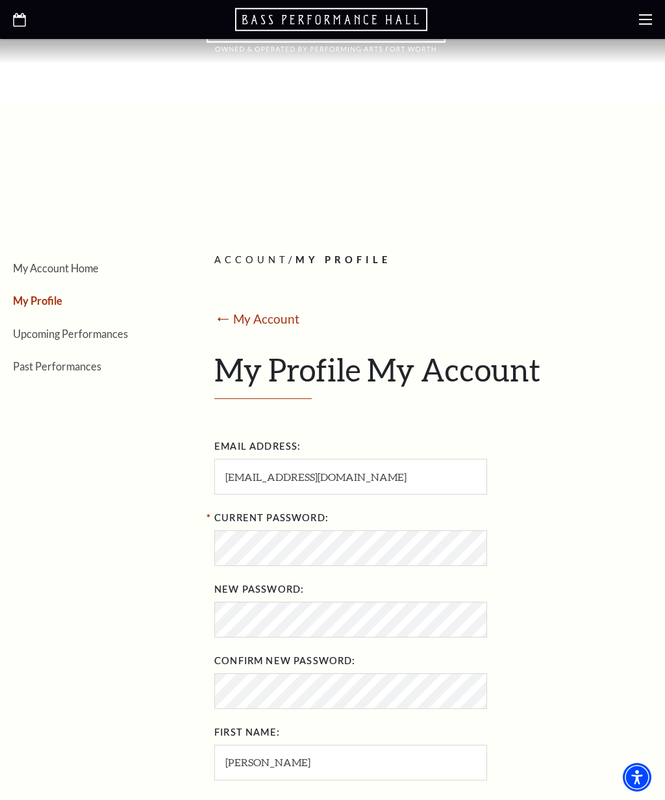
click at [99, 332] on link "Upcoming Performances" at bounding box center [70, 333] width 115 height 12
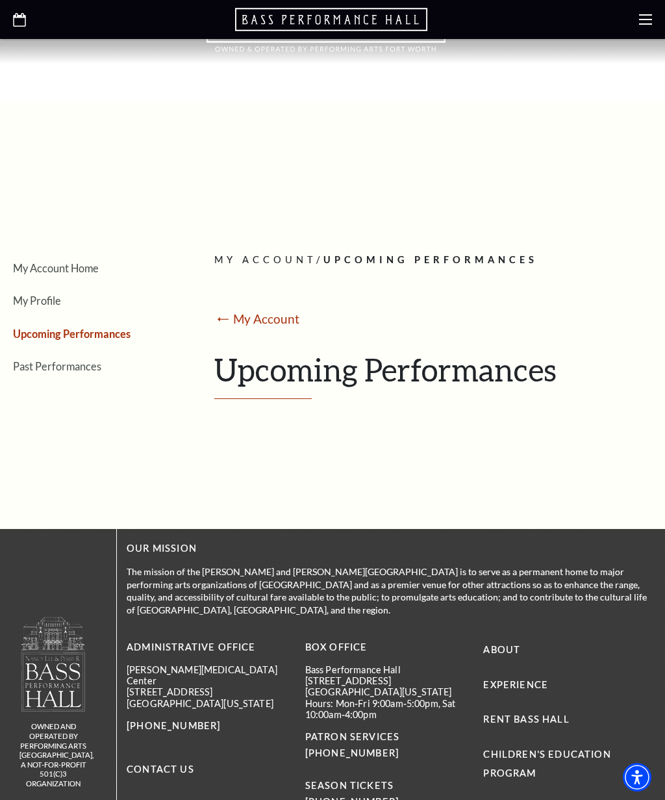
click at [310, 378] on h1 "Upcoming Performances" at bounding box center [428, 375] width 428 height 48
click at [71, 370] on link "Past Performances" at bounding box center [57, 366] width 88 height 12
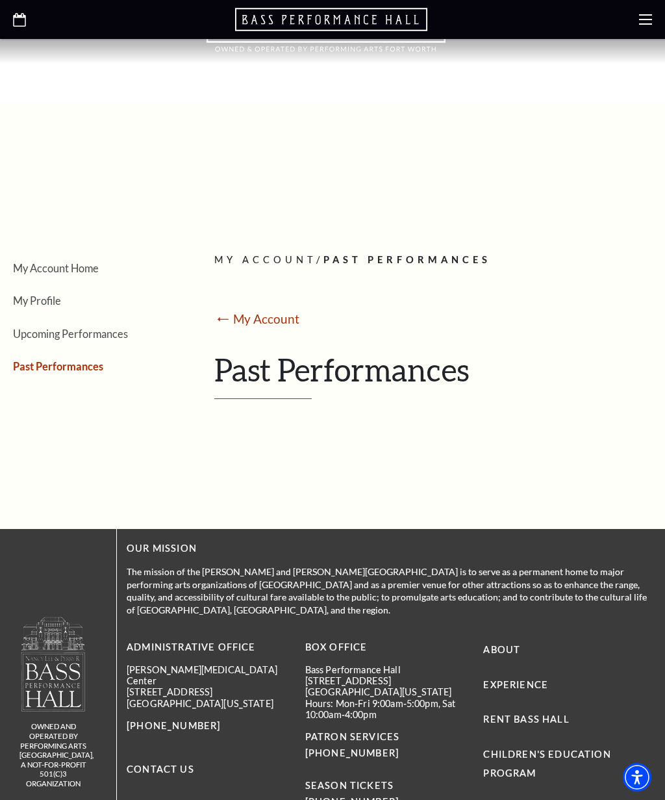
click at [99, 338] on link "Upcoming Performances" at bounding box center [70, 333] width 115 height 12
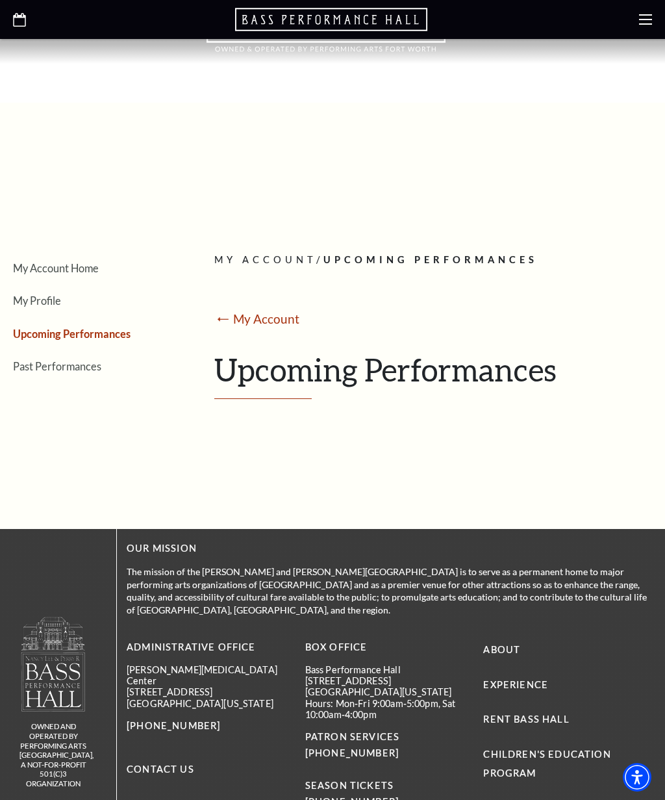
click at [25, 15] on icon "Open this option" at bounding box center [19, 20] width 13 height 14
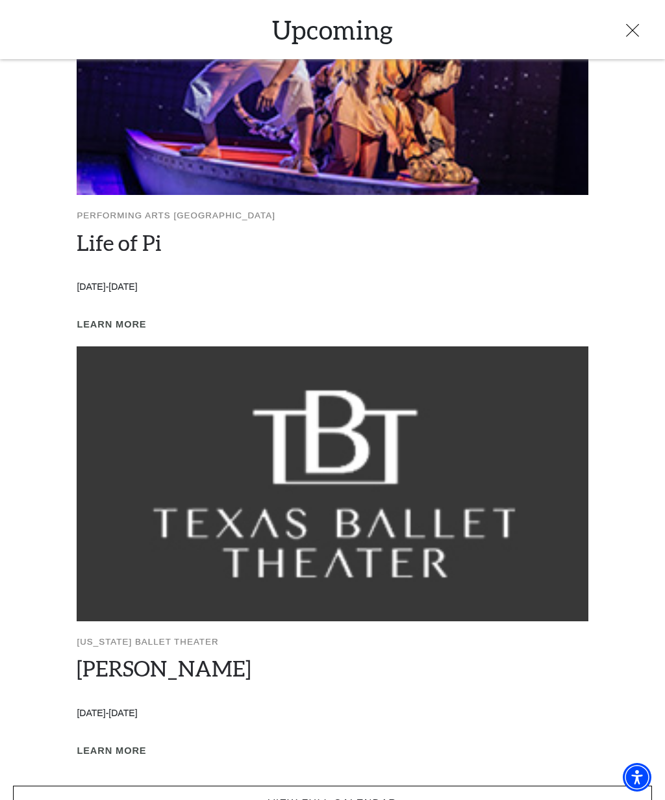
scroll to position [1042, 0]
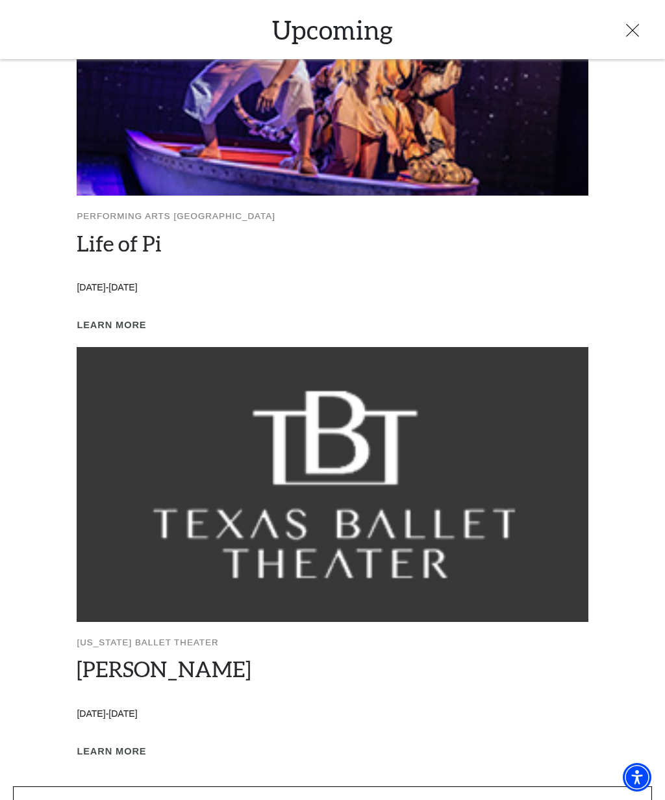
click at [350, 786] on link "View Full Calendar" at bounding box center [332, 804] width 639 height 36
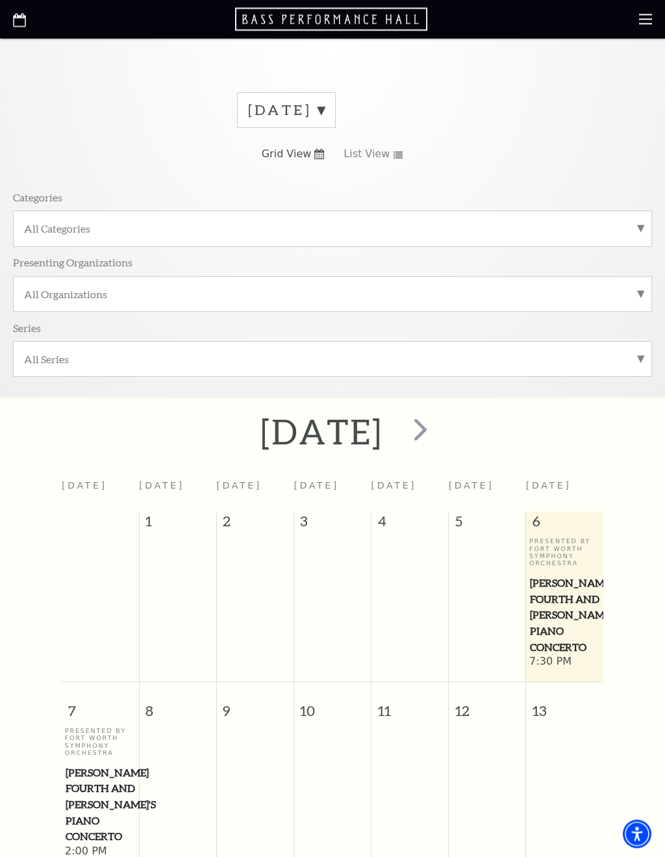
click at [439, 426] on span "next" at bounding box center [420, 429] width 37 height 37
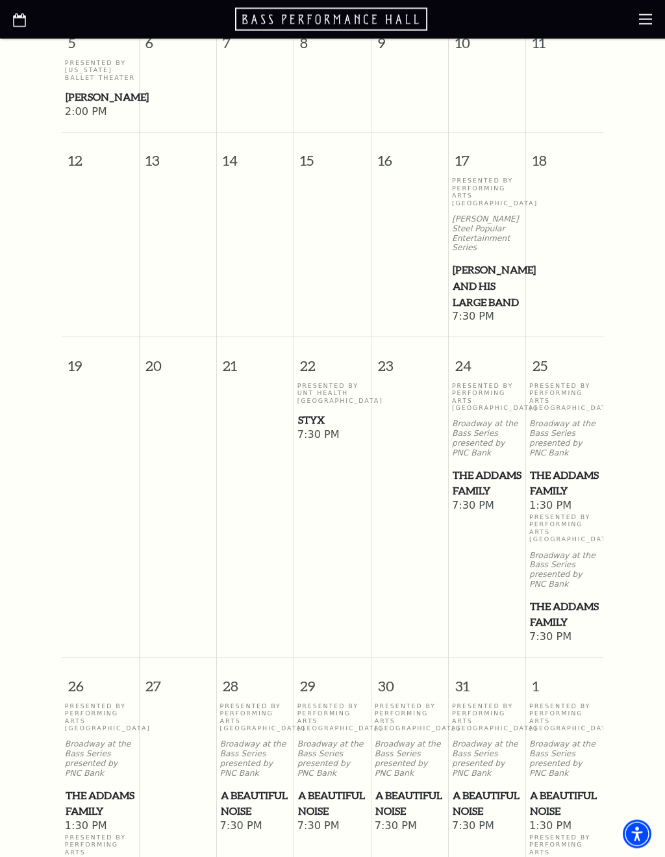
click at [487, 497] on span "The Addams Family" at bounding box center [488, 484] width 70 height 32
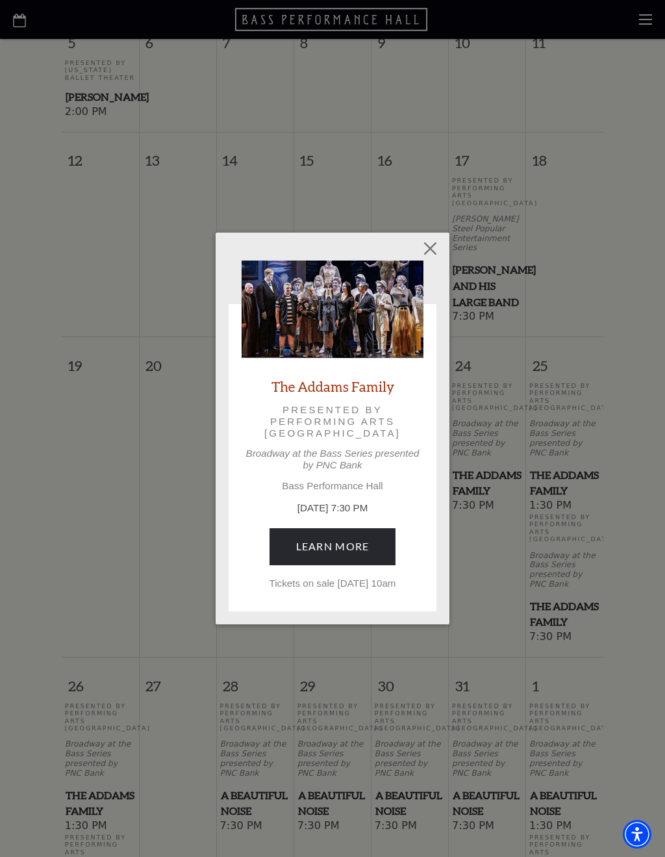
click at [367, 546] on link "Learn More" at bounding box center [333, 546] width 127 height 36
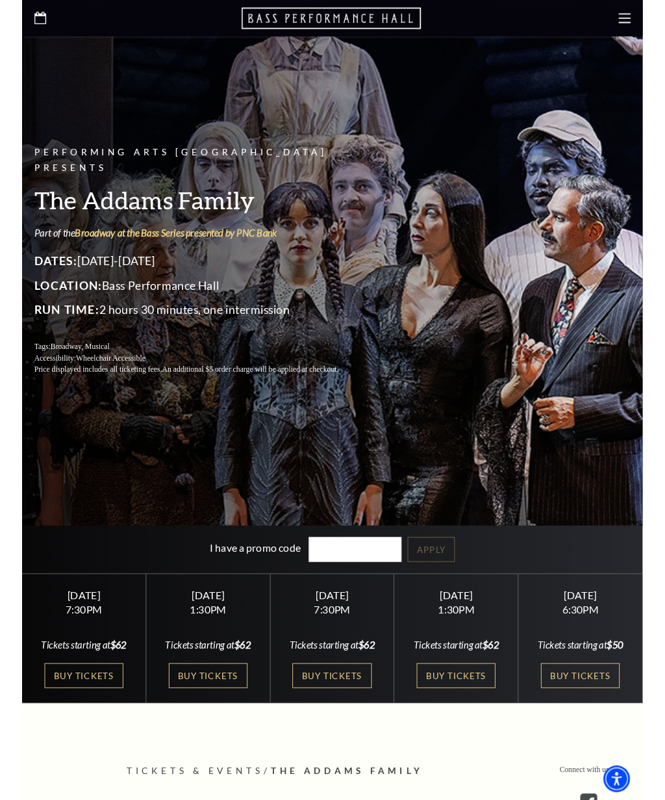
scroll to position [159, 0]
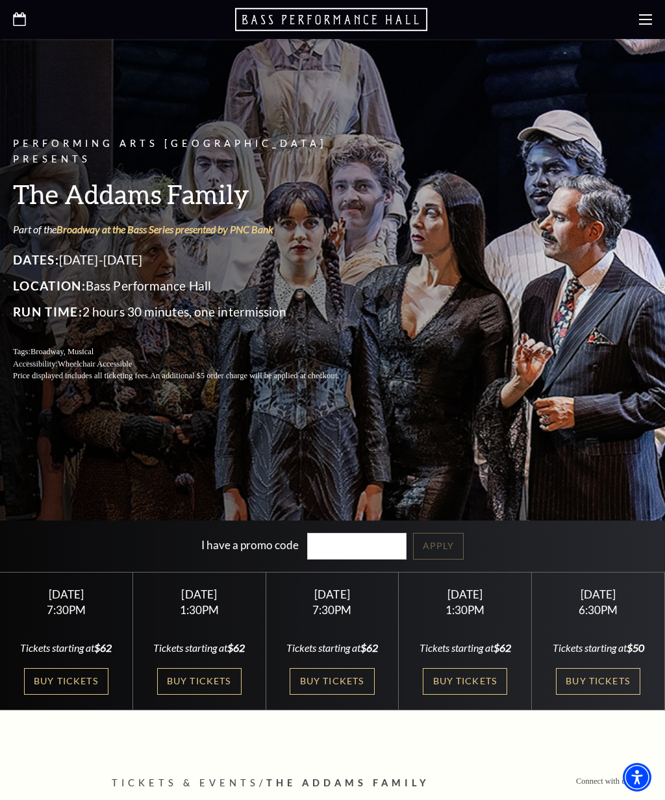
click at [98, 673] on link "Buy Tickets" at bounding box center [66, 681] width 84 height 27
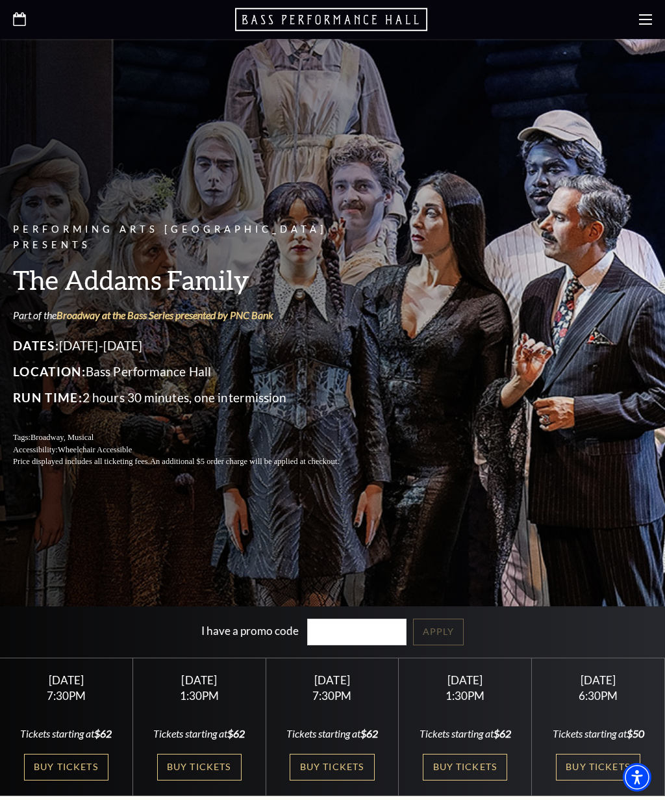
scroll to position [0, 0]
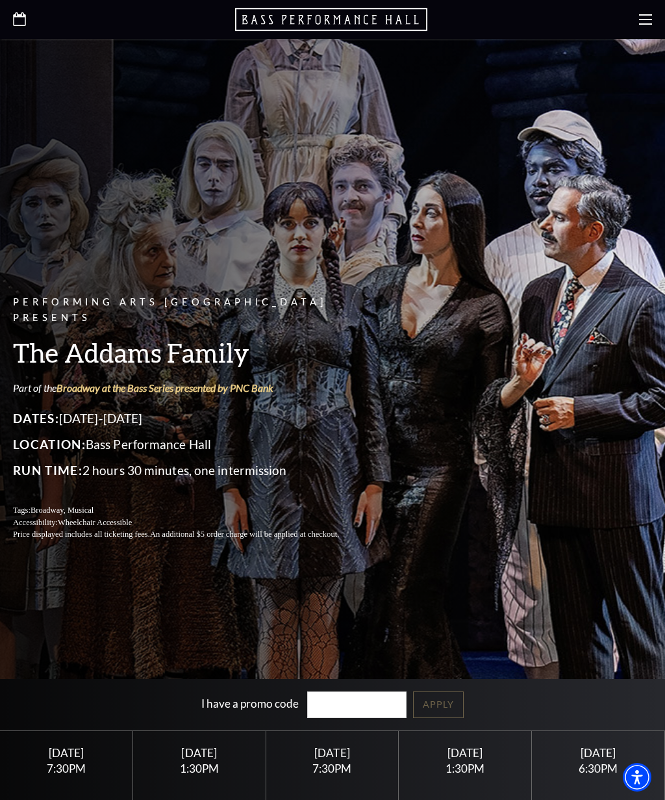
click at [651, 21] on icon at bounding box center [645, 19] width 13 height 13
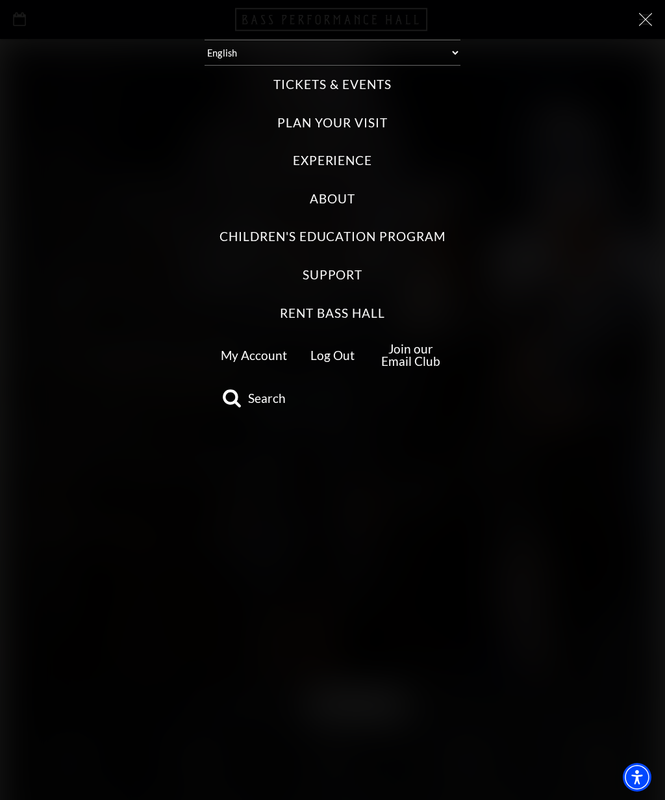
click at [359, 120] on label "Plan Your Visit" at bounding box center [332, 123] width 110 height 18
click at [0, 0] on Visit "Plan Your Visit" at bounding box center [0, 0] width 0 height 0
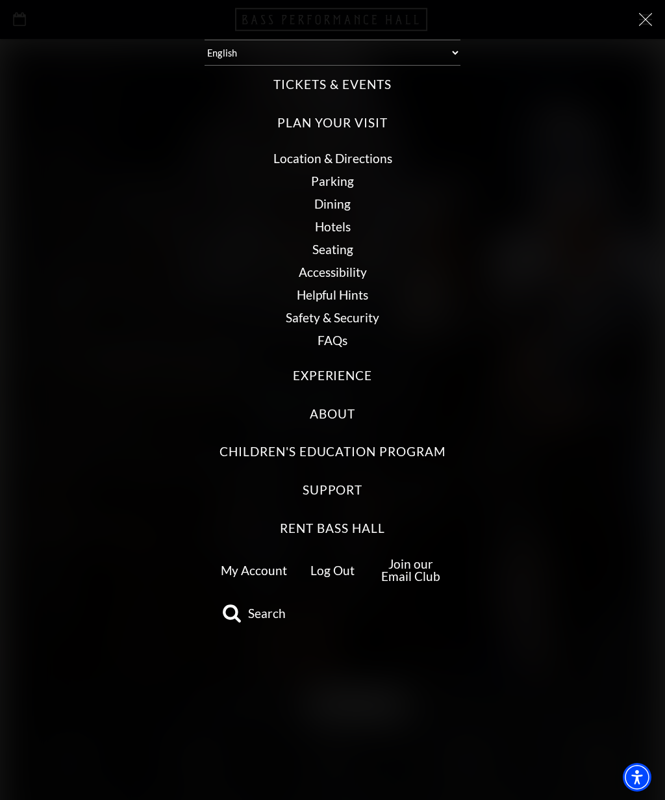
click at [366, 114] on label "Plan Your Visit" at bounding box center [332, 123] width 110 height 18
click at [0, 0] on Visit "Plan Your Visit" at bounding box center [0, 0] width 0 height 0
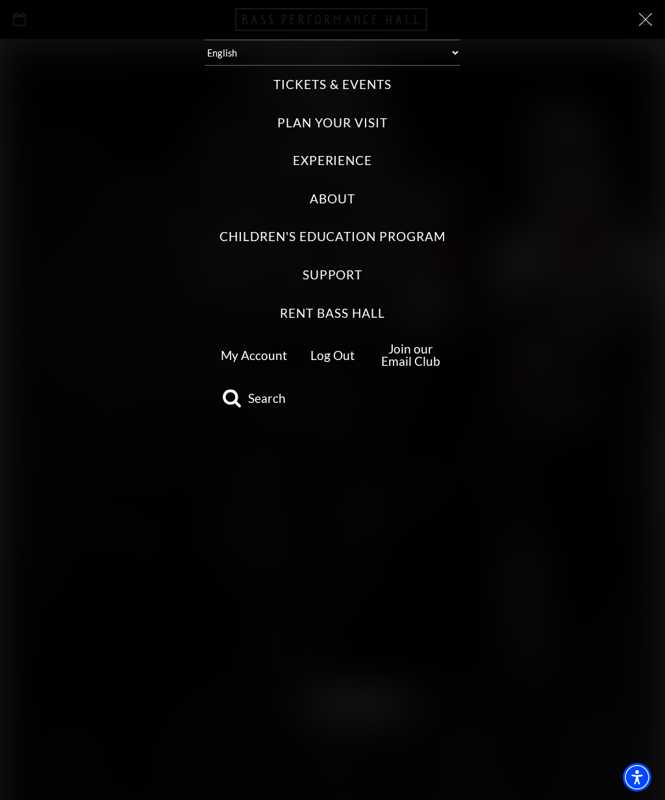
click at [373, 83] on label "Tickets & Events" at bounding box center [333, 85] width 118 height 18
click at [0, 0] on Events "Tickets & Events" at bounding box center [0, 0] width 0 height 0
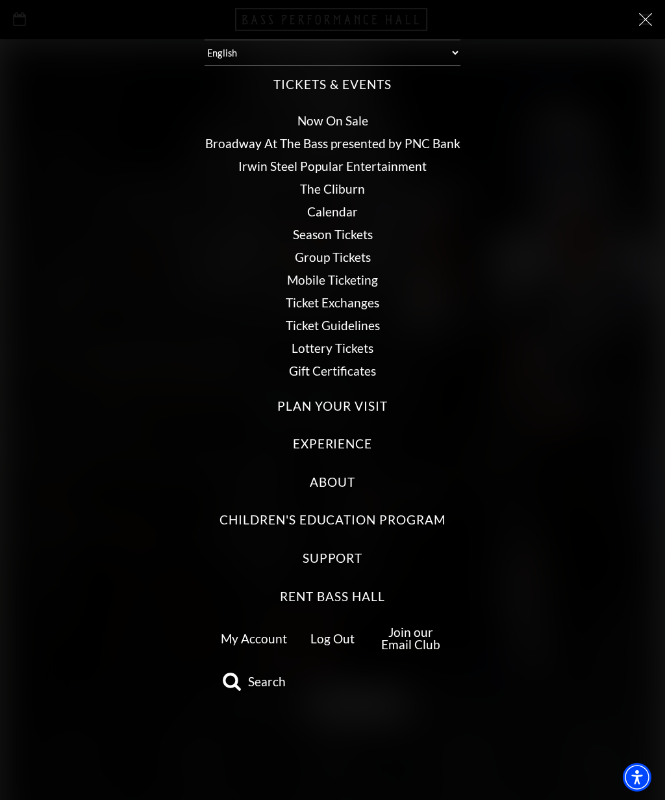
click at [636, 20] on div at bounding box center [332, 20] width 639 height 14
click at [639, 18] on icon at bounding box center [645, 19] width 13 height 13
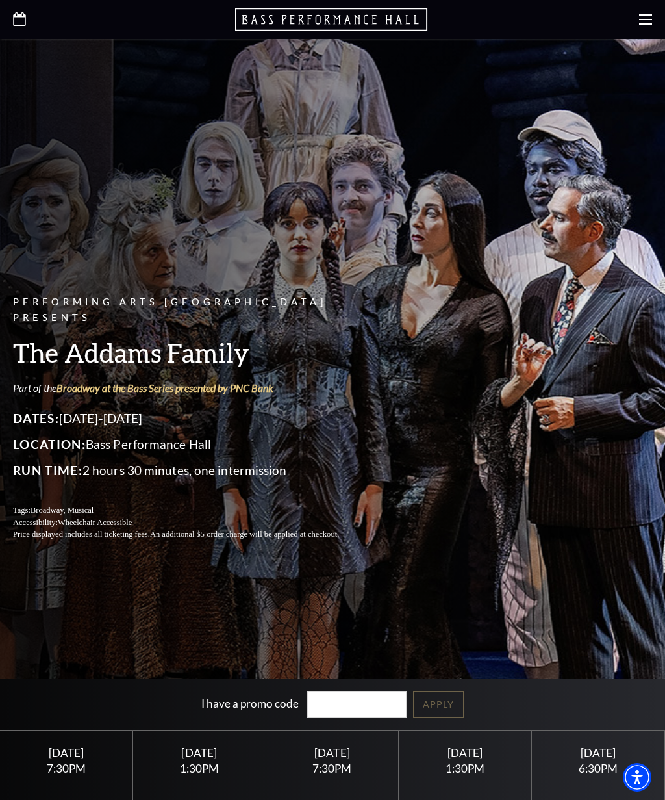
click at [646, 20] on use at bounding box center [645, 19] width 13 height 10
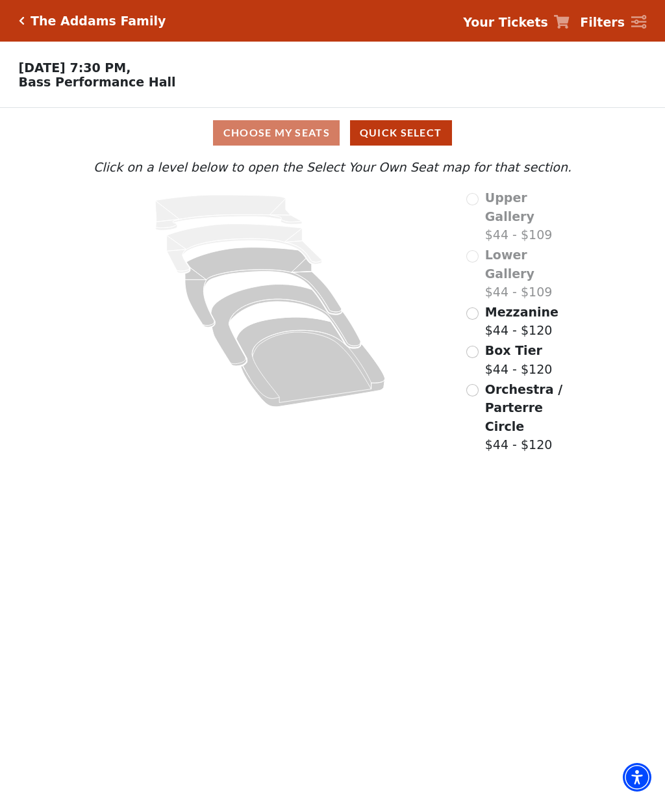
click at [492, 303] on label "Mezzanine $44 - $120" at bounding box center [521, 321] width 73 height 37
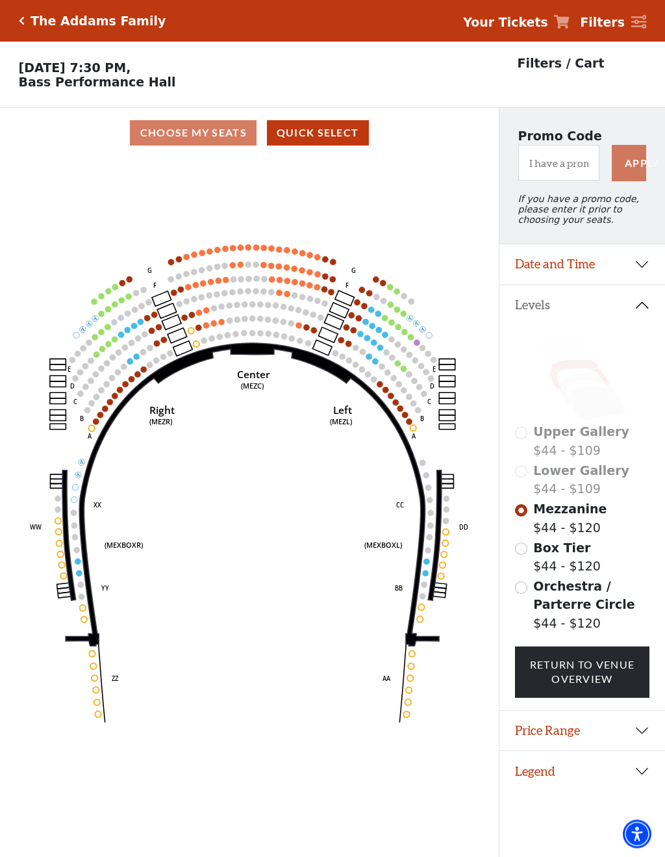
scroll to position [1, 0]
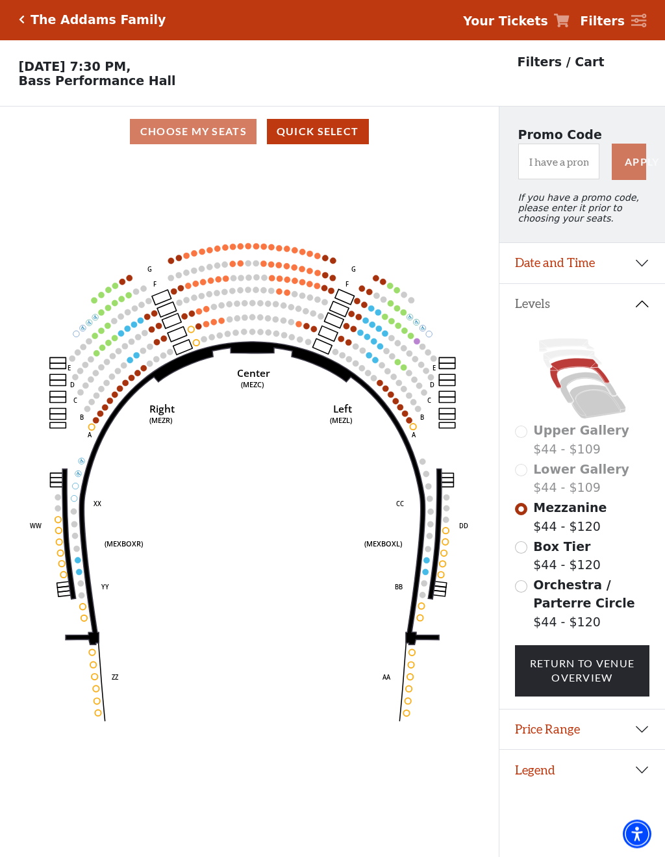
click at [564, 18] on icon at bounding box center [562, 21] width 16 height 14
click at [557, 29] on link "Your Tickets" at bounding box center [516, 21] width 107 height 19
click at [528, 16] on strong "Your Tickets" at bounding box center [505, 21] width 85 height 14
click at [542, 19] on strong "Your Tickets" at bounding box center [505, 21] width 85 height 14
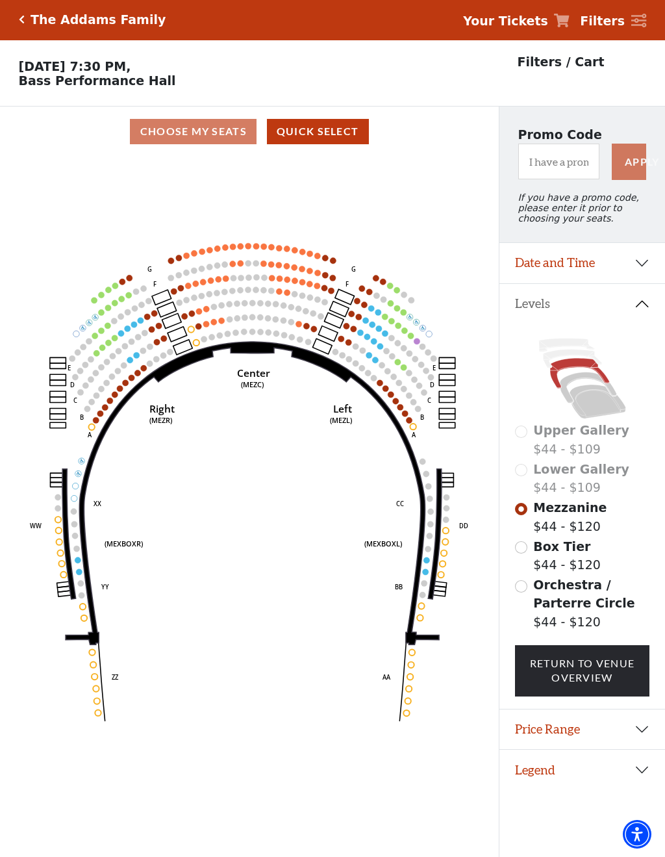
click at [41, 21] on h5 "The Addams Family" at bounding box center [98, 19] width 135 height 15
click at [536, 19] on strong "Your Tickets" at bounding box center [505, 21] width 85 height 14
click at [547, 12] on span "Your Tickets" at bounding box center [505, 21] width 85 height 19
click at [548, 27] on strong "Your Tickets" at bounding box center [505, 21] width 85 height 14
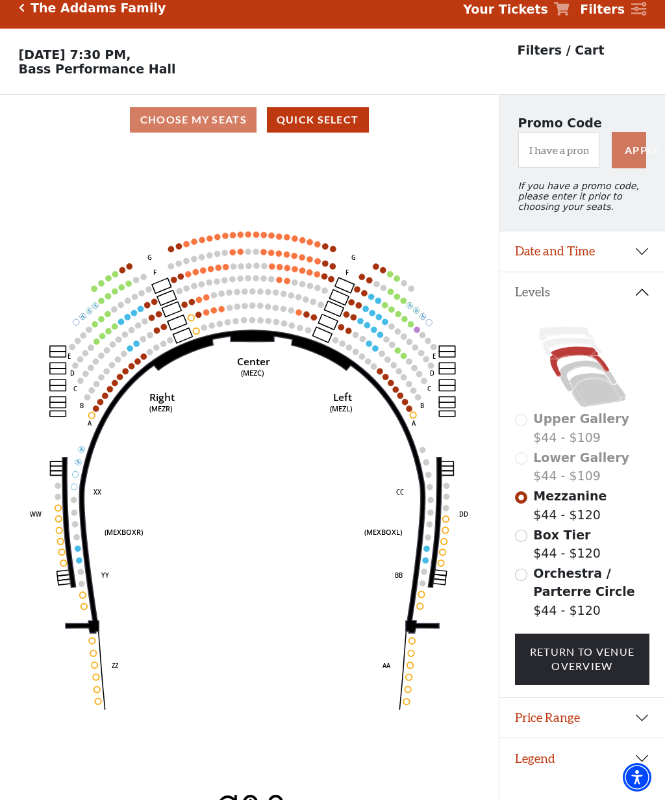
scroll to position [0, 0]
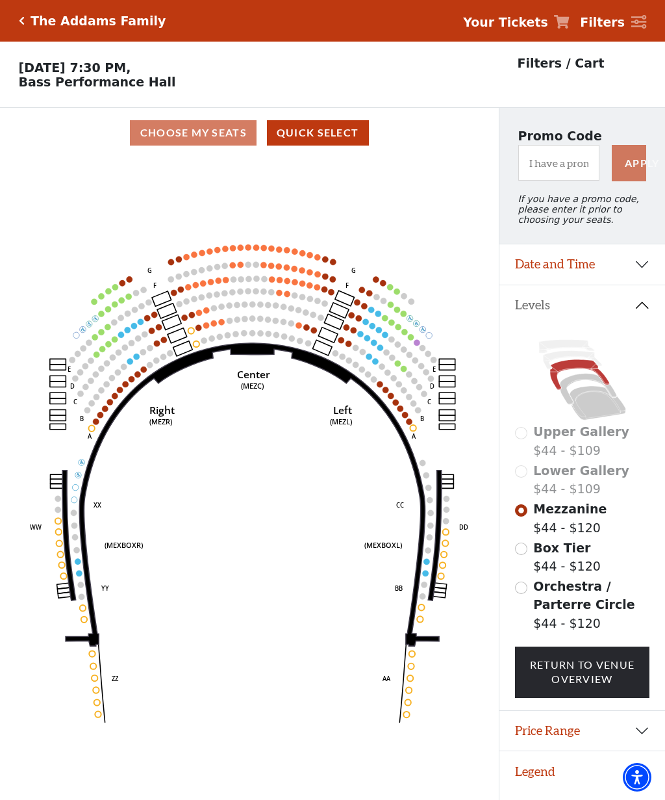
click at [536, 31] on span "Your Tickets" at bounding box center [505, 22] width 85 height 19
click at [526, 14] on span "Your Tickets" at bounding box center [505, 22] width 85 height 19
click at [19, 28] on div "The Addams Family Your Tickets Filters" at bounding box center [332, 21] width 665 height 42
click at [632, 729] on button "Price Range" at bounding box center [583, 731] width 166 height 40
click at [532, 23] on strong "Your Tickets" at bounding box center [505, 22] width 85 height 14
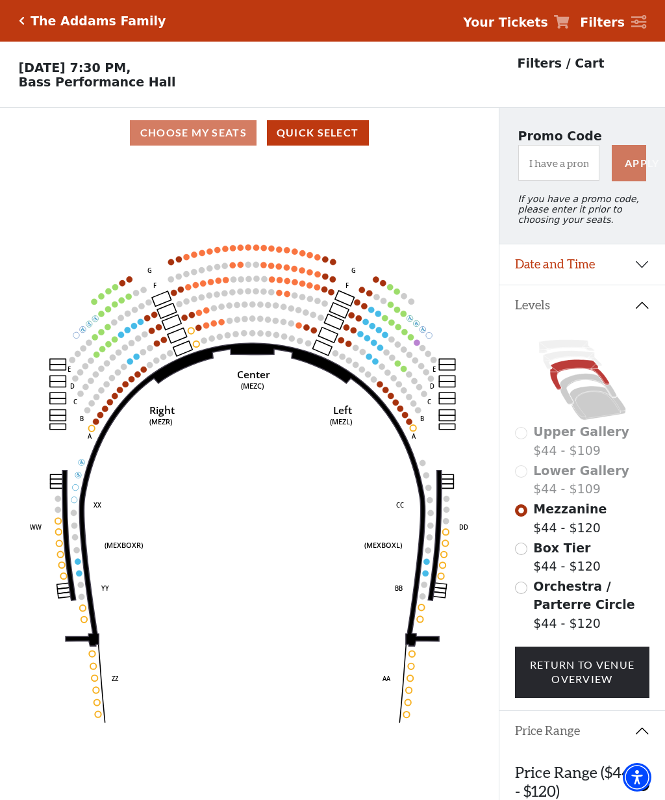
click at [23, 17] on icon "Click here to go back to filters" at bounding box center [22, 20] width 6 height 9
click at [22, 25] on icon "Click here to go back to filters" at bounding box center [22, 20] width 6 height 9
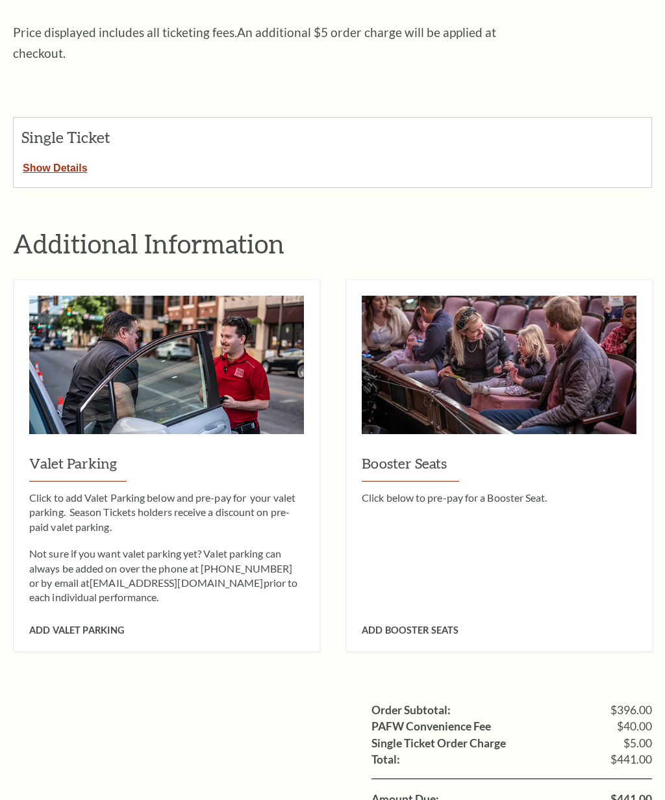
scroll to position [463, 0]
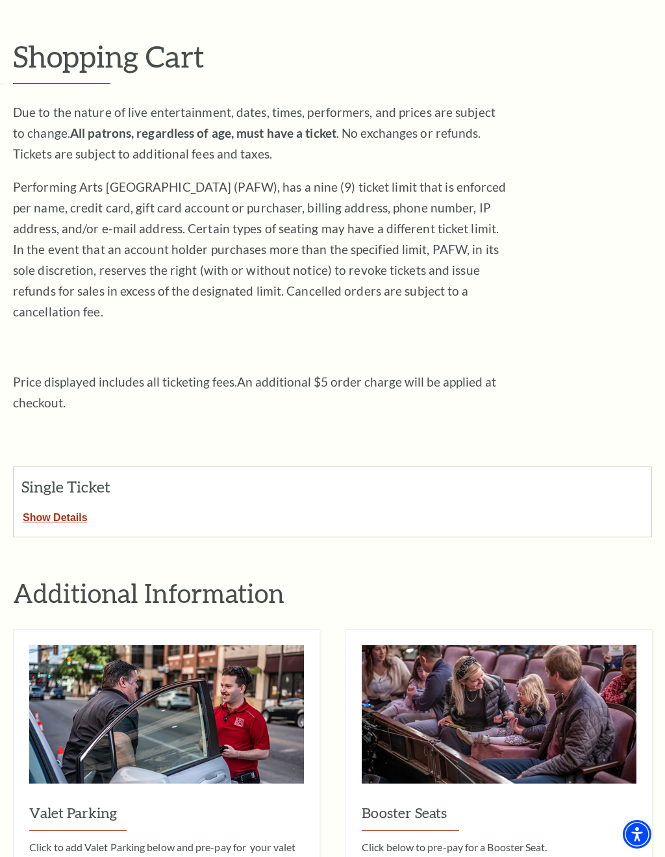
click at [79, 507] on button "Show Details" at bounding box center [55, 515] width 83 height 17
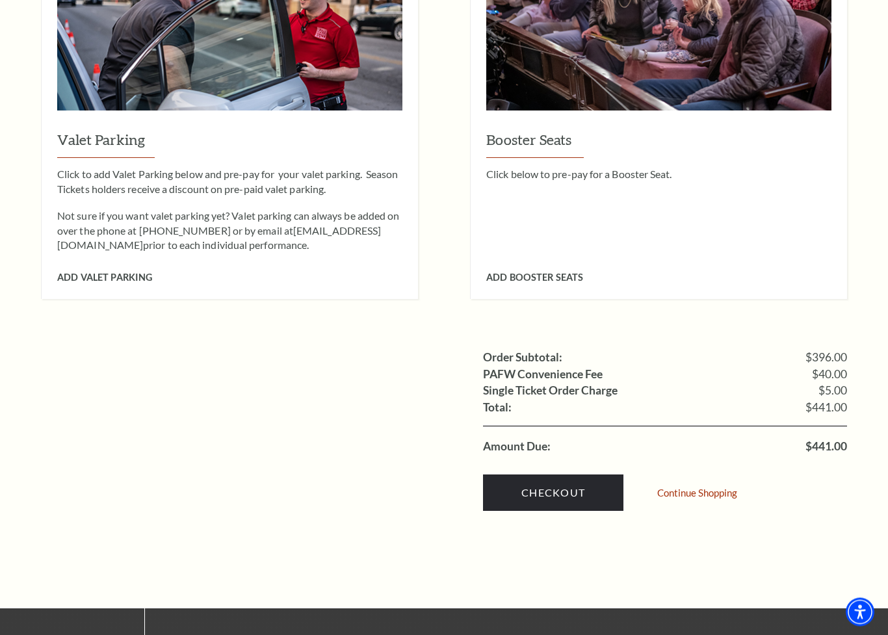
scroll to position [1110, 0]
click at [559, 474] on link "Checkout" at bounding box center [553, 492] width 140 height 36
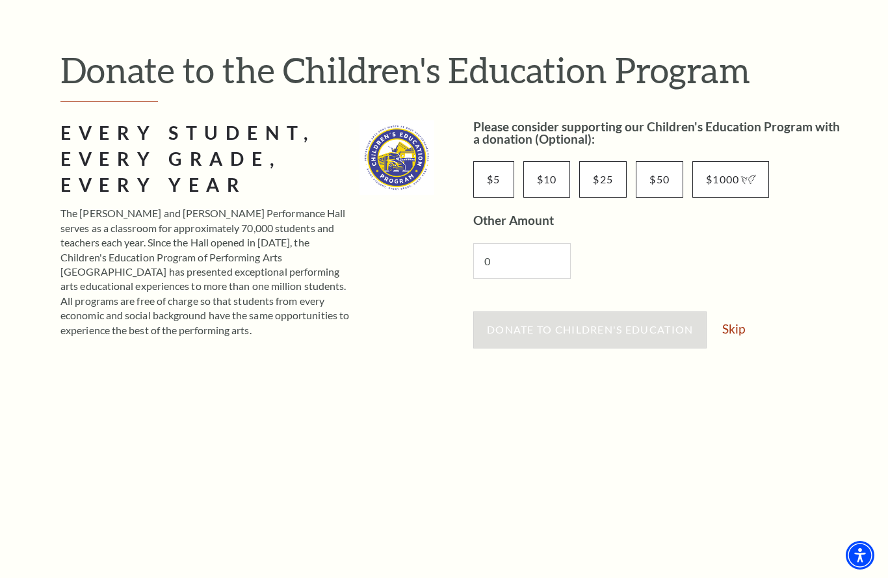
scroll to position [112, 0]
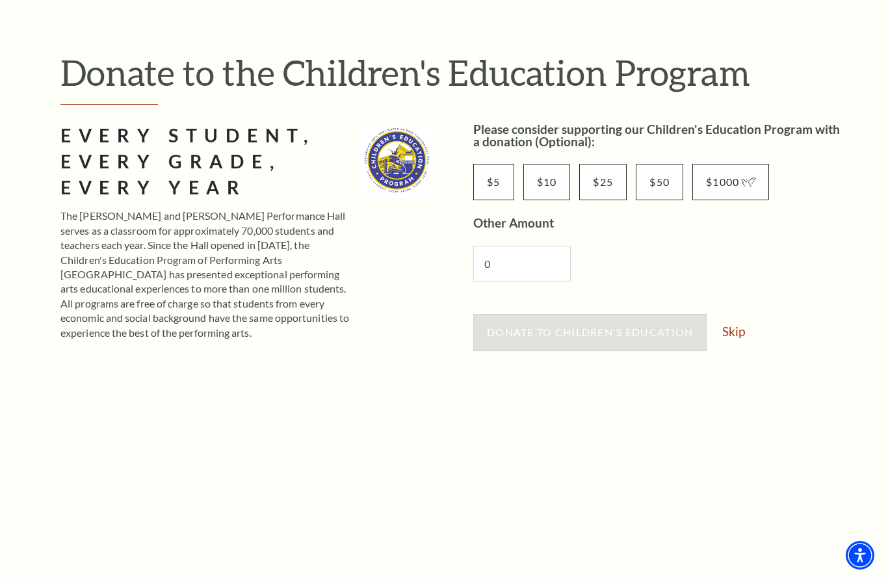
click at [731, 337] on link "Skip" at bounding box center [733, 331] width 23 height 12
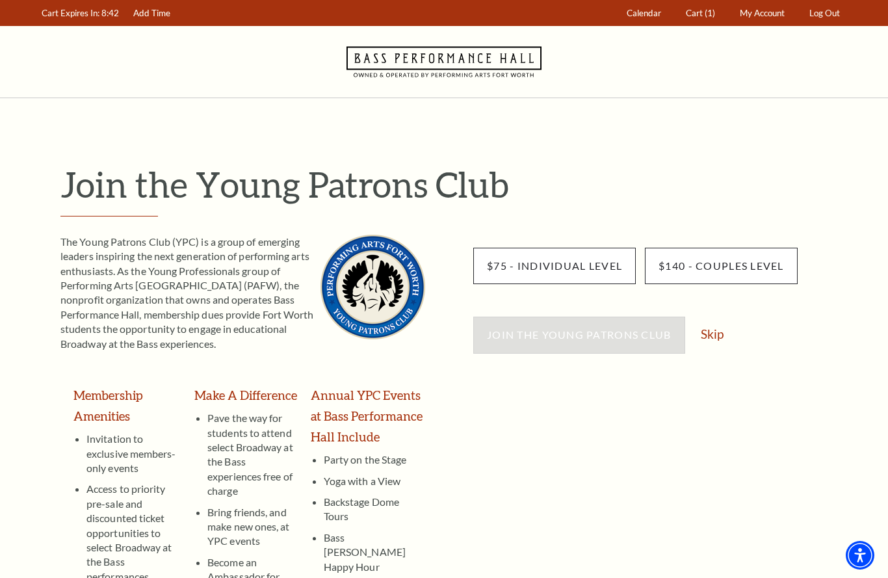
click at [714, 337] on link "Skip" at bounding box center [711, 333] width 23 height 12
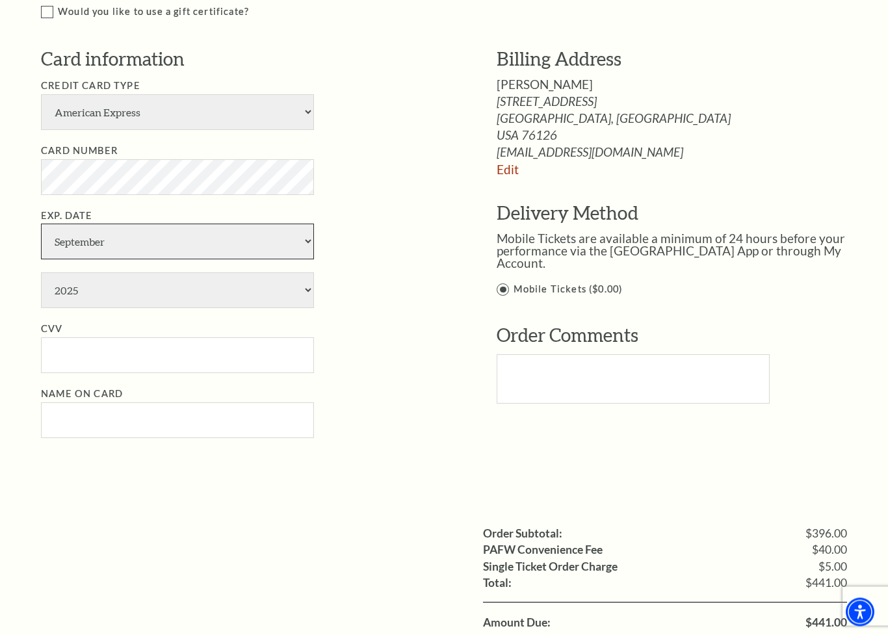
scroll to position [791, 0]
select select "11"
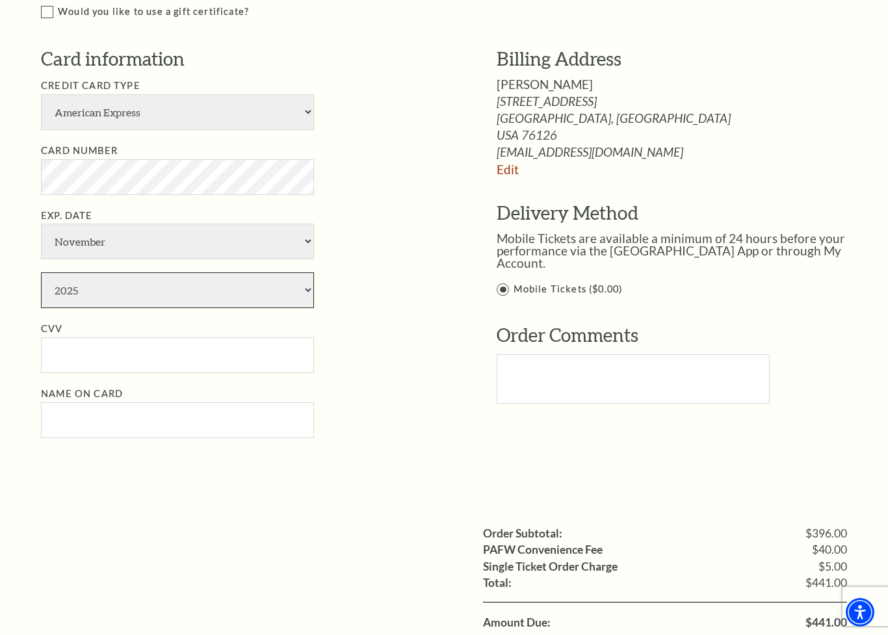
select select "2029"
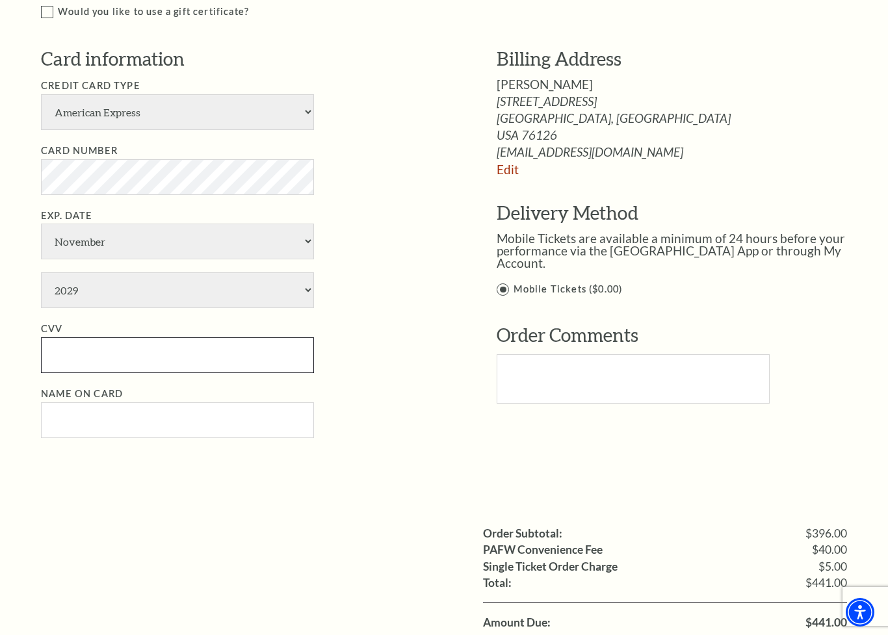
click at [79, 337] on input "CVV" at bounding box center [177, 355] width 273 height 36
type input "8555"
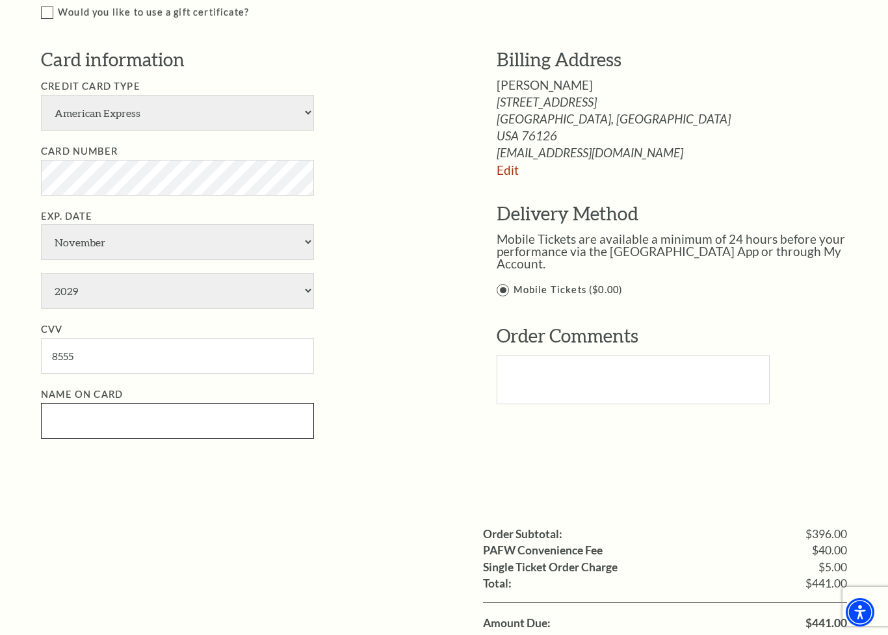
click at [64, 403] on input "Name on Card" at bounding box center [177, 421] width 273 height 36
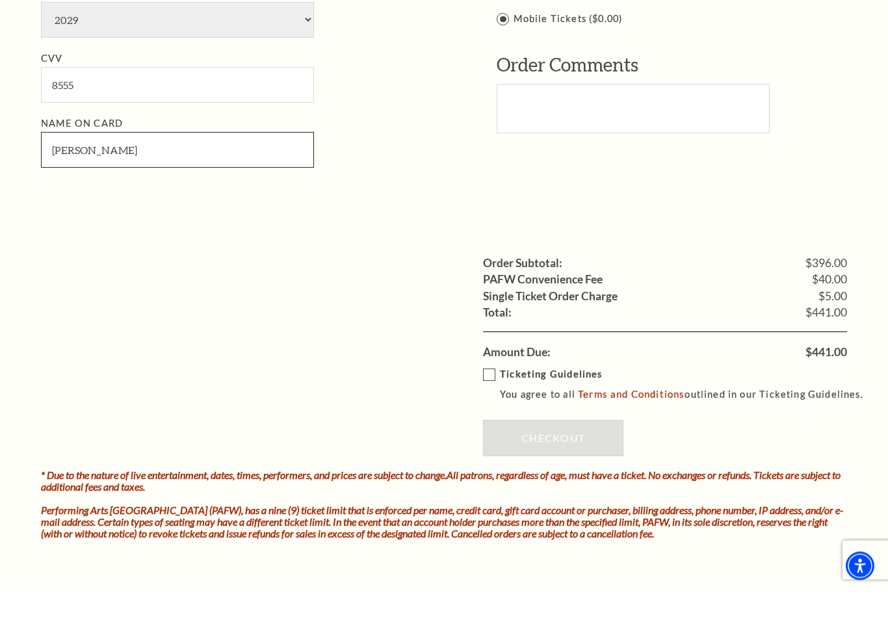
scroll to position [1016, 0]
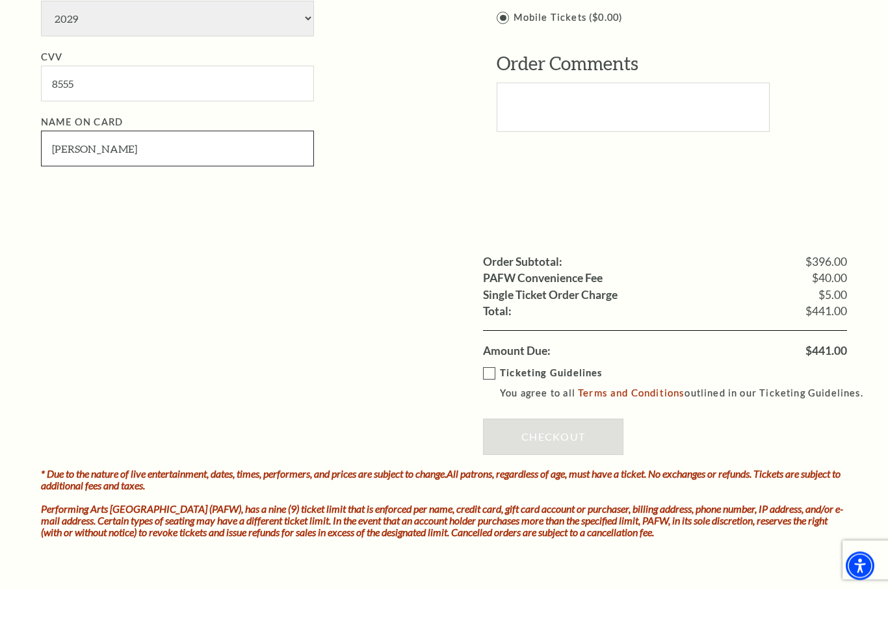
type input "Susan Meehan"
click at [491, 412] on label "Ticketing Guidelines You agree to all Terms and Conditions outlined in our Tick…" at bounding box center [679, 430] width 392 height 36
click at [0, 0] on input "Ticketing Guidelines You agree to all Terms and Conditions outlined in our Tick…" at bounding box center [0, 0] width 0 height 0
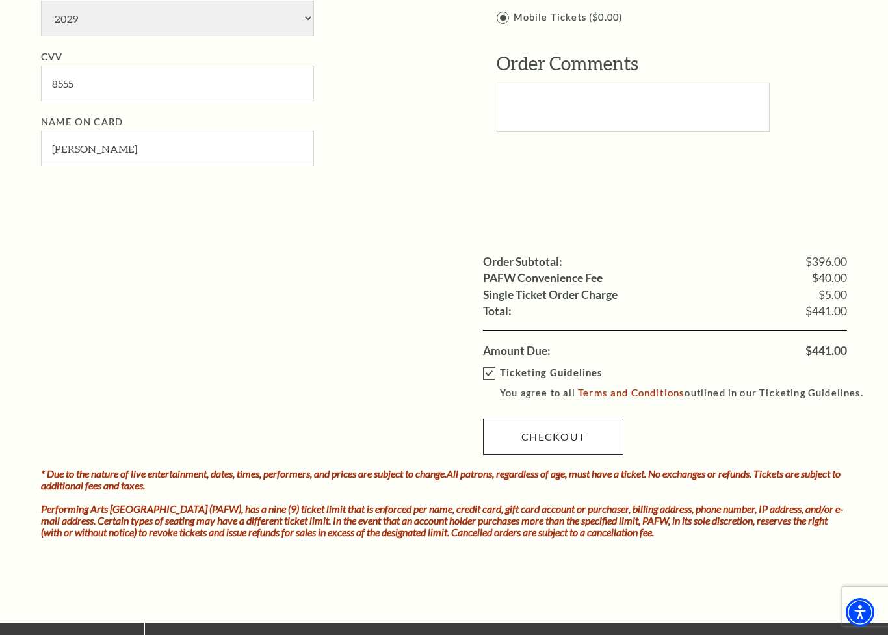
click at [574, 418] on link "Checkout" at bounding box center [553, 436] width 140 height 36
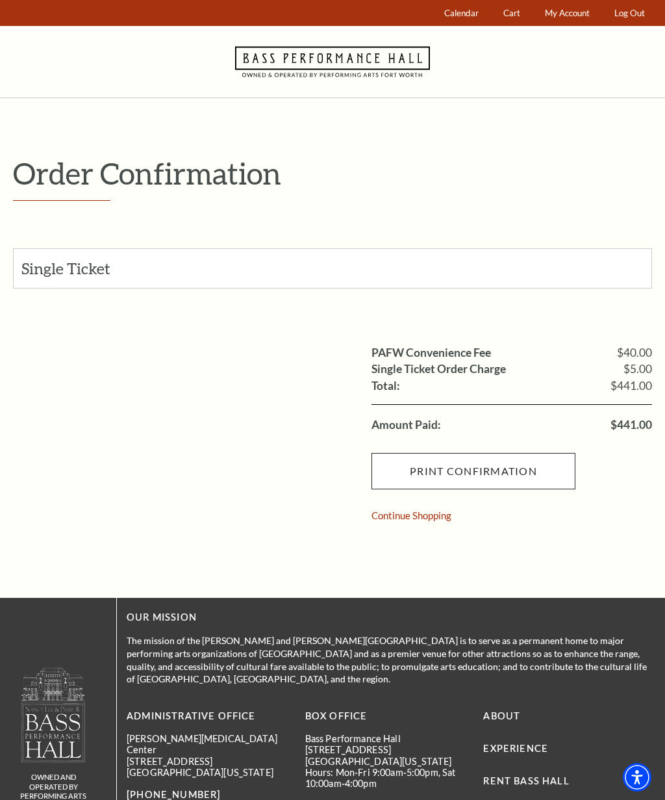
click at [474, 474] on input "Print Confirmation" at bounding box center [474, 471] width 204 height 36
